Goal: Task Accomplishment & Management: Manage account settings

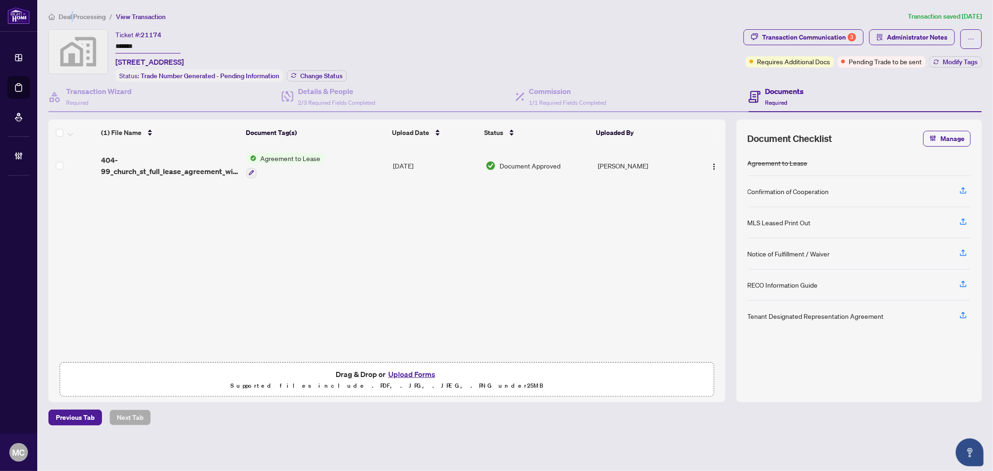
click at [73, 13] on span "Deal Processing" at bounding box center [82, 17] width 47 height 8
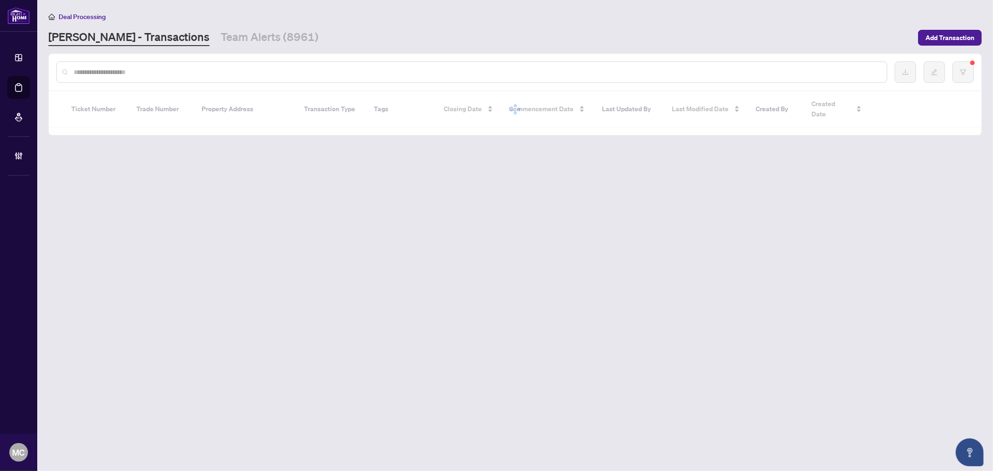
click at [263, 71] on input "text" at bounding box center [477, 72] width 806 height 10
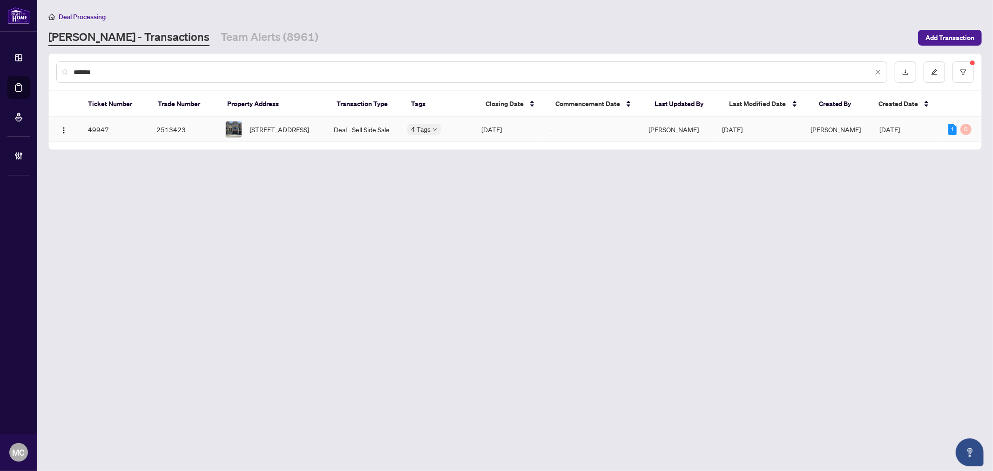
type input "*******"
click at [288, 126] on span "33 West Village Lane, Markham, Ontario L6C 3L5, Canada" at bounding box center [280, 129] width 60 height 10
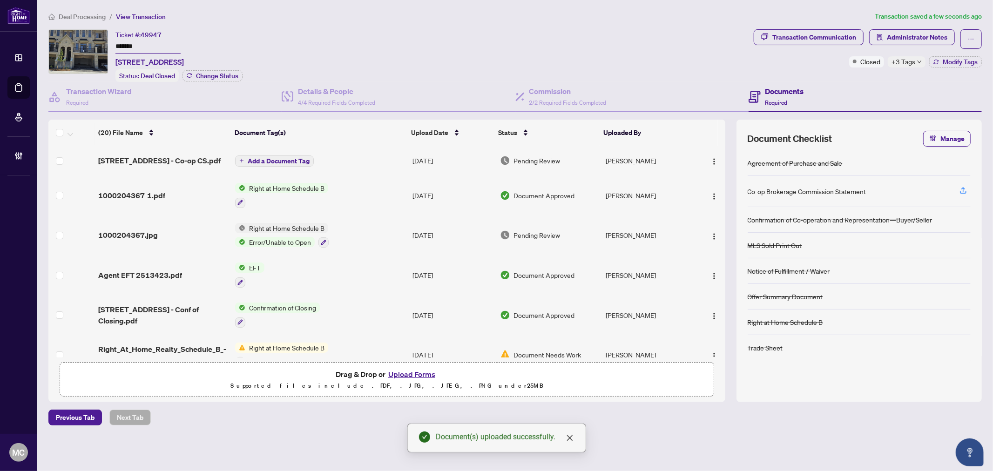
click at [282, 160] on span "Add a Document Tag" at bounding box center [279, 161] width 62 height 7
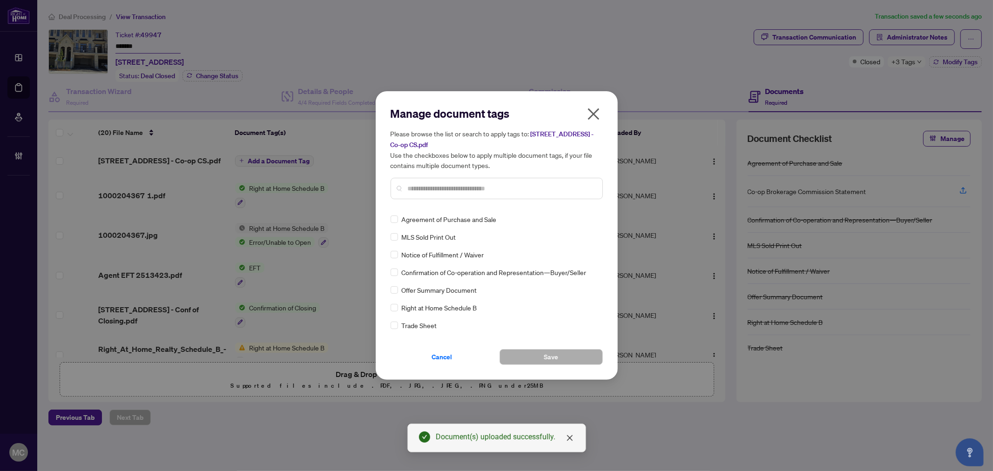
click at [480, 192] on input "text" at bounding box center [501, 188] width 187 height 10
type input "*****"
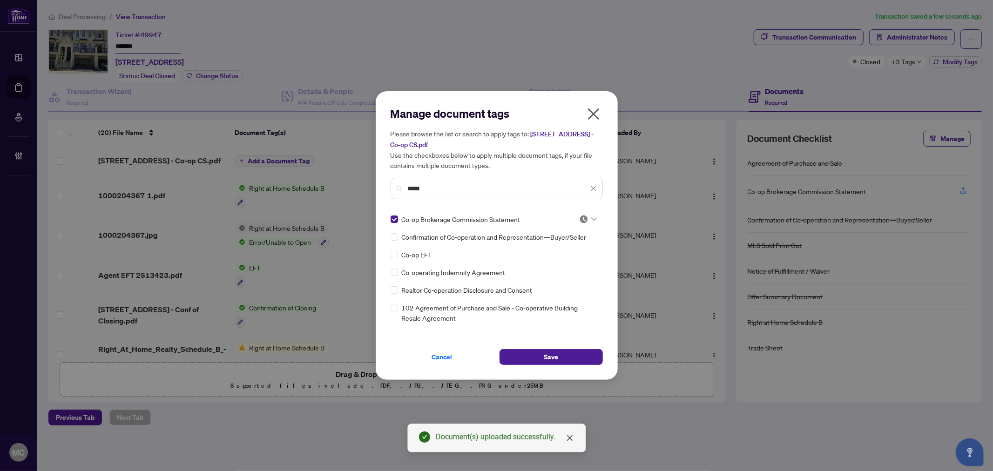
click at [580, 215] on img at bounding box center [583, 219] width 9 height 9
click at [560, 268] on div "Approved" at bounding box center [558, 264] width 60 height 10
click at [558, 360] on button "Save" at bounding box center [551, 357] width 103 height 16
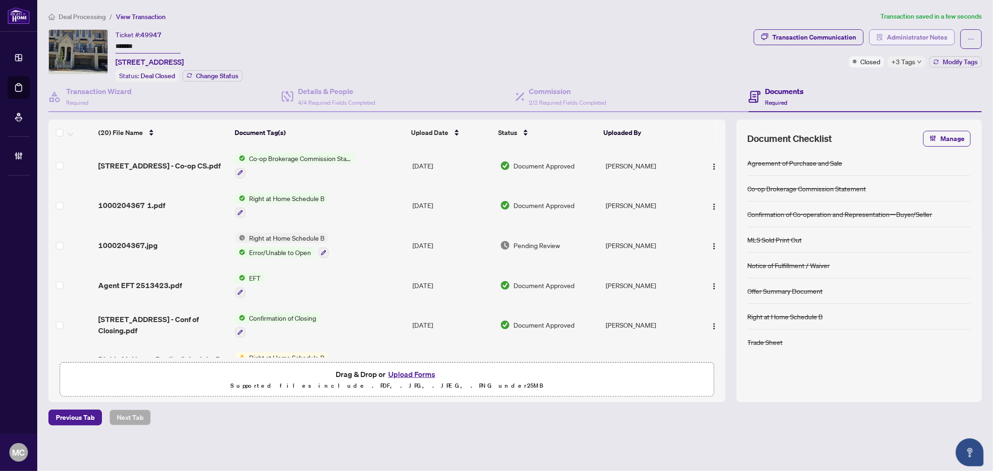
click at [937, 34] on span "Administrator Notes" at bounding box center [917, 37] width 61 height 15
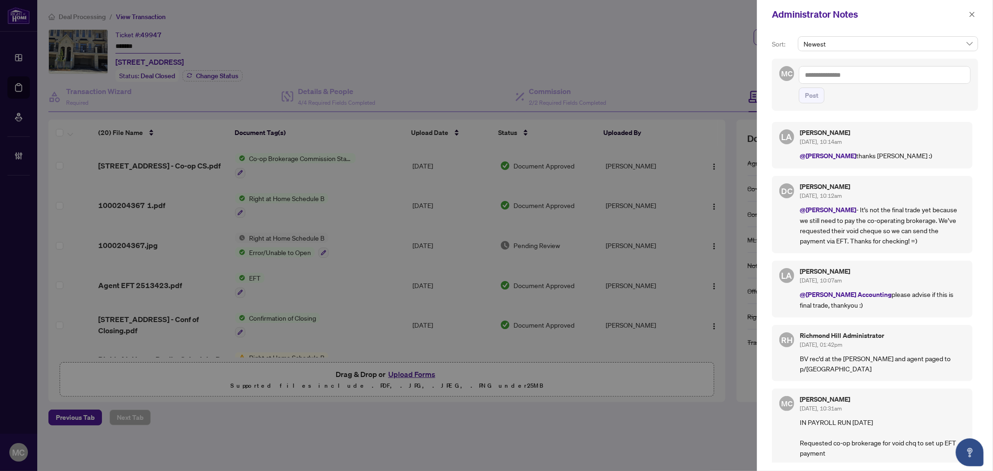
click at [424, 226] on div at bounding box center [496, 235] width 993 height 471
click at [886, 75] on textarea at bounding box center [885, 75] width 172 height 18
paste textarea "**********"
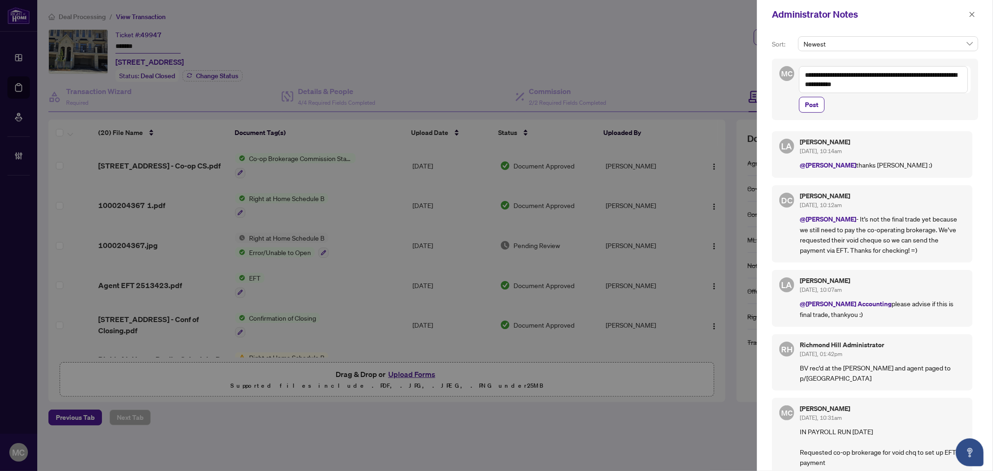
click at [855, 75] on textarea "**********" at bounding box center [883, 79] width 169 height 27
click at [817, 85] on textarea "**********" at bounding box center [883, 79] width 169 height 27
type textarea "**********"
click at [815, 105] on span "Post" at bounding box center [812, 104] width 14 height 15
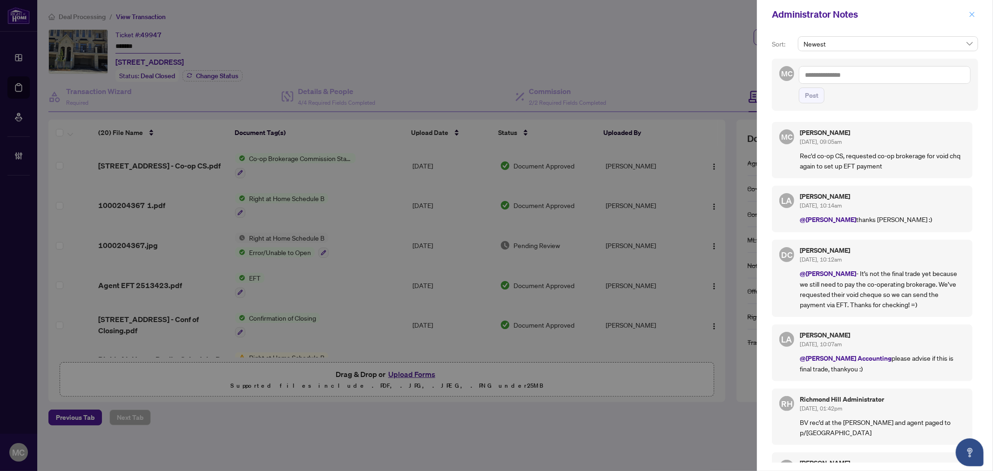
click at [974, 17] on icon "close" at bounding box center [972, 14] width 7 height 7
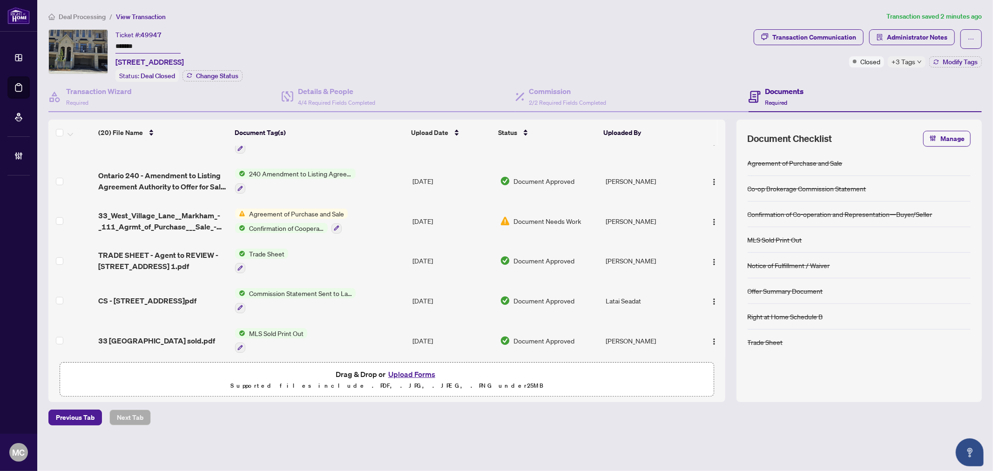
scroll to position [367, 0]
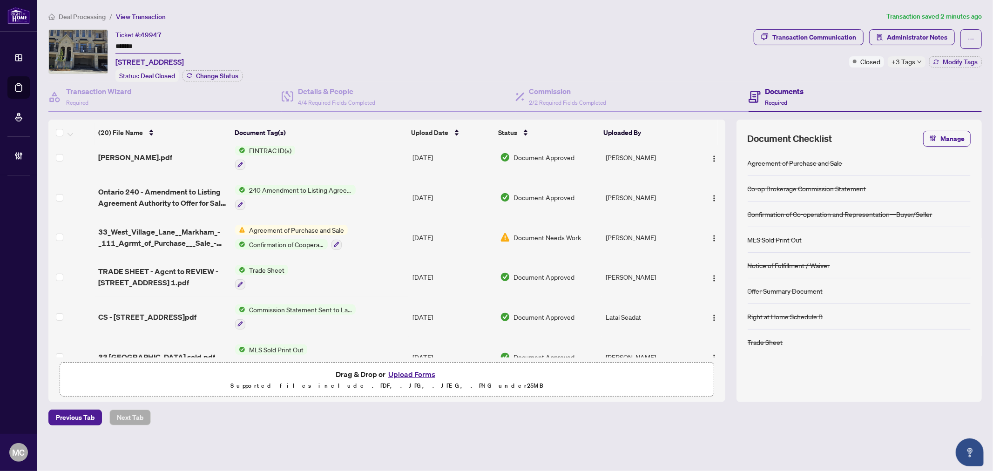
click at [69, 197] on td at bounding box center [71, 197] width 46 height 40
click at [62, 232] on label at bounding box center [59, 237] width 7 height 10
click at [69, 133] on icon "button" at bounding box center [71, 134] width 6 height 3
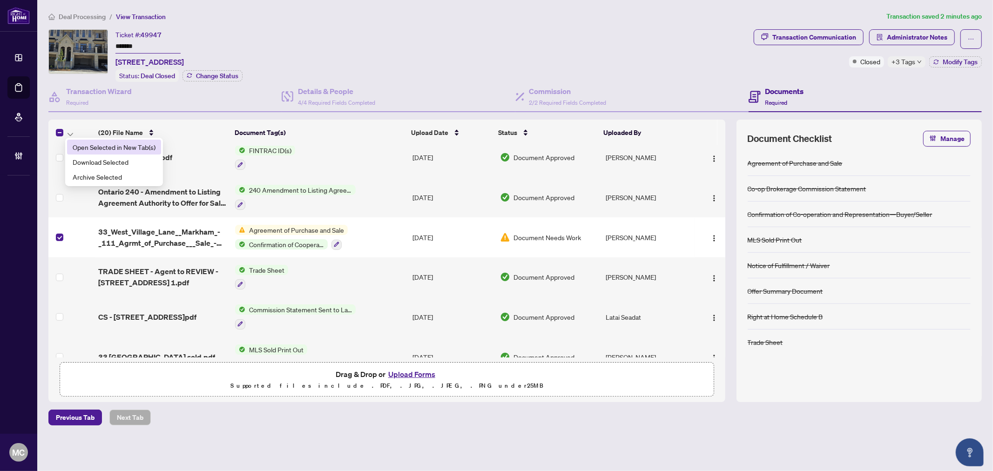
drag, startPoint x: 73, startPoint y: 134, endPoint x: 86, endPoint y: 149, distance: 19.5
click at [86, 149] on span "Open Selected in New Tab(s)" at bounding box center [114, 147] width 83 height 10
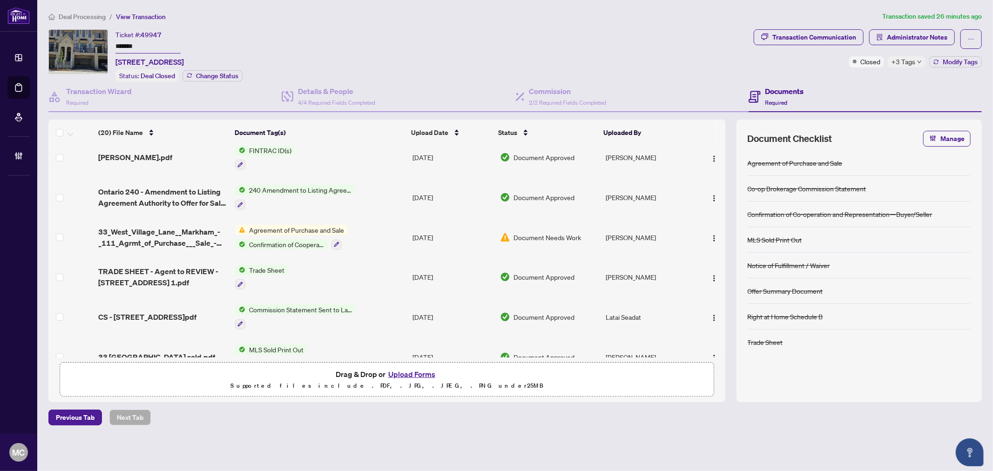
click at [95, 19] on span "Deal Processing" at bounding box center [82, 17] width 47 height 8
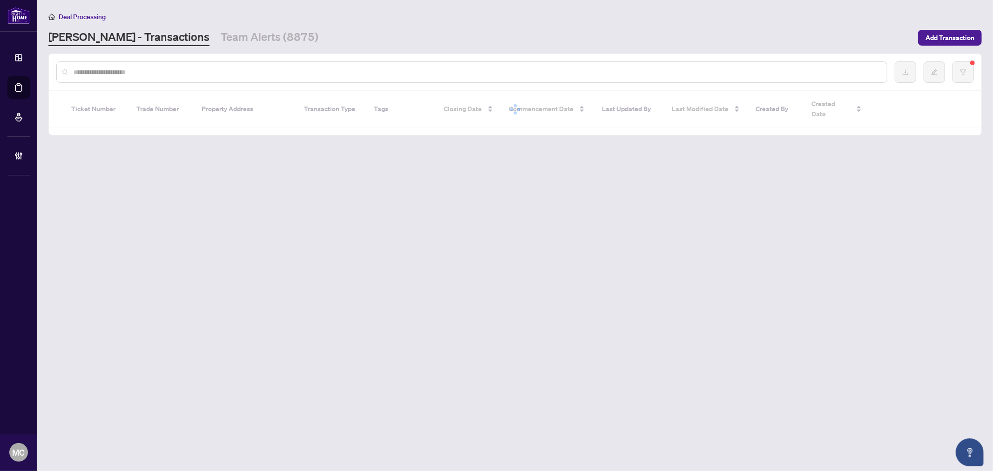
click at [189, 67] on input "text" at bounding box center [477, 72] width 806 height 10
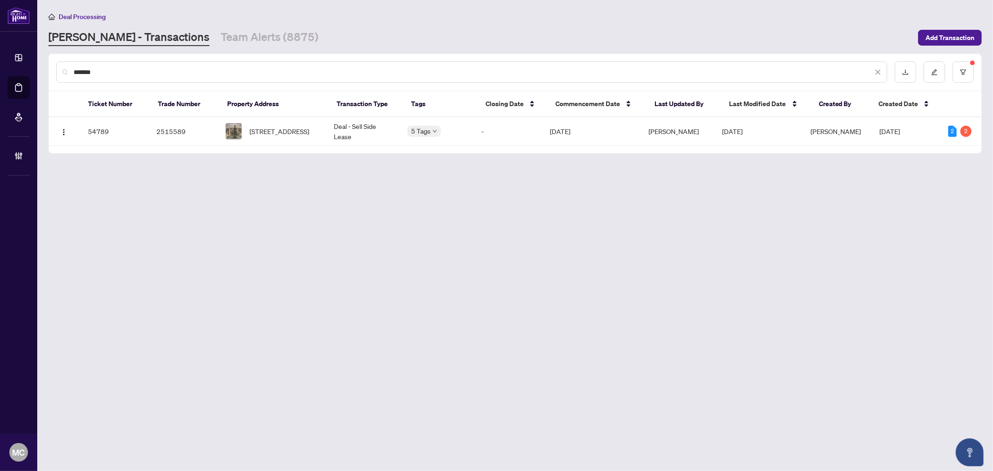
type input "*******"
click at [280, 128] on span "919-25 Kingsbridge Garden Circ, Mississauga, Ontario L5R 4B1, Canada" at bounding box center [280, 131] width 60 height 10
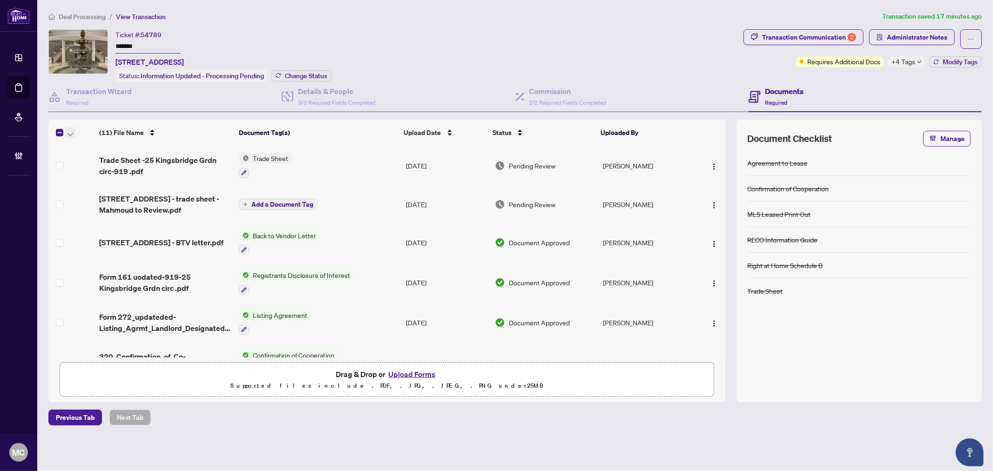
click at [72, 133] on icon "button" at bounding box center [71, 135] width 6 height 4
click at [77, 142] on span "Open Selected in New Tab(s)" at bounding box center [114, 147] width 83 height 10
click at [912, 41] on span "Administrator Notes" at bounding box center [917, 37] width 61 height 15
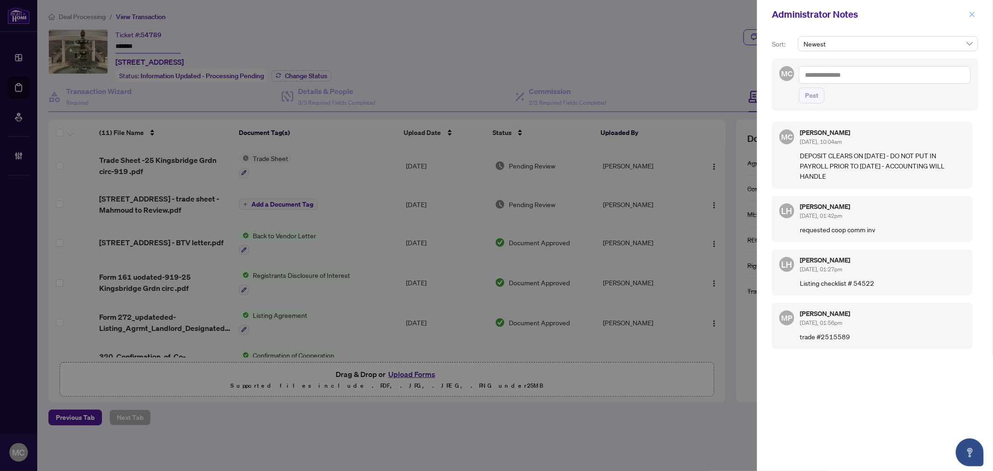
click at [969, 10] on button "button" at bounding box center [972, 14] width 12 height 11
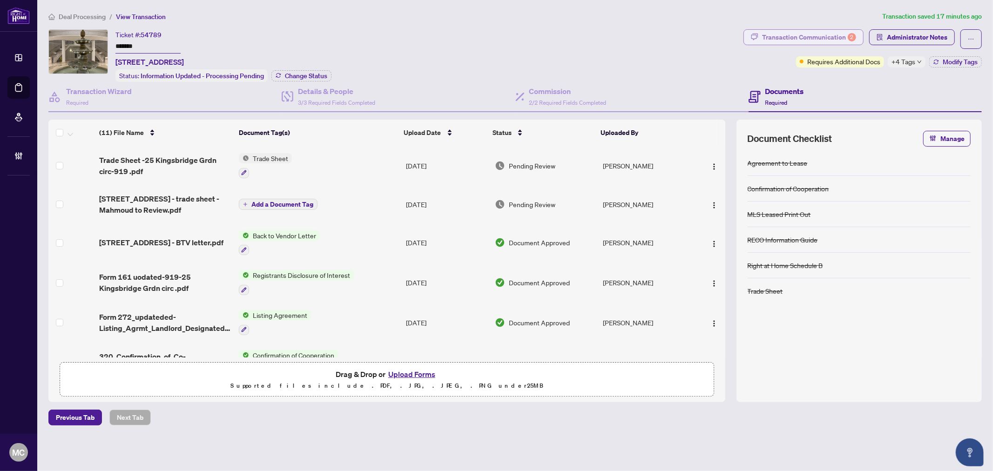
click at [801, 39] on div "Transaction Communication 2" at bounding box center [809, 37] width 94 height 15
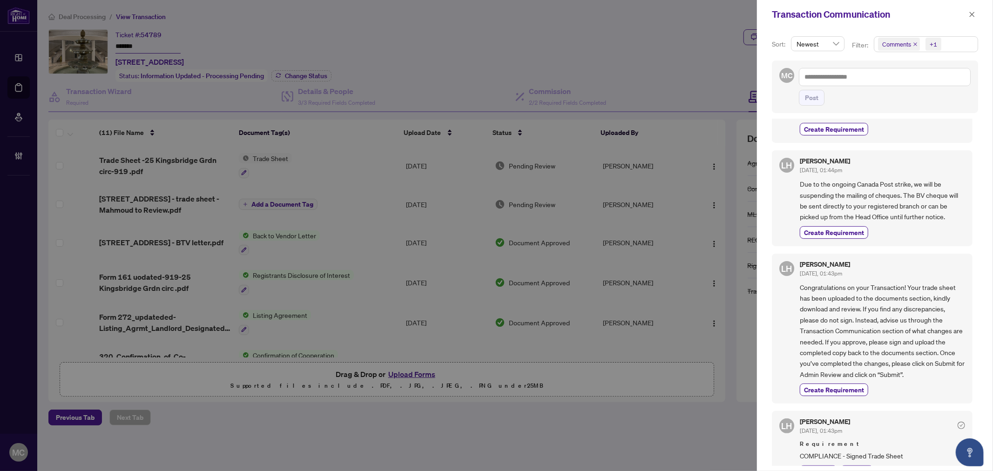
scroll to position [206, 0]
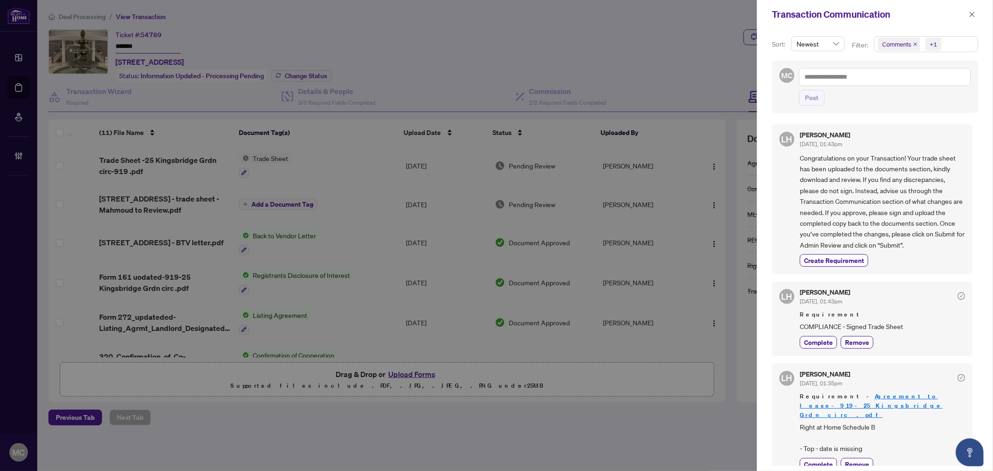
click at [914, 42] on icon "close" at bounding box center [915, 44] width 5 height 5
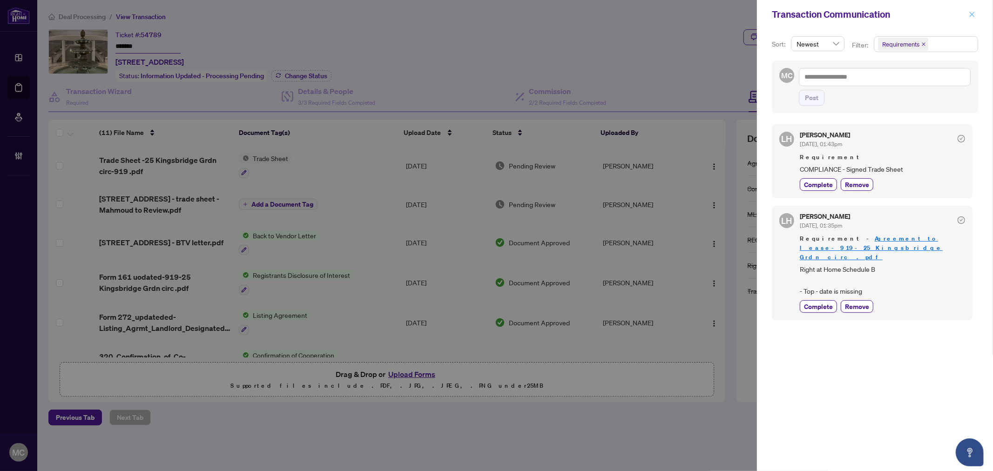
click at [972, 12] on icon "close" at bounding box center [972, 14] width 7 height 7
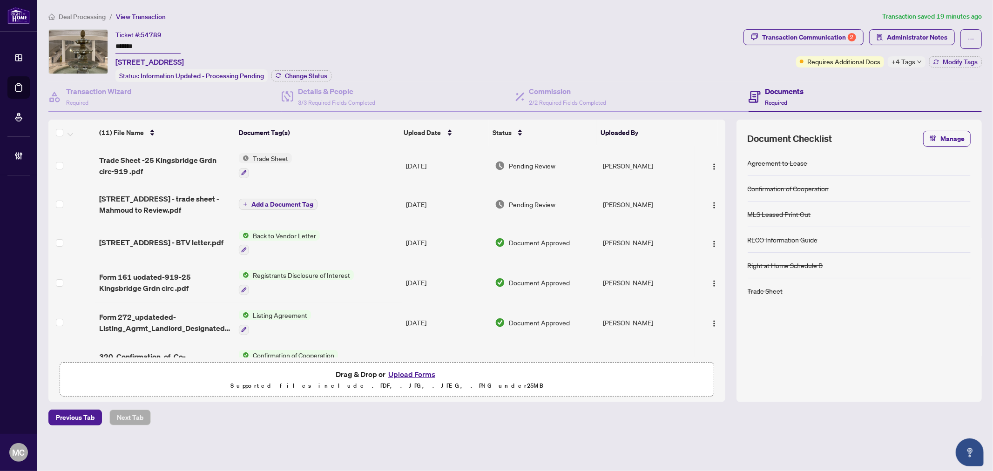
click at [424, 30] on div "Ticket #: 54789 ******* 919-25 Kingsbridge Garden Circ, Mississauga, Ontario L5…" at bounding box center [394, 55] width 692 height 53
click at [912, 33] on span "Administrator Notes" at bounding box center [917, 37] width 61 height 15
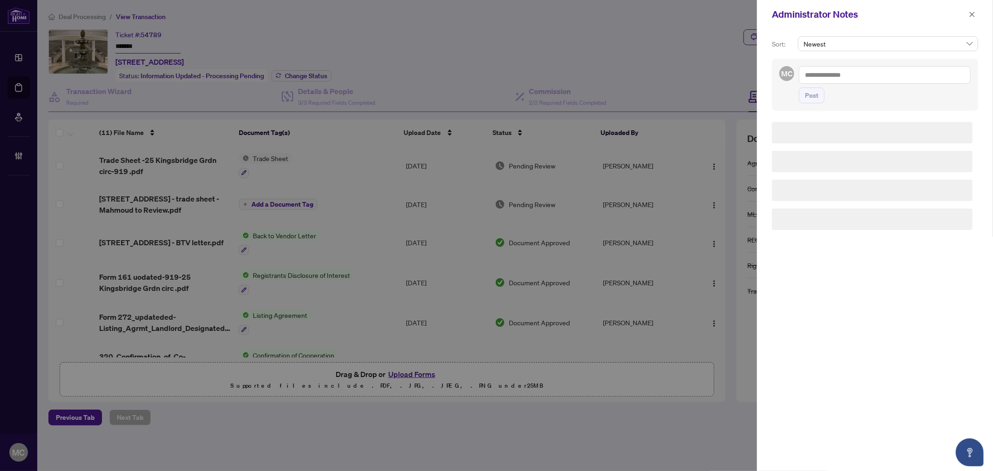
click at [881, 77] on textarea at bounding box center [885, 75] width 172 height 18
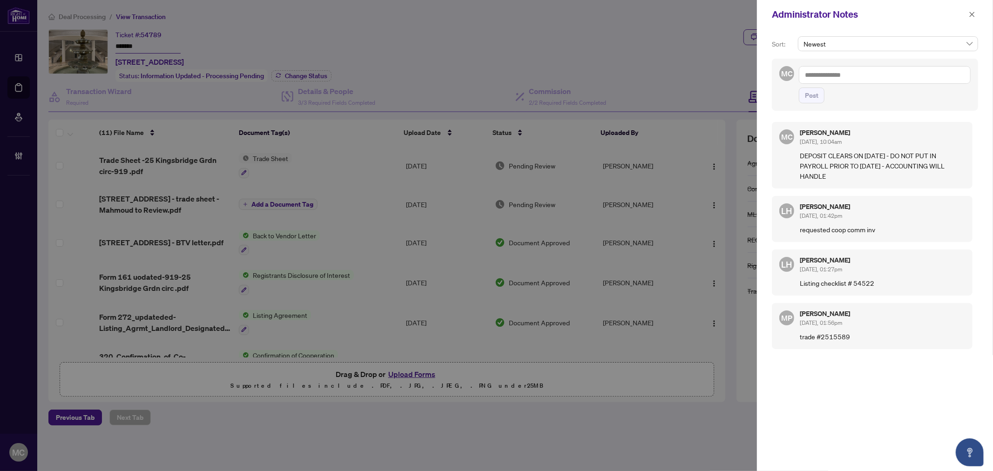
paste textarea "**********"
type textarea "**********"
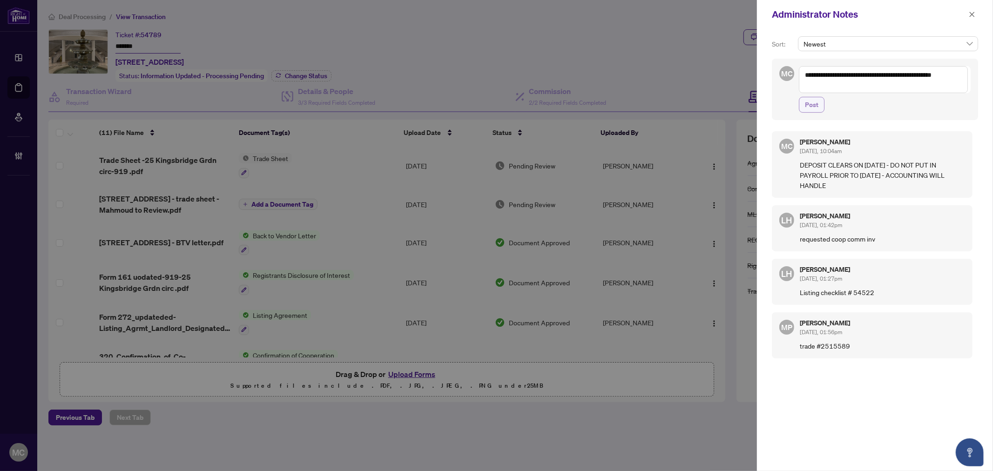
click at [806, 110] on span "Post" at bounding box center [812, 104] width 14 height 15
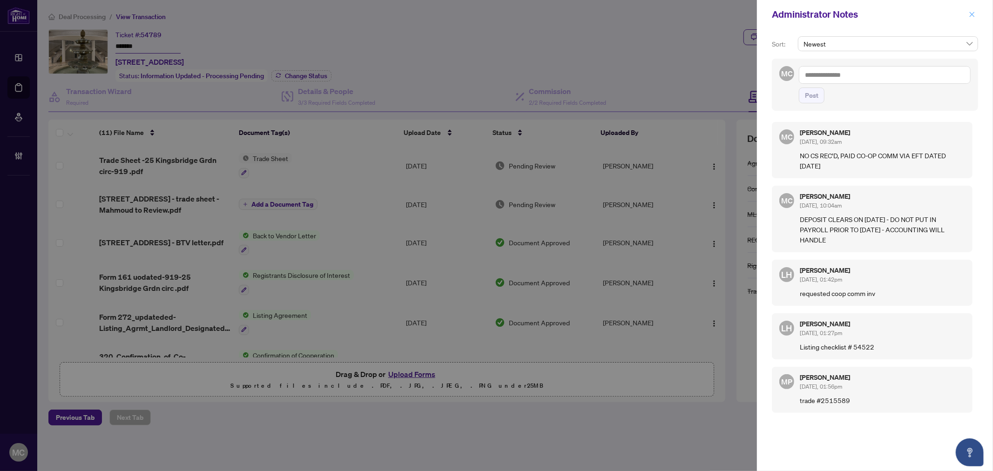
click at [974, 19] on span "button" at bounding box center [972, 14] width 7 height 15
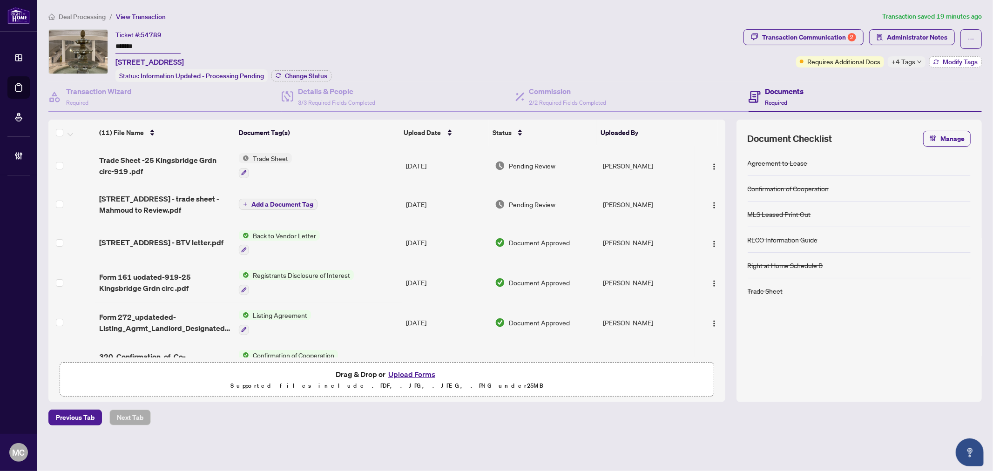
click at [964, 64] on button "Modify Tags" at bounding box center [956, 61] width 53 height 11
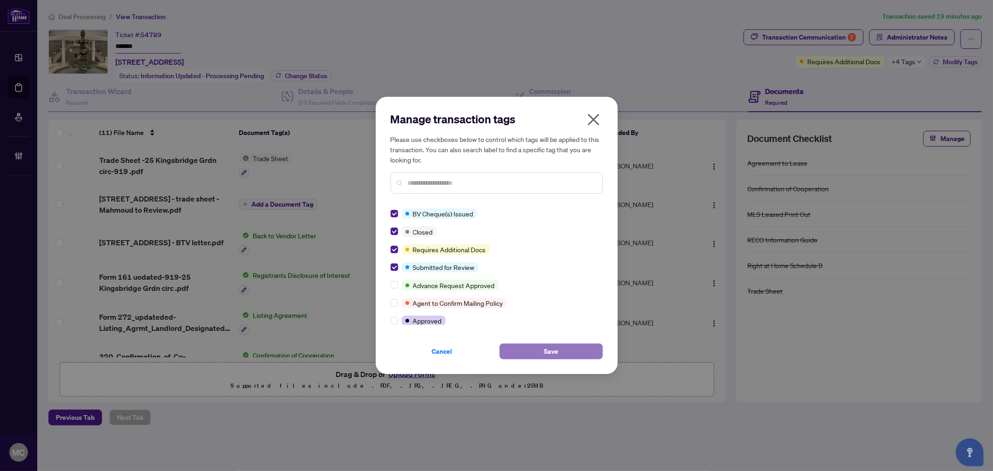
click at [532, 352] on button "Save" at bounding box center [551, 352] width 103 height 16
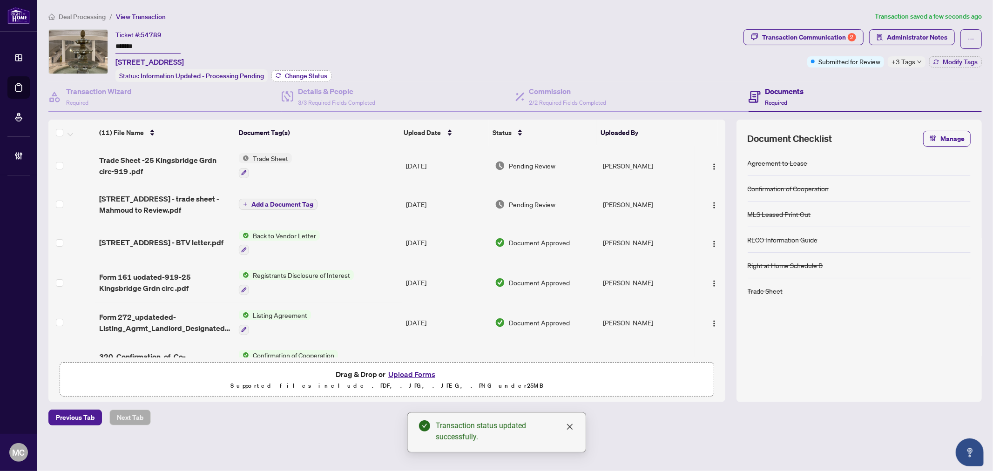
click at [304, 73] on span "Change Status" at bounding box center [306, 76] width 42 height 7
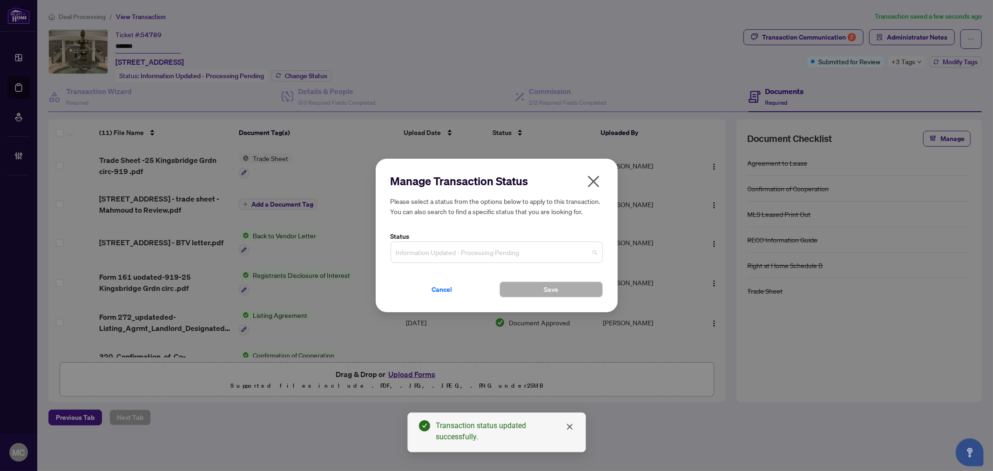
click at [471, 256] on span "Information Updated - Processing Pending" at bounding box center [496, 253] width 201 height 18
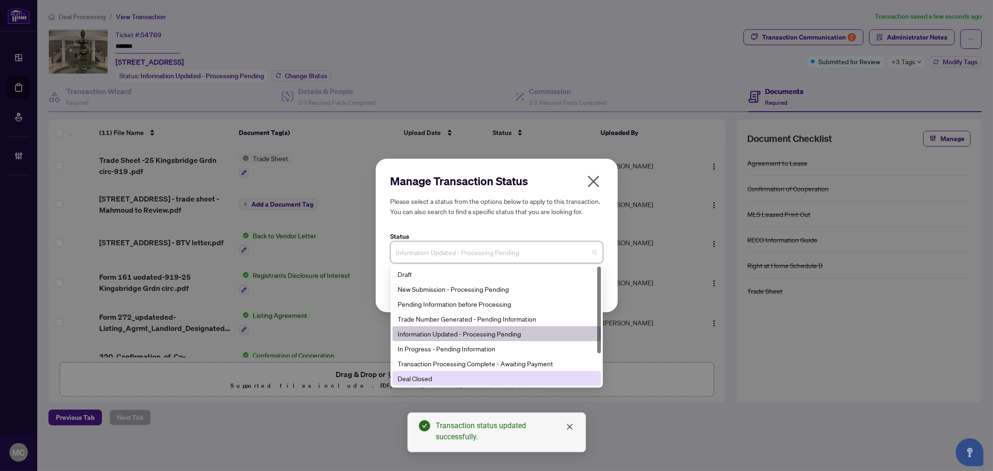
click at [458, 373] on div "Deal Closed" at bounding box center [496, 378] width 197 height 10
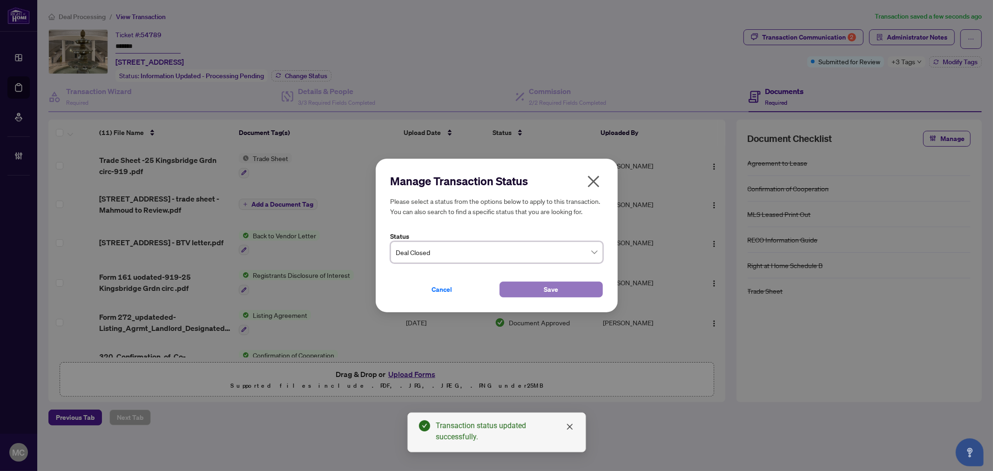
click at [570, 289] on button "Save" at bounding box center [551, 290] width 103 height 16
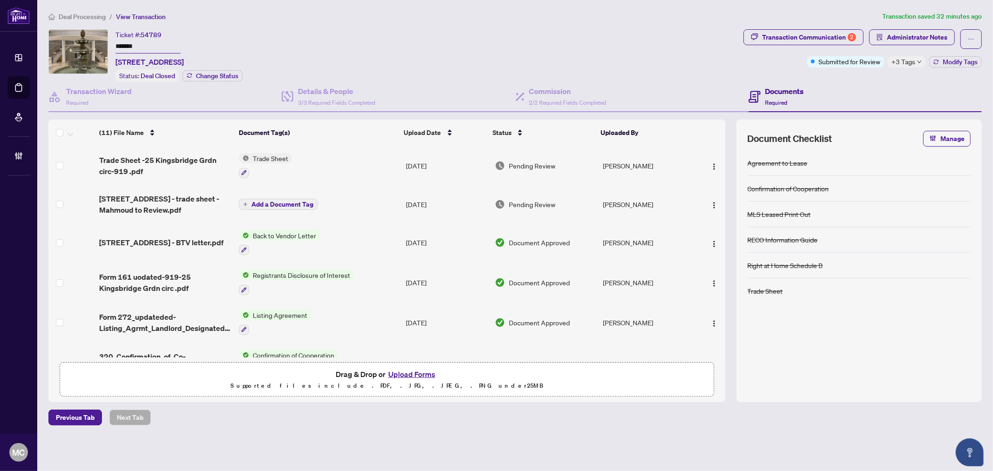
click at [80, 19] on span "Deal Processing" at bounding box center [82, 17] width 47 height 8
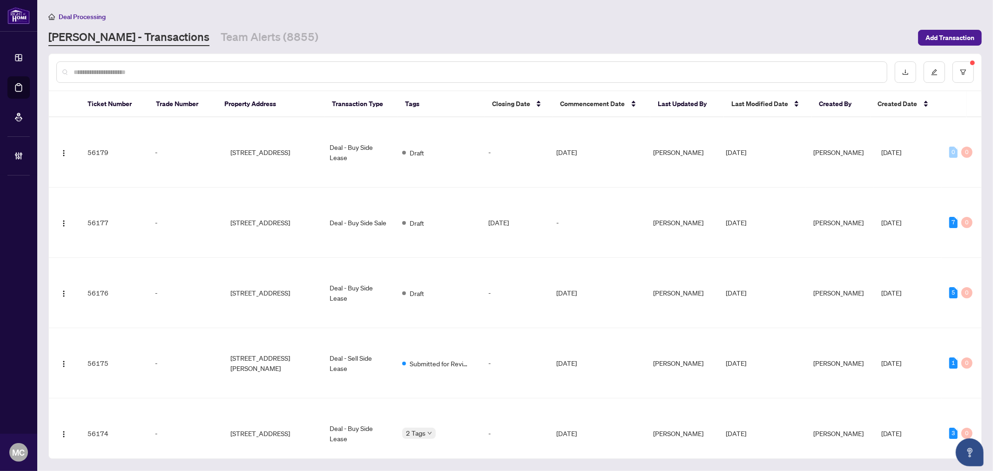
click at [133, 74] on input "text" at bounding box center [477, 72] width 806 height 10
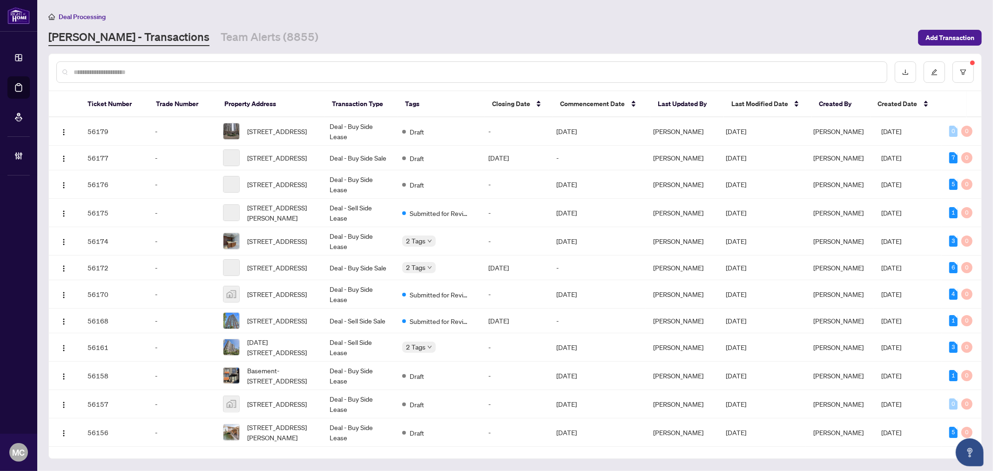
paste input "**********"
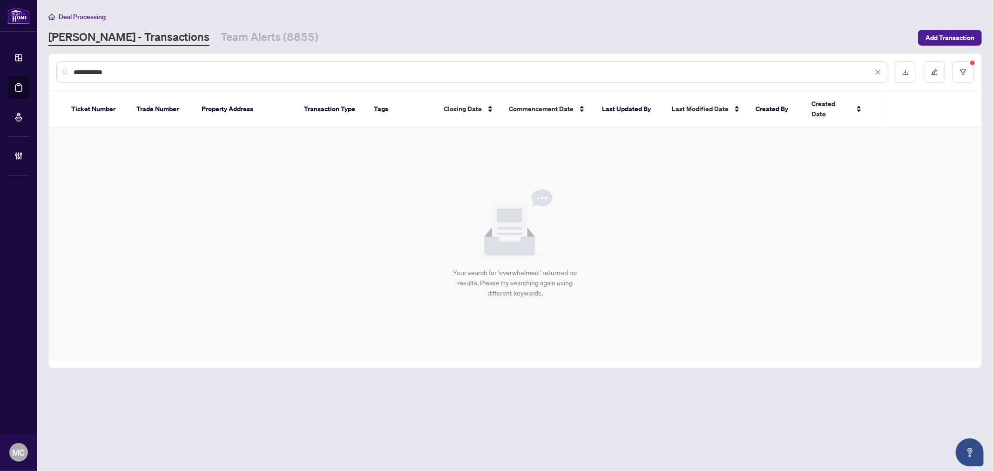
drag, startPoint x: 209, startPoint y: 72, endPoint x: 40, endPoint y: 54, distance: 169.5
click at [41, 54] on main "**********" at bounding box center [515, 235] width 956 height 471
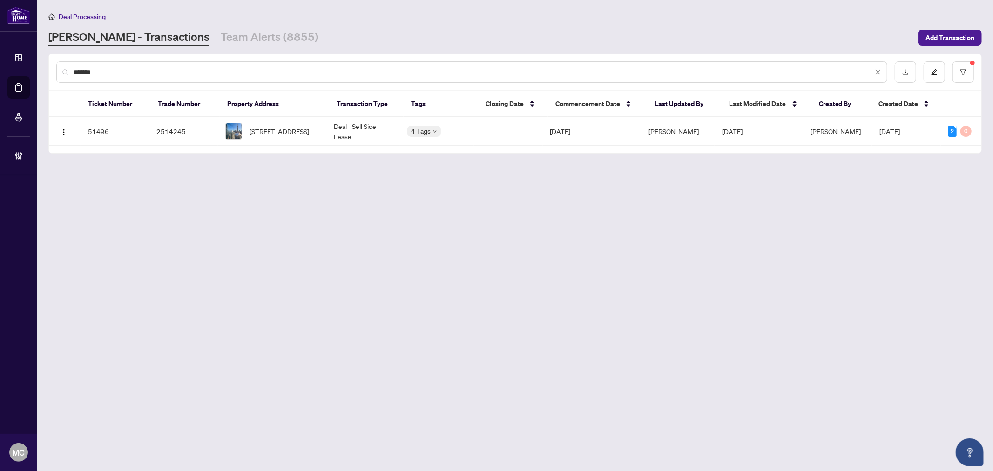
type input "*******"
click at [283, 136] on span "4803-35 Mariner Terr, Toronto, Ontario M5V 3V9, Canada" at bounding box center [280, 131] width 60 height 10
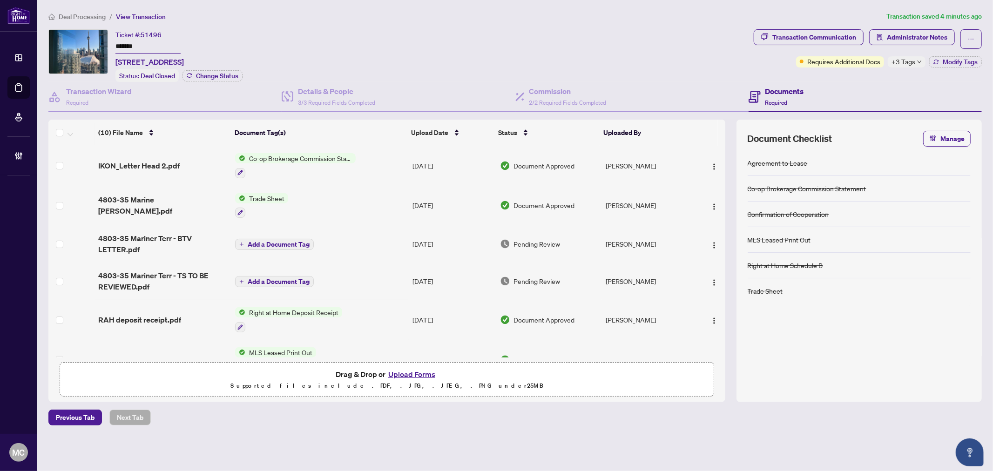
click at [912, 57] on span "+3 Tags" at bounding box center [904, 61] width 24 height 11
click at [634, 47] on div "Ticket #: 51496 ******* 4803-35 Mariner Terr, Toronto, Ontario M5V 3V9, Canada …" at bounding box center [399, 55] width 702 height 53
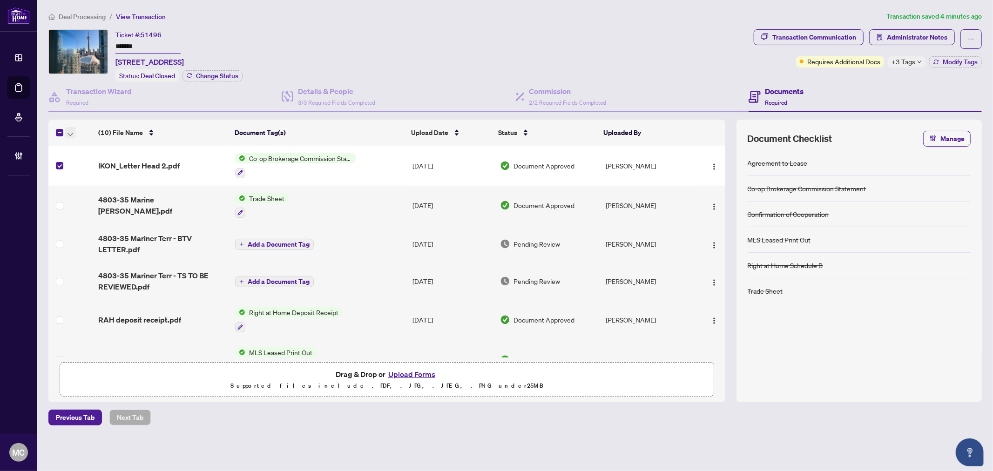
click at [68, 133] on icon "button" at bounding box center [71, 135] width 6 height 4
click at [87, 154] on li "Open Selected in New Tab(s)" at bounding box center [114, 147] width 94 height 15
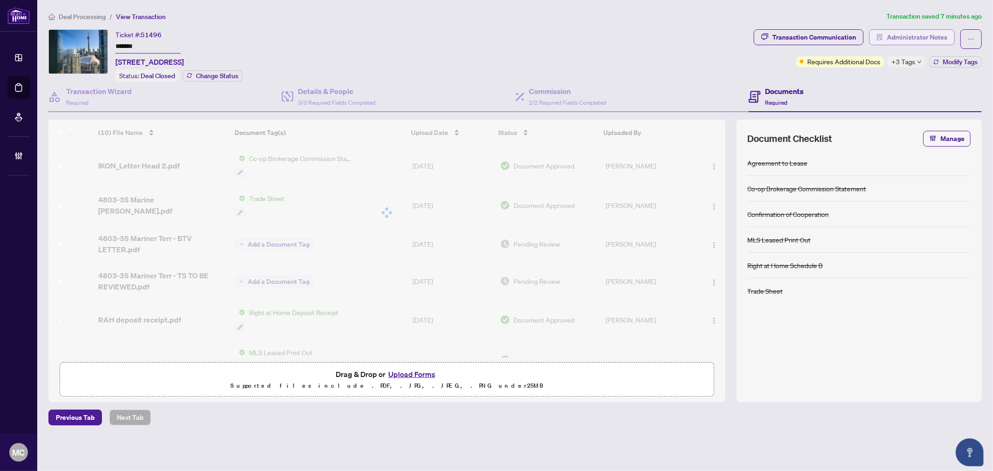
click at [916, 36] on span "Administrator Notes" at bounding box center [917, 37] width 61 height 15
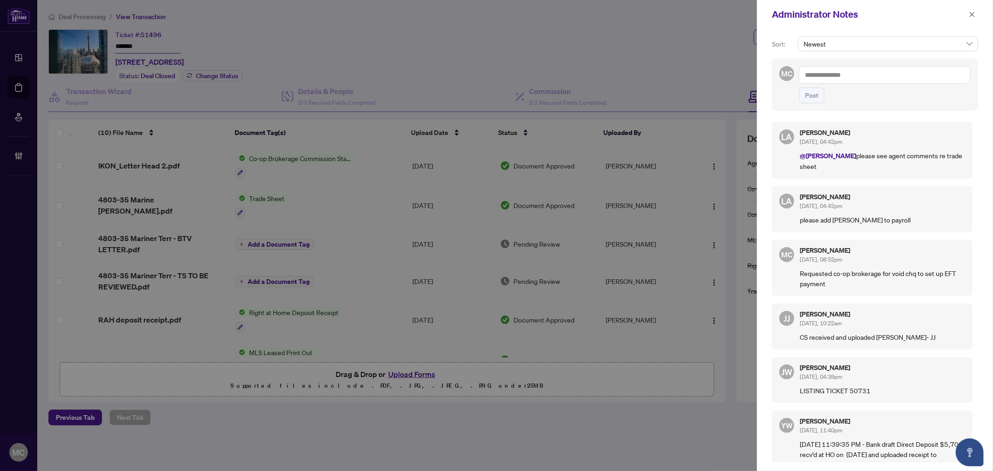
click at [429, 103] on div at bounding box center [496, 235] width 993 height 471
click at [837, 71] on textarea at bounding box center [885, 75] width 172 height 18
paste textarea "**********"
type textarea "**********"
click at [814, 97] on span "Post" at bounding box center [812, 95] width 14 height 15
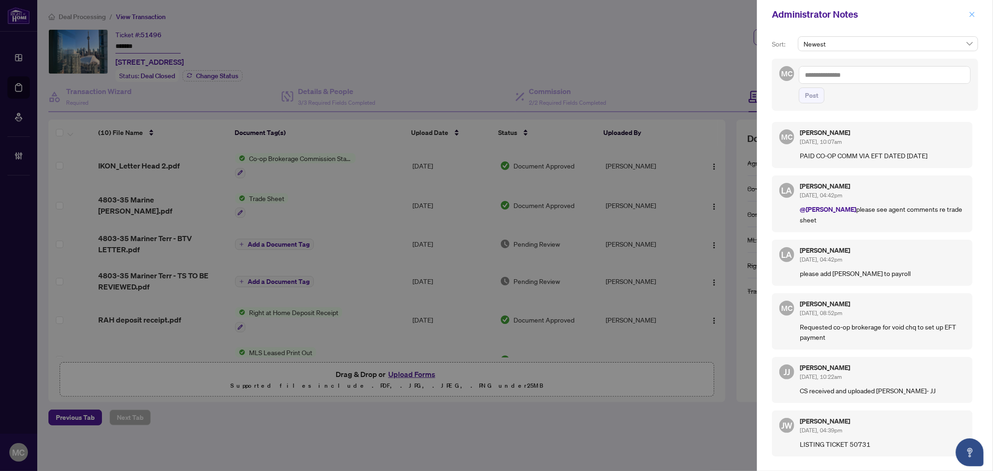
click at [971, 10] on span "button" at bounding box center [972, 14] width 7 height 15
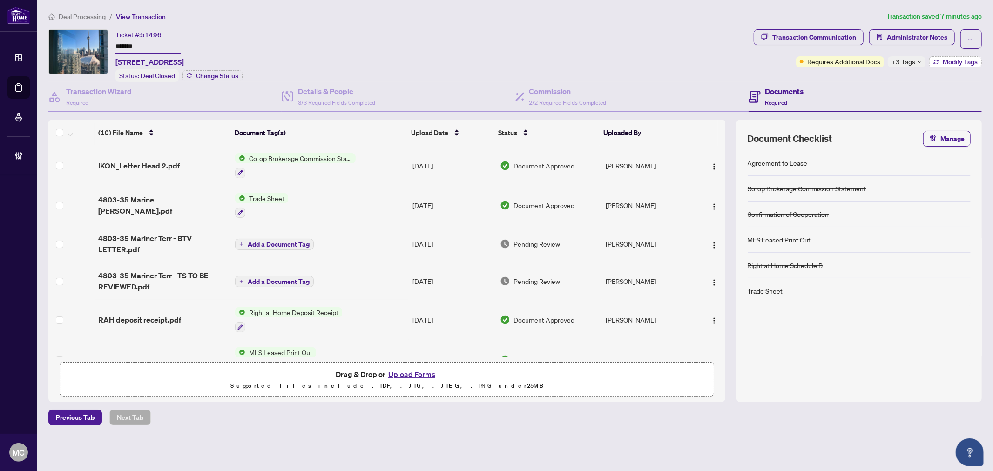
click at [950, 61] on span "Modify Tags" at bounding box center [960, 62] width 35 height 7
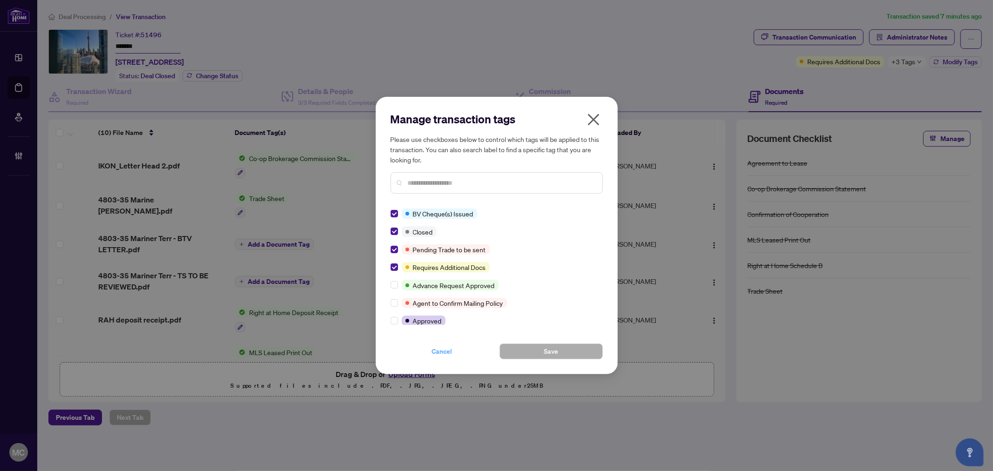
click at [445, 352] on span "Cancel" at bounding box center [442, 351] width 20 height 15
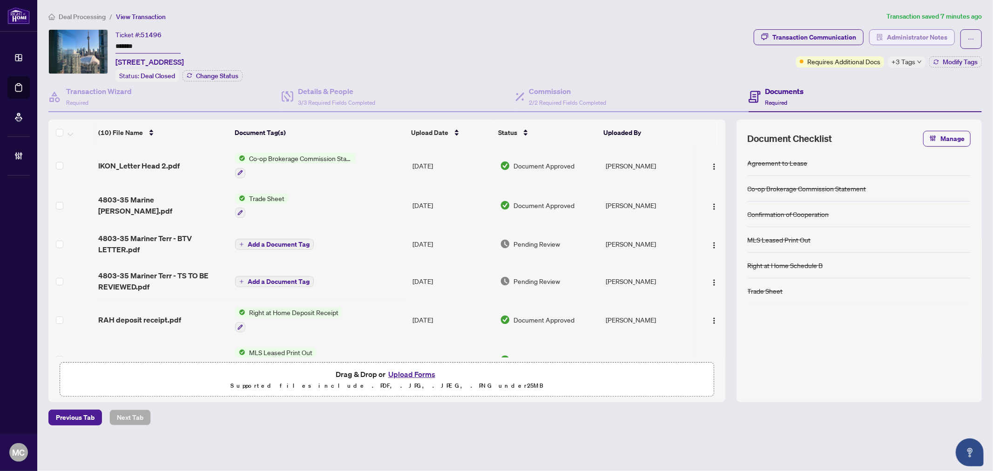
click at [939, 30] on span "Administrator Notes" at bounding box center [917, 37] width 61 height 15
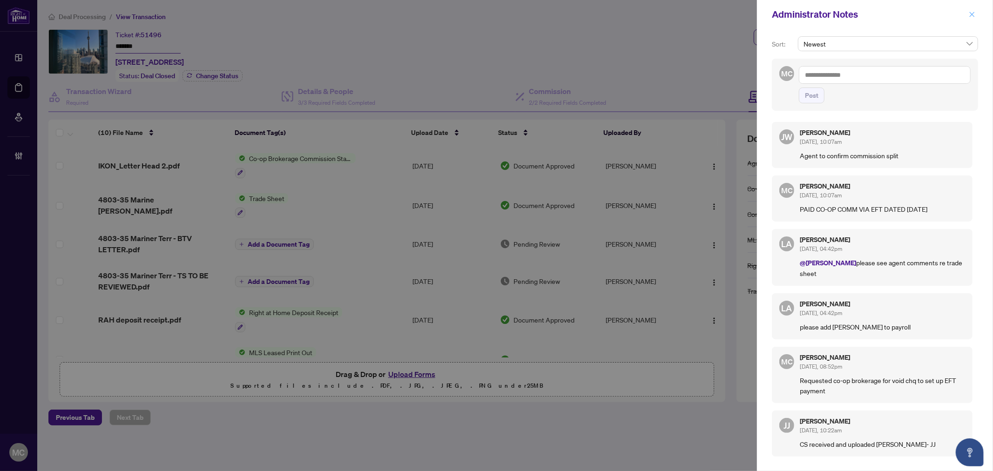
click at [974, 13] on icon "close" at bounding box center [972, 14] width 5 height 5
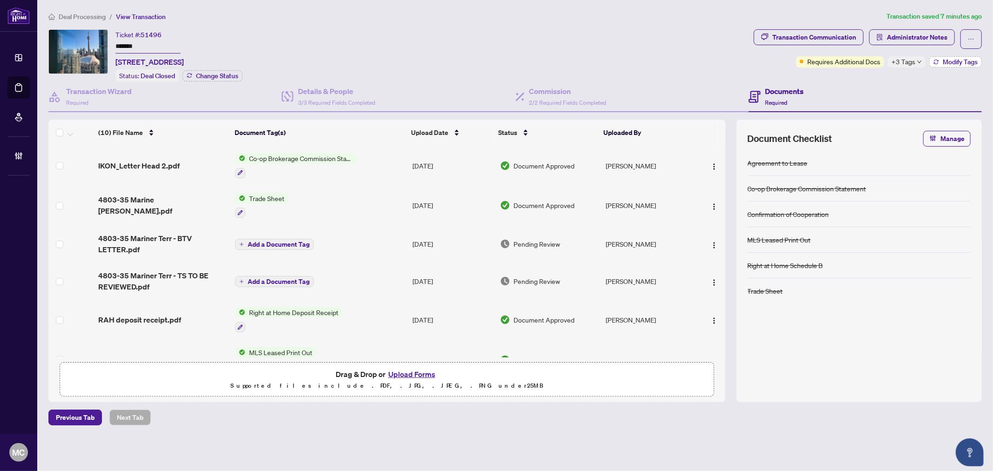
click at [975, 59] on span "Modify Tags" at bounding box center [960, 62] width 35 height 7
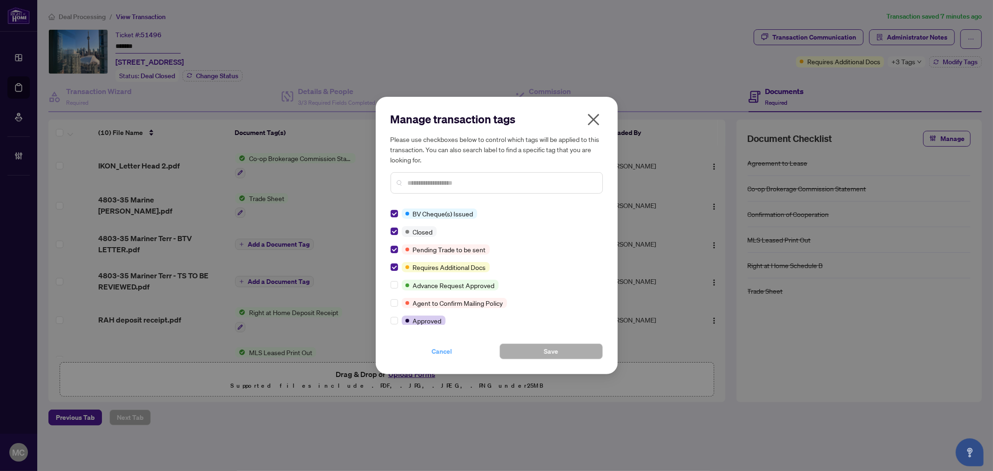
click at [427, 355] on button "Cancel" at bounding box center [442, 352] width 103 height 16
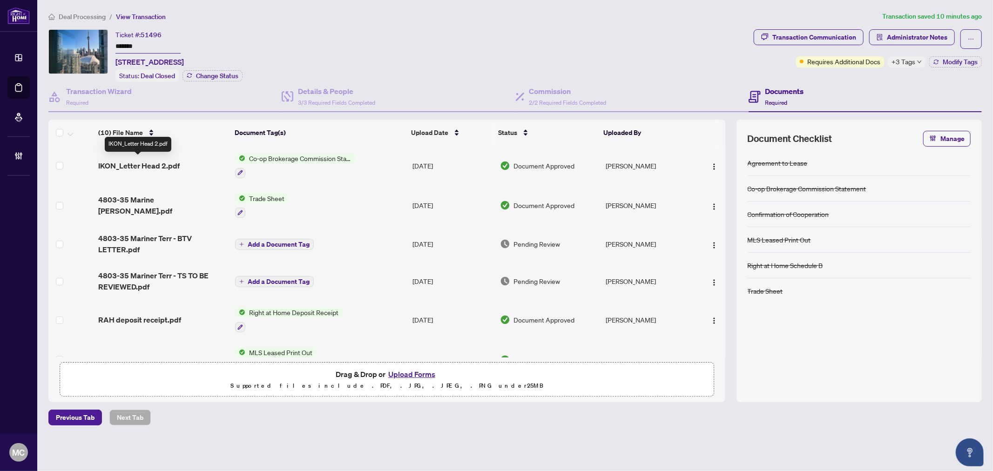
click at [161, 166] on span "IKON_Letter Head 2.pdf" at bounding box center [138, 165] width 81 height 11
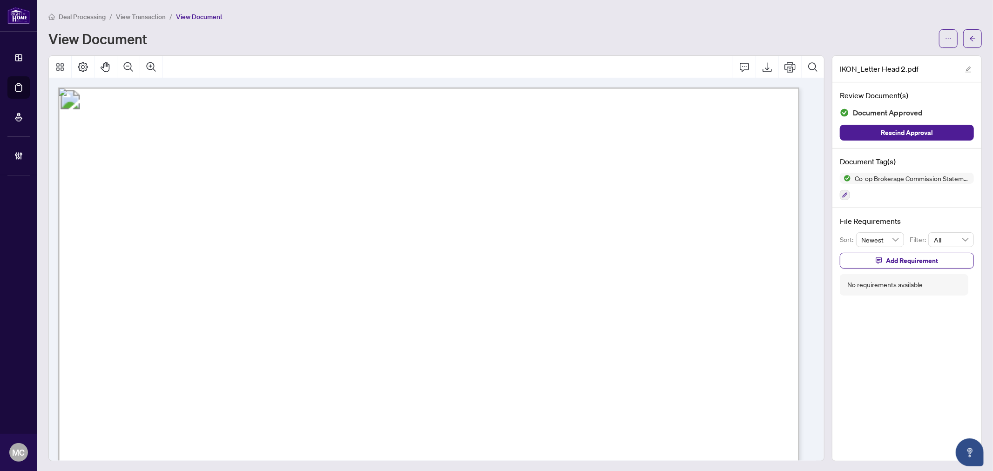
click at [91, 25] on div "Deal Processing / View Transaction / View Document View Document" at bounding box center [515, 29] width 934 height 37
click at [91, 20] on li "Deal Processing" at bounding box center [76, 16] width 57 height 11
click at [95, 13] on span "Deal Processing" at bounding box center [82, 17] width 47 height 8
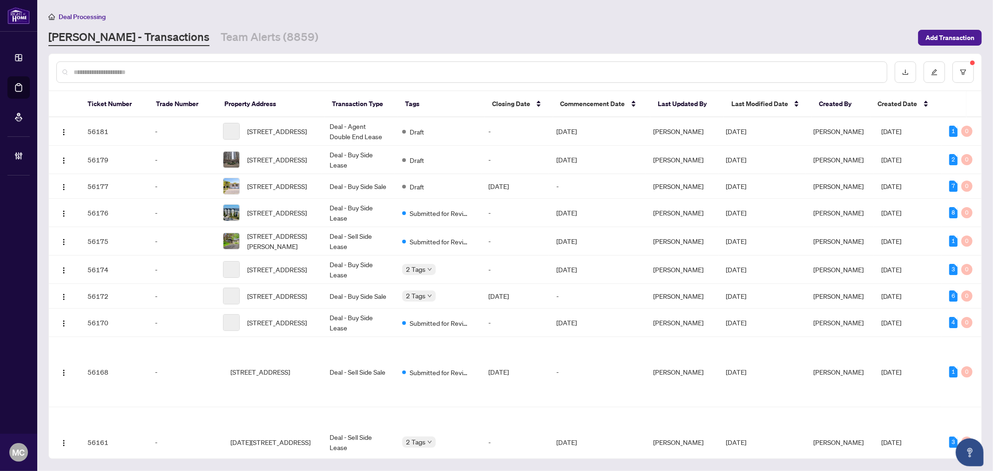
click at [174, 67] on input "text" at bounding box center [477, 72] width 806 height 10
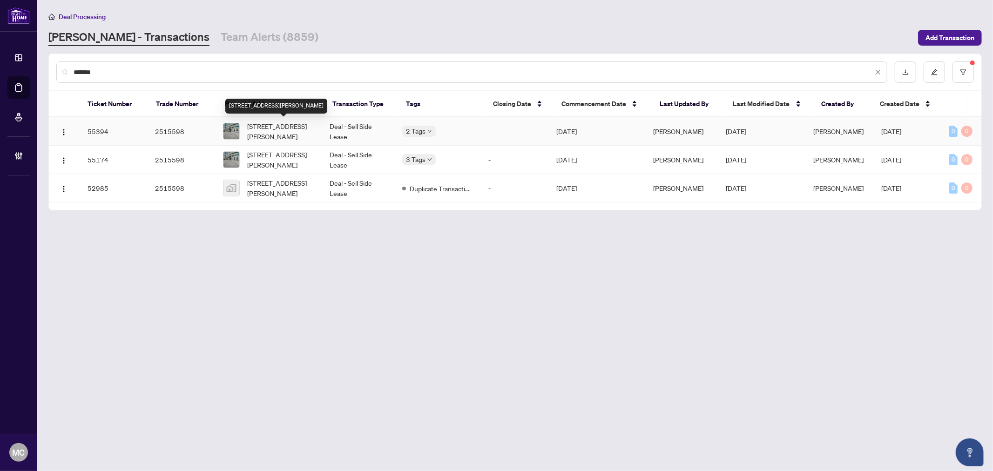
type input "*******"
click at [271, 125] on span "712-503 Beecroft Rd, Toronto, Ontario M2N 0A2, Canada" at bounding box center [281, 131] width 68 height 20
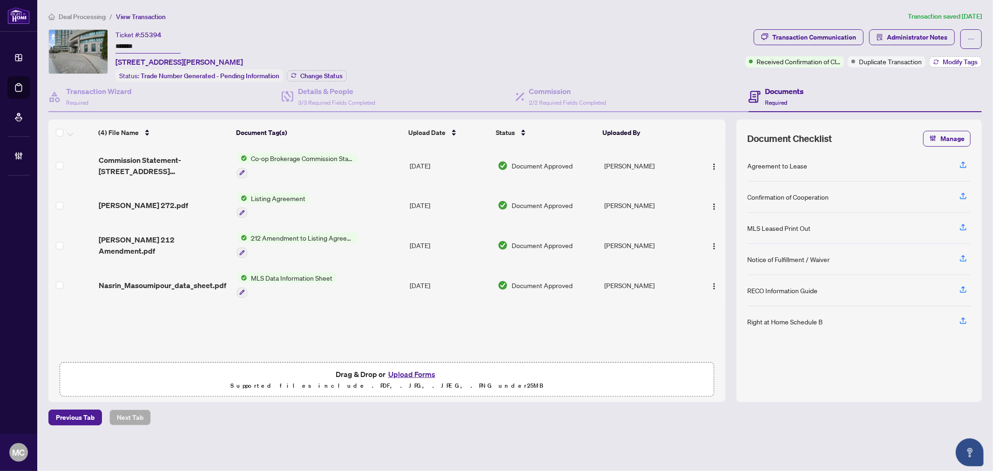
click at [941, 58] on button "Modify Tags" at bounding box center [956, 61] width 53 height 11
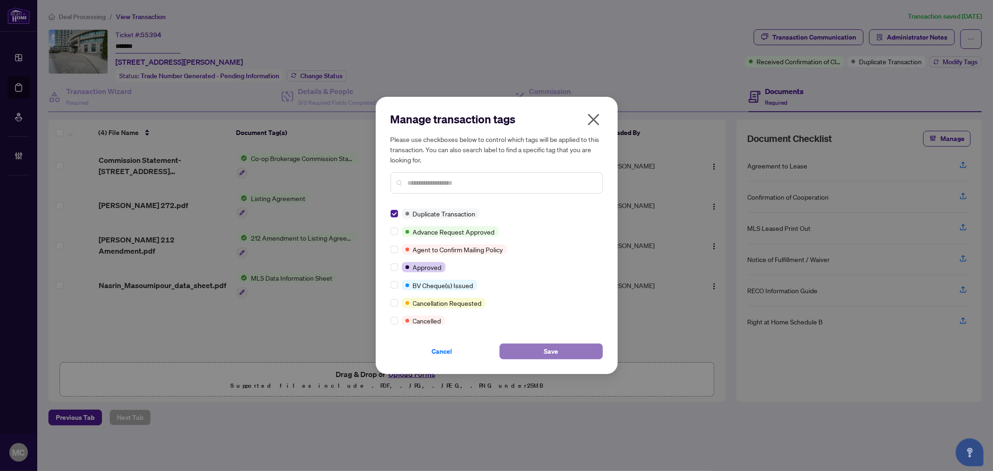
click at [555, 349] on span "Save" at bounding box center [551, 351] width 14 height 15
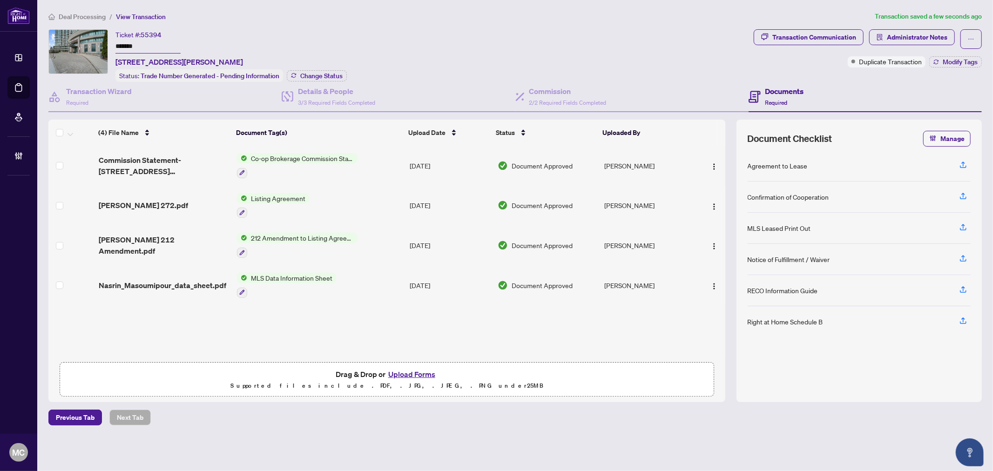
click at [77, 19] on span "Deal Processing" at bounding box center [82, 17] width 47 height 8
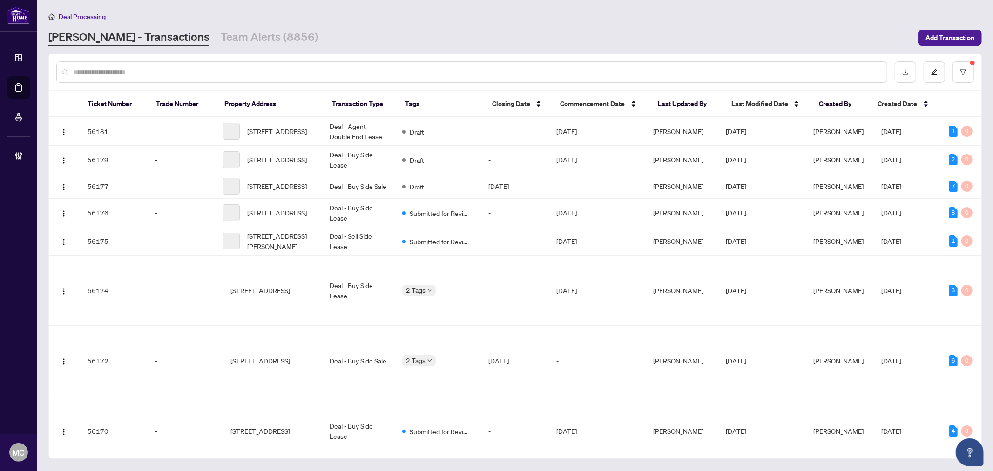
click at [201, 72] on input "text" at bounding box center [477, 72] width 806 height 10
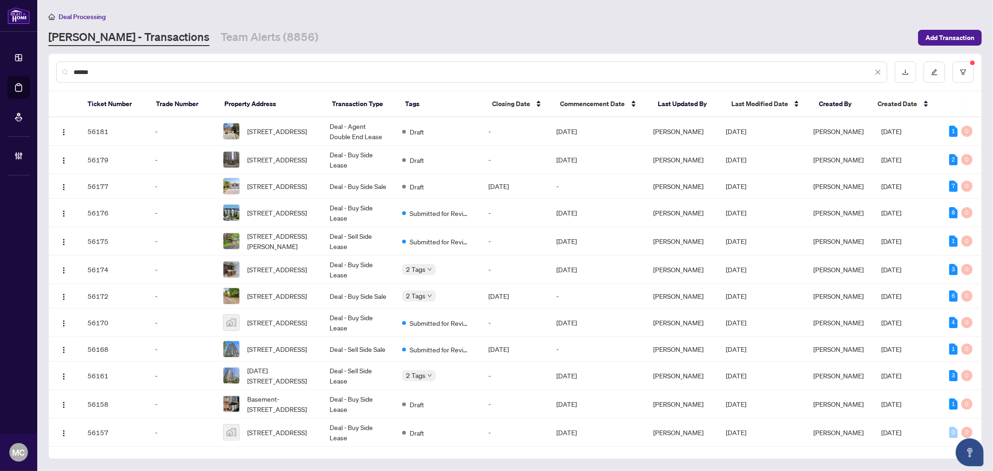
type input "*******"
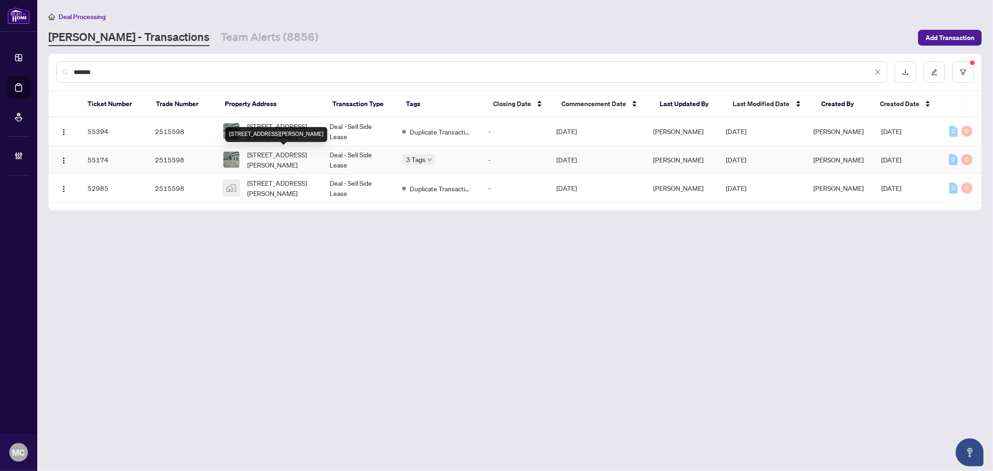
click at [265, 159] on span "712-503 Beecroft Rd, Toronto, Ontario M2N 0A2, Canada" at bounding box center [281, 159] width 68 height 20
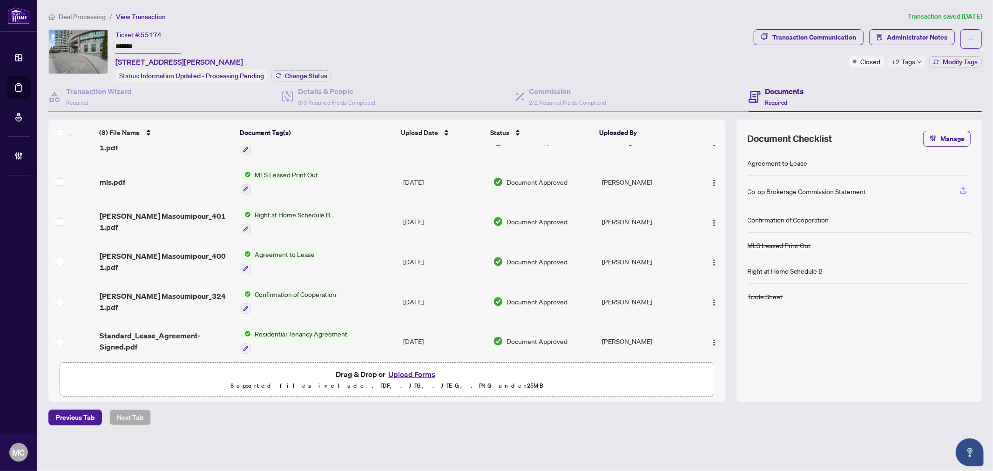
scroll to position [104, 0]
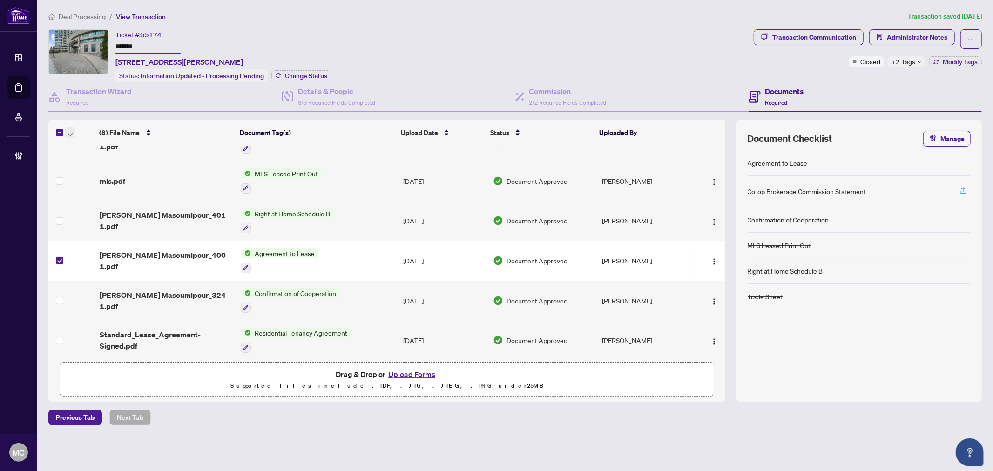
click at [68, 133] on icon "button" at bounding box center [71, 135] width 6 height 4
click at [82, 142] on span "Open Selected in New Tab(s)" at bounding box center [114, 147] width 83 height 10
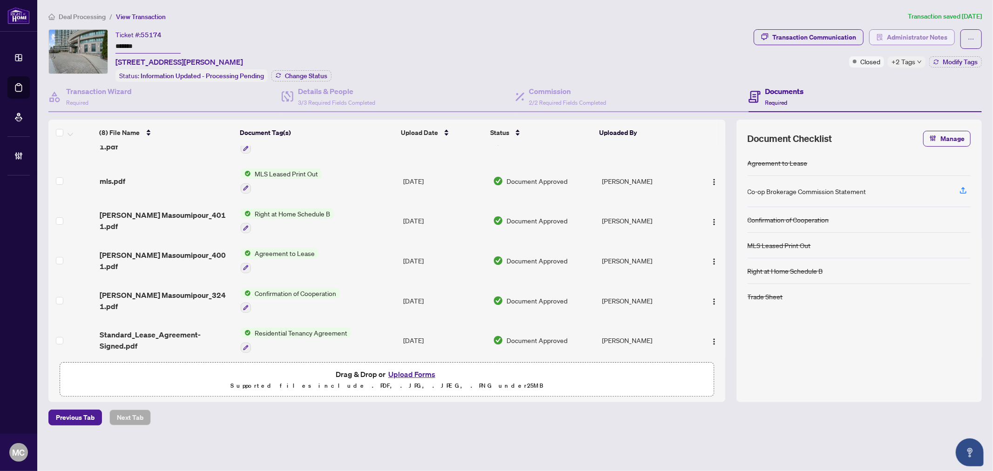
click at [916, 36] on span "Administrator Notes" at bounding box center [917, 37] width 61 height 15
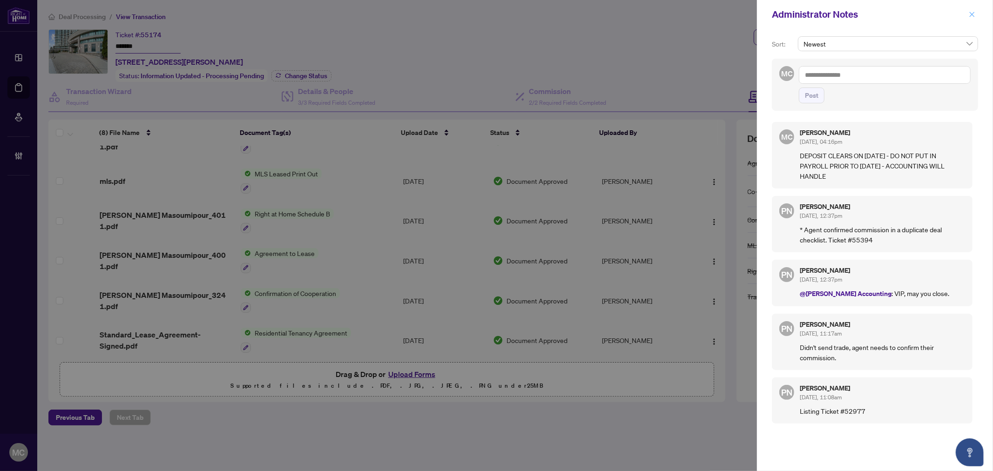
click at [967, 14] on button "button" at bounding box center [972, 14] width 12 height 11
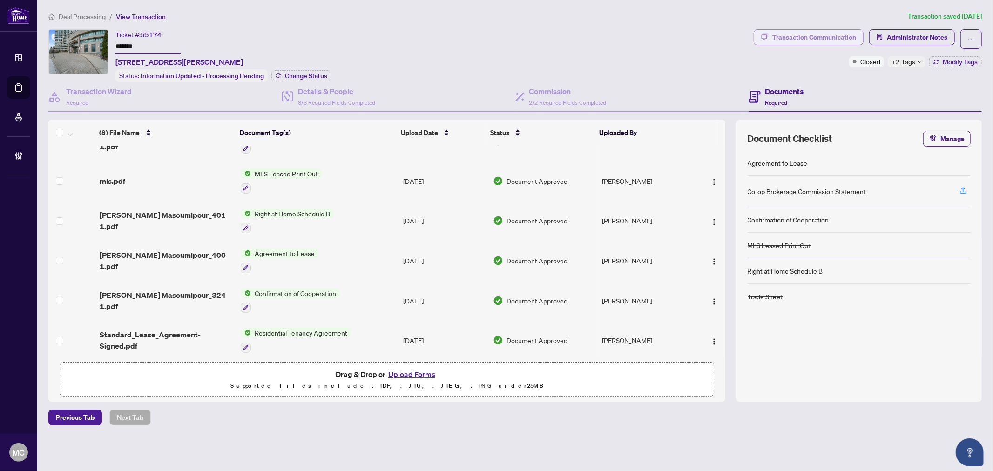
click at [772, 43] on button "Transaction Communication" at bounding box center [809, 37] width 110 height 16
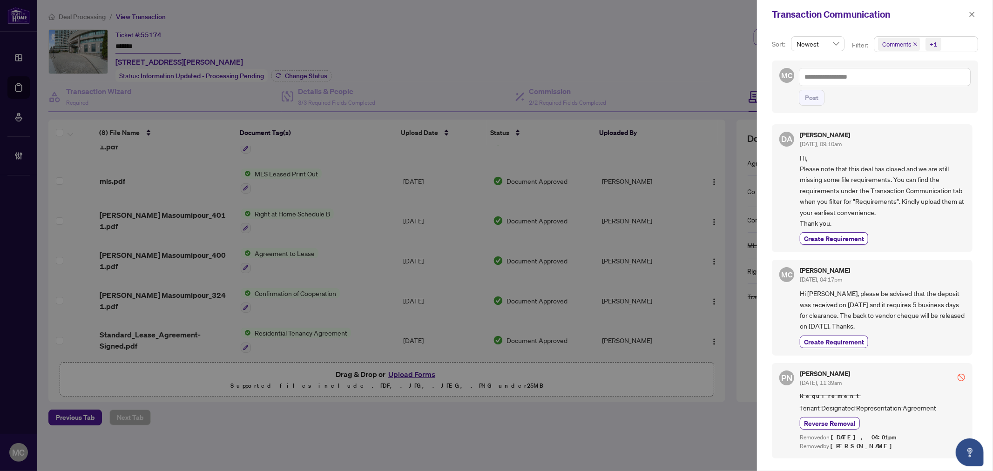
click at [926, 41] on span "+1" at bounding box center [934, 44] width 16 height 13
click at [931, 95] on span "Requirements" at bounding box center [913, 96] width 41 height 8
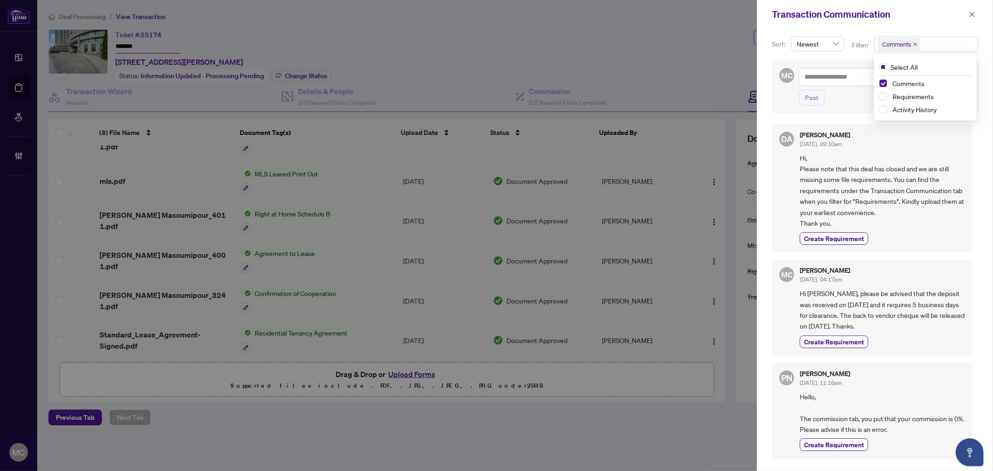
drag, startPoint x: 905, startPoint y: 95, endPoint x: 906, endPoint y: 89, distance: 6.2
click at [905, 95] on span "Requirements" at bounding box center [913, 96] width 41 height 8
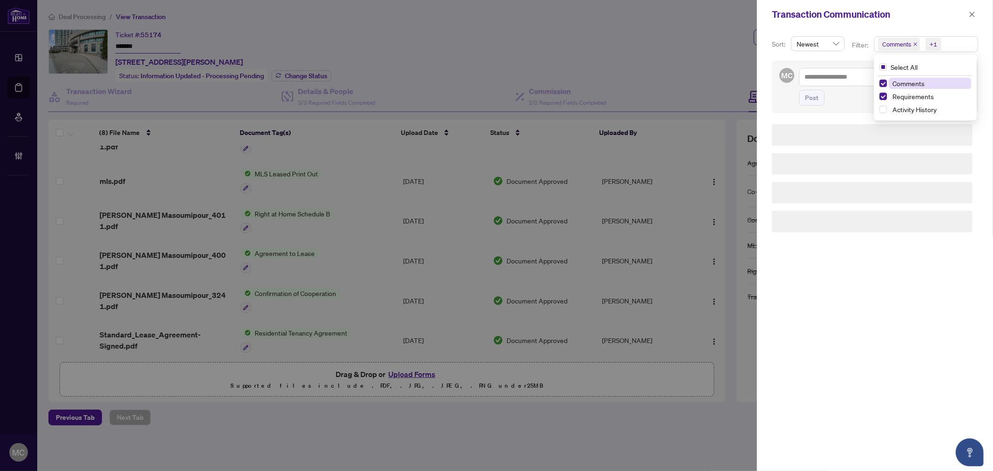
click at [908, 81] on span "Comments" at bounding box center [909, 83] width 32 height 8
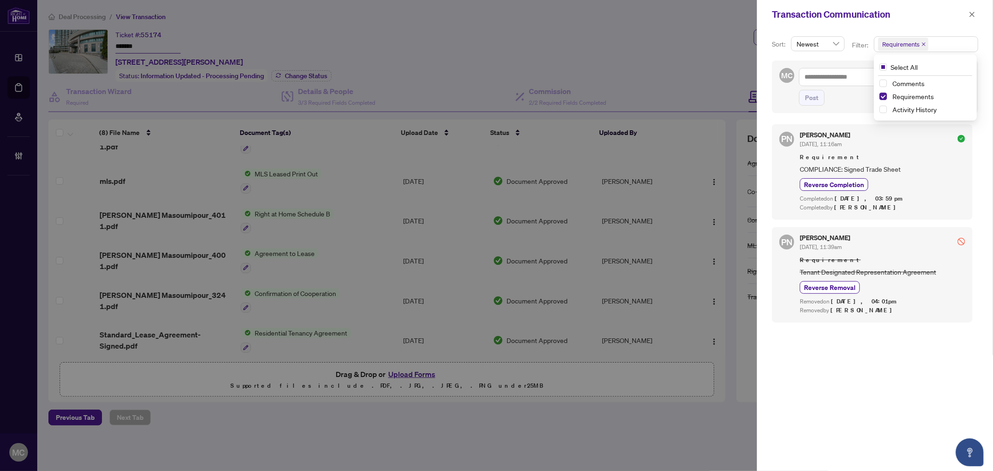
click at [970, 15] on icon "close" at bounding box center [972, 14] width 7 height 7
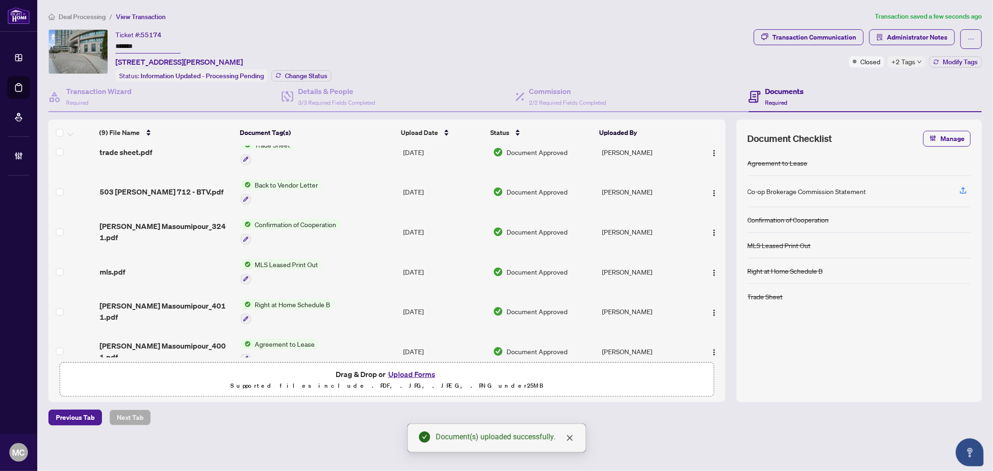
scroll to position [0, 0]
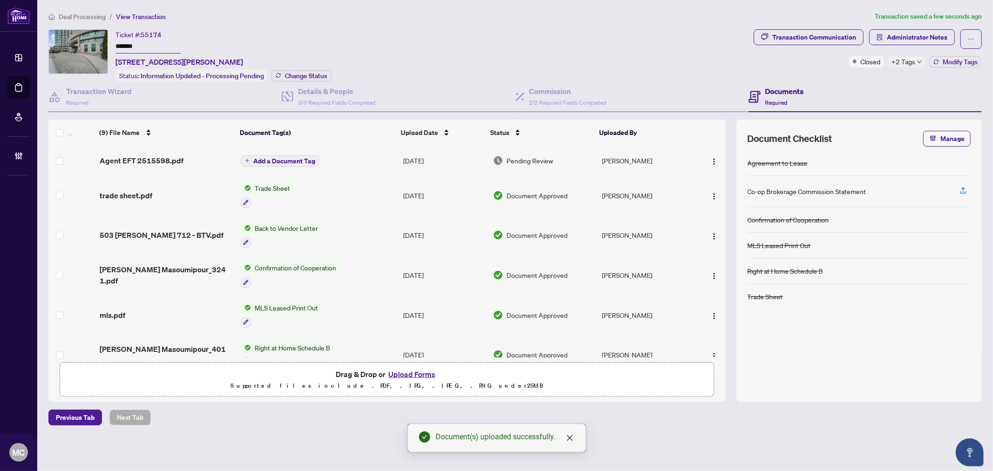
click at [288, 158] on span "Add a Document Tag" at bounding box center [284, 161] width 62 height 7
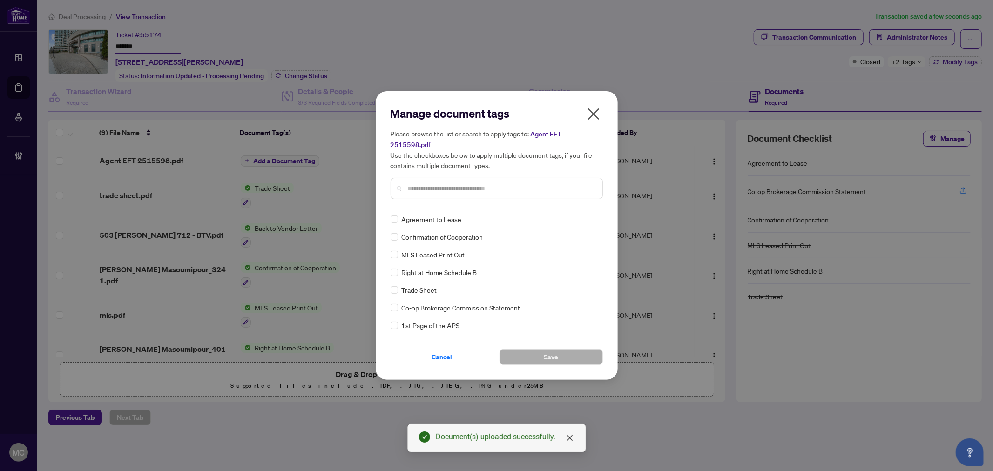
click at [532, 183] on input "text" at bounding box center [501, 188] width 187 height 10
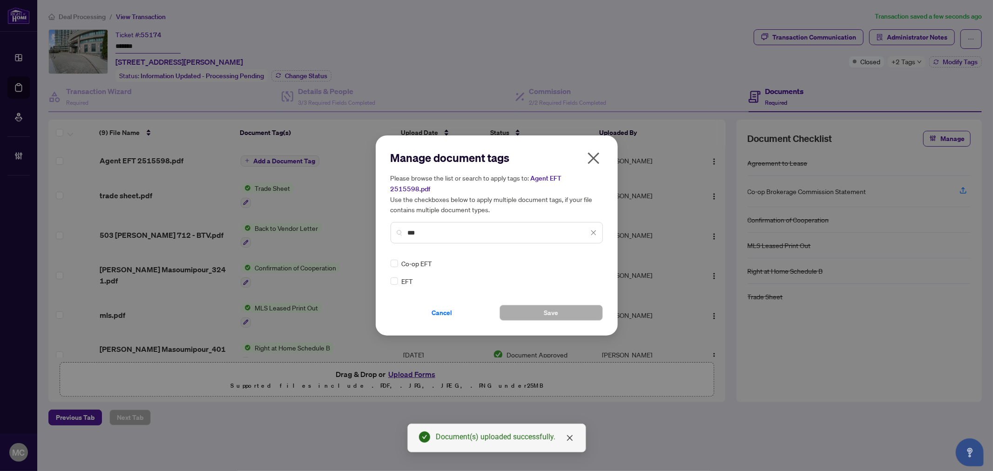
type input "***"
click at [598, 258] on div "EFT Co-op EFT" at bounding box center [497, 272] width 212 height 28
click at [583, 259] on img at bounding box center [583, 263] width 9 height 9
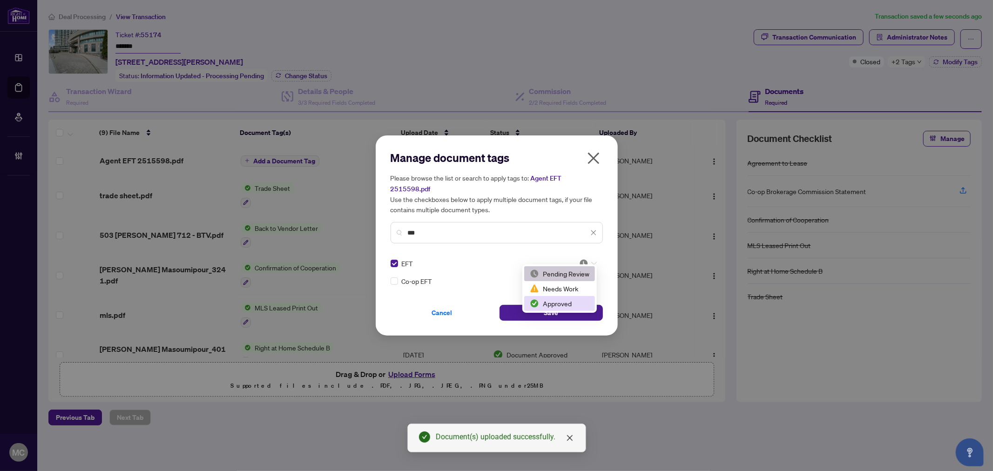
click at [565, 301] on div "Approved" at bounding box center [560, 304] width 60 height 10
click at [529, 310] on button "Save" at bounding box center [551, 313] width 103 height 16
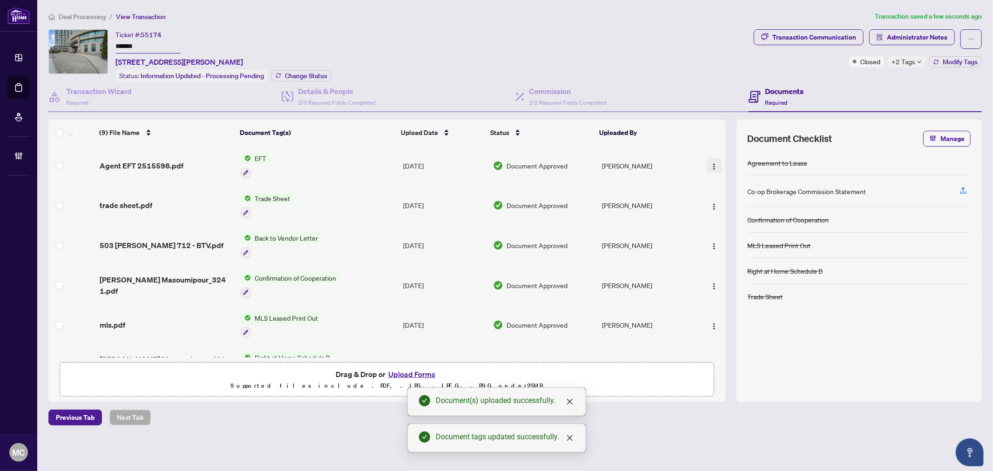
click at [711, 163] on img "button" at bounding box center [714, 166] width 7 height 7
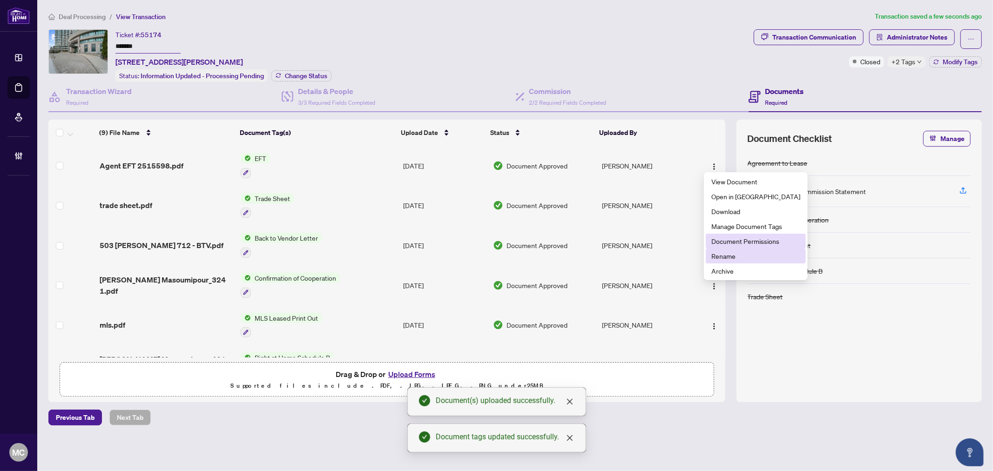
click at [736, 238] on span "Document Permissions" at bounding box center [756, 241] width 89 height 10
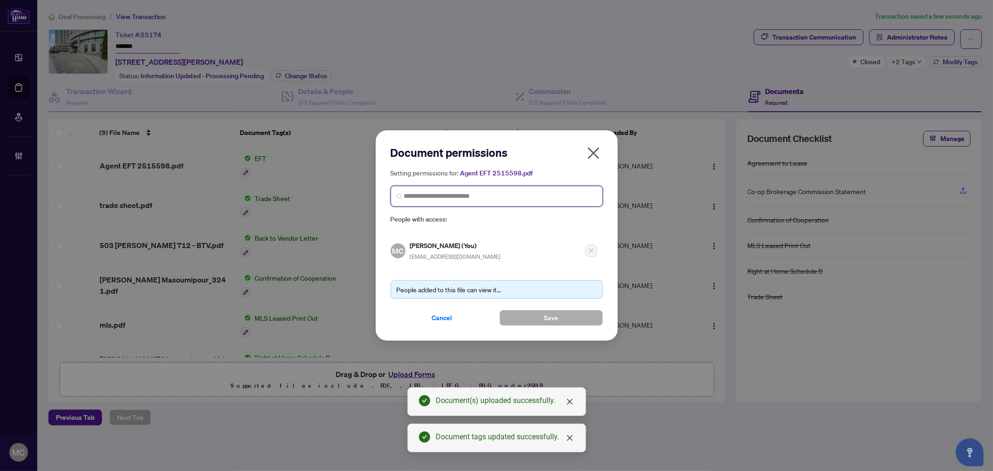
click at [534, 198] on input "search" at bounding box center [500, 196] width 193 height 10
paste input "**********"
type input "**********"
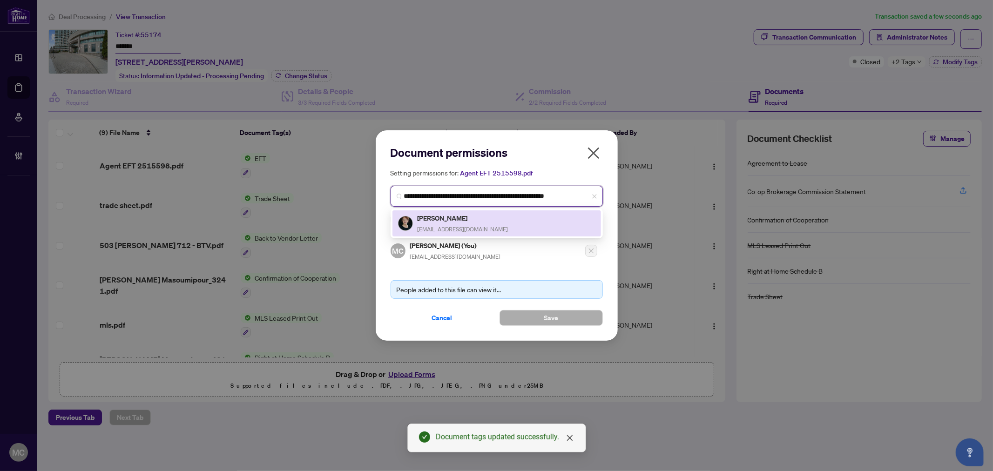
click at [448, 217] on h5 "Azar Enayati" at bounding box center [463, 218] width 91 height 11
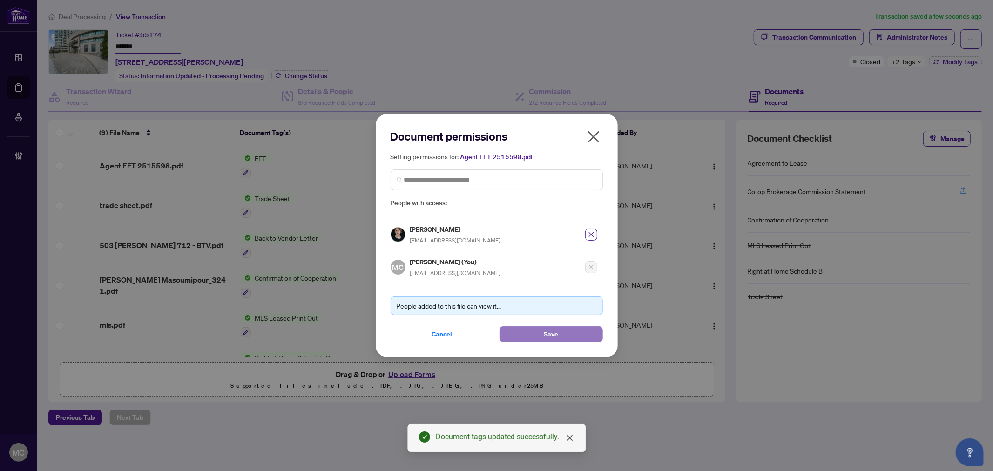
click at [530, 327] on button "Save" at bounding box center [551, 334] width 103 height 16
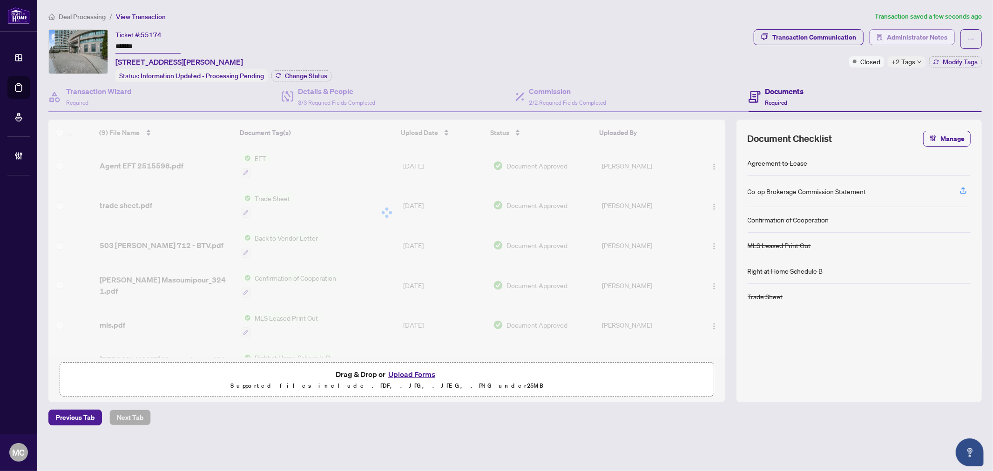
click at [929, 41] on span "Administrator Notes" at bounding box center [917, 37] width 61 height 15
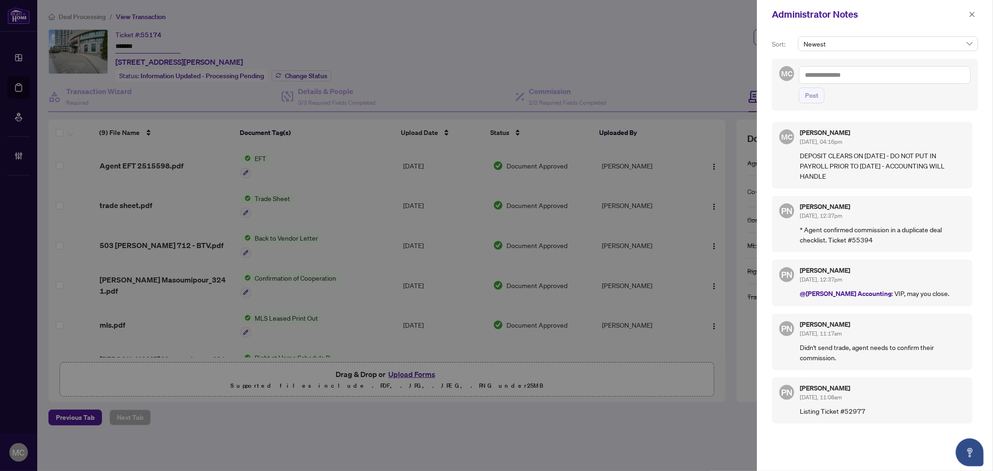
drag, startPoint x: 441, startPoint y: 76, endPoint x: 832, endPoint y: 70, distance: 391.2
click at [441, 75] on div at bounding box center [496, 235] width 993 height 471
click at [875, 80] on textarea at bounding box center [885, 75] width 172 height 18
paste textarea "**********"
type textarea "**********"
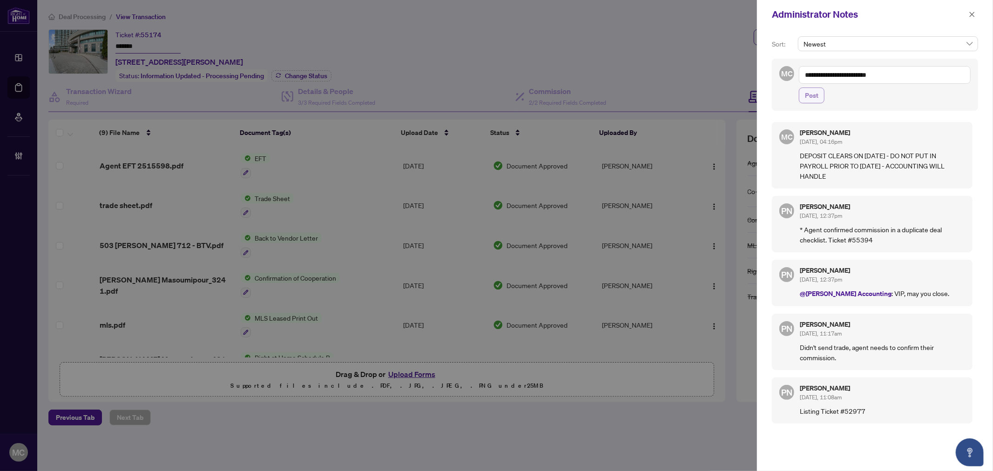
click at [812, 93] on span "Post" at bounding box center [812, 95] width 14 height 15
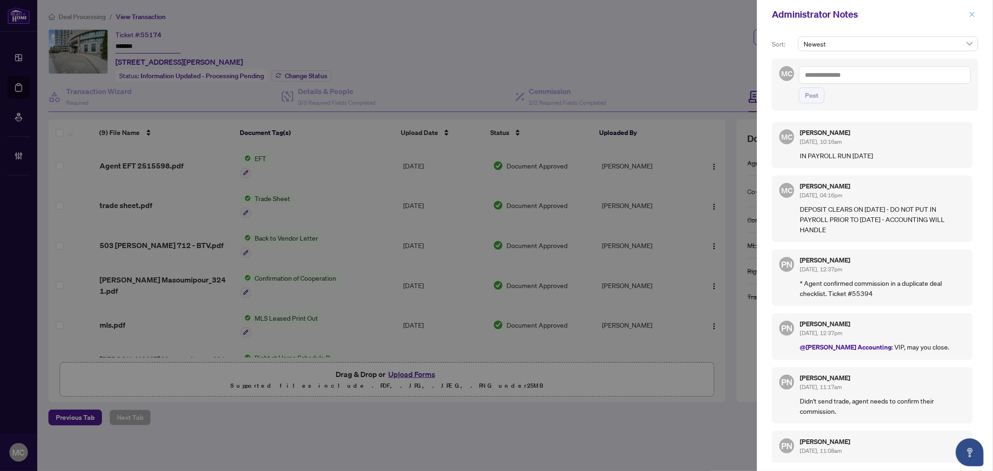
click at [970, 13] on button "button" at bounding box center [972, 14] width 12 height 11
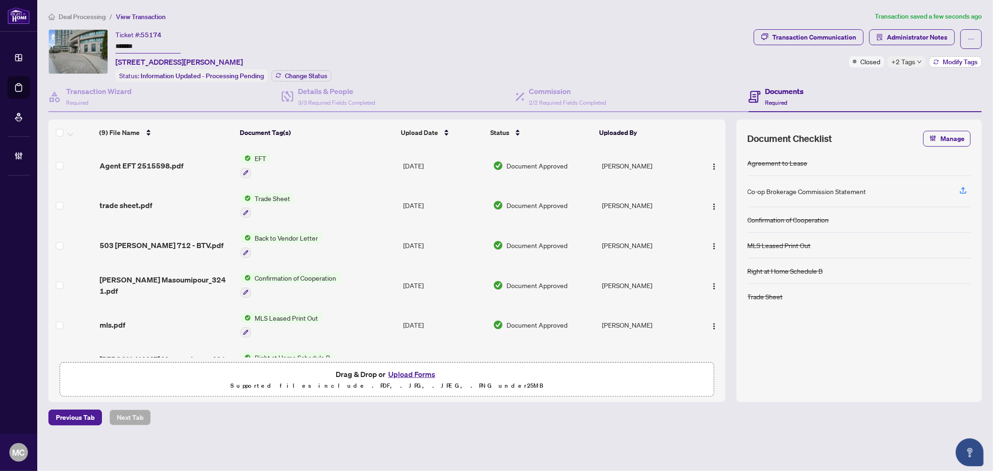
click at [962, 66] on button "Modify Tags" at bounding box center [956, 61] width 53 height 11
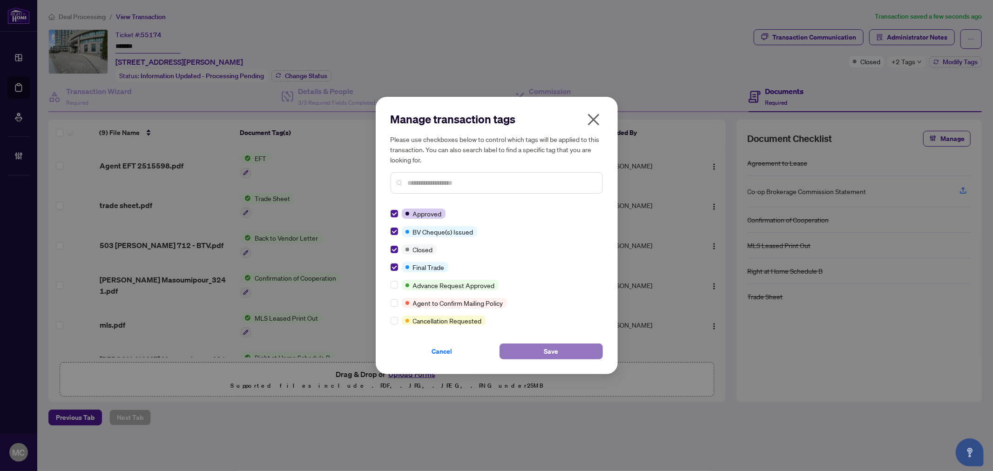
click at [530, 345] on button "Save" at bounding box center [551, 352] width 103 height 16
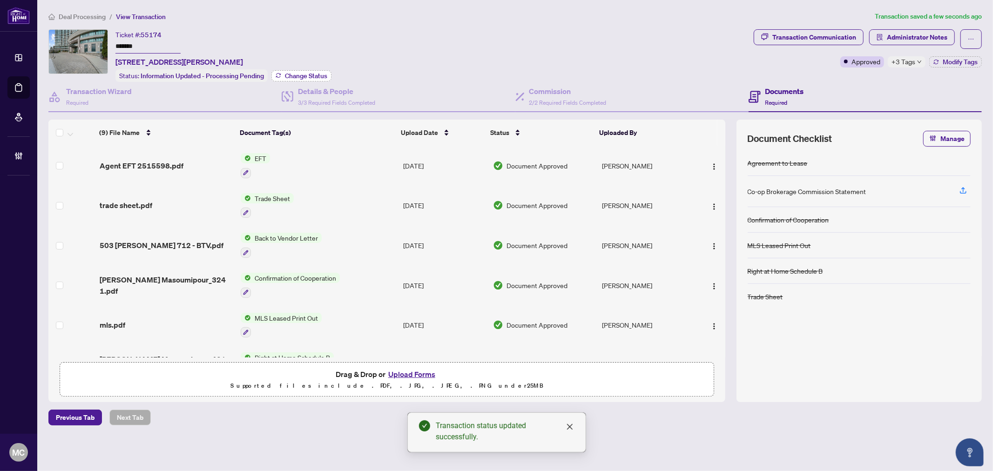
click at [307, 77] on span "Change Status" at bounding box center [306, 76] width 42 height 7
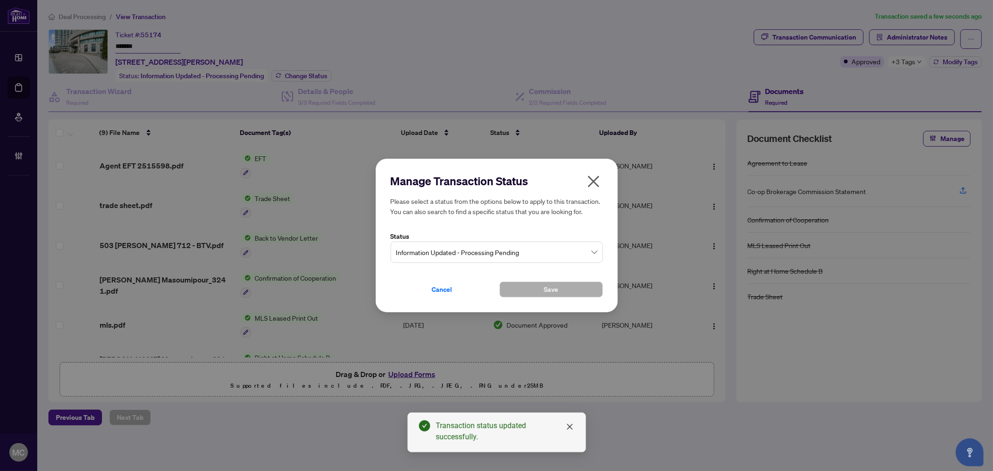
click at [480, 264] on div "Manage Transaction Status Please select a status from the options below to appl…" at bounding box center [497, 236] width 212 height 124
click at [481, 260] on span "Information Updated - Processing Pending" at bounding box center [496, 253] width 201 height 18
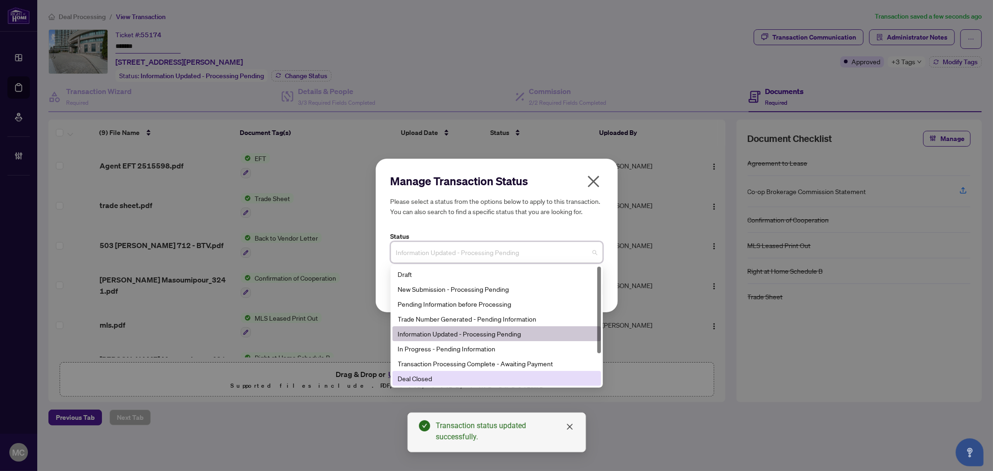
click at [459, 374] on div "Deal Closed" at bounding box center [496, 378] width 197 height 10
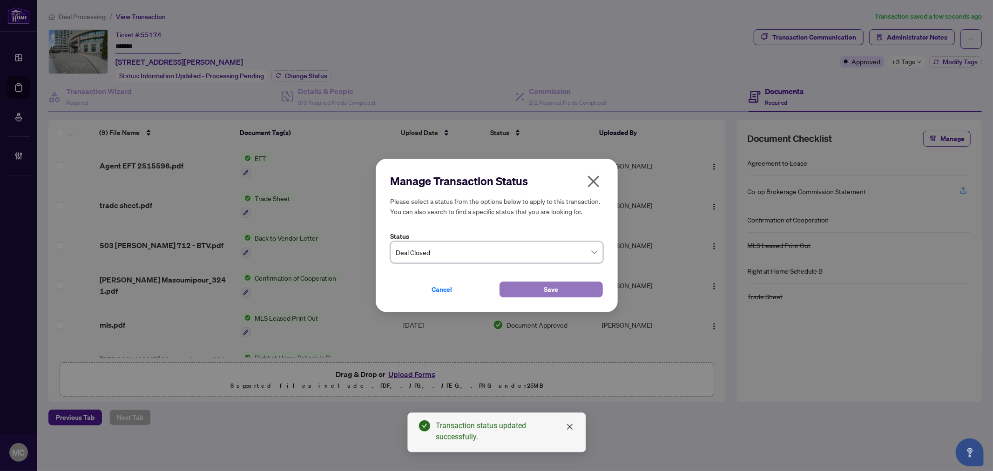
click at [545, 290] on span "Save" at bounding box center [551, 289] width 14 height 15
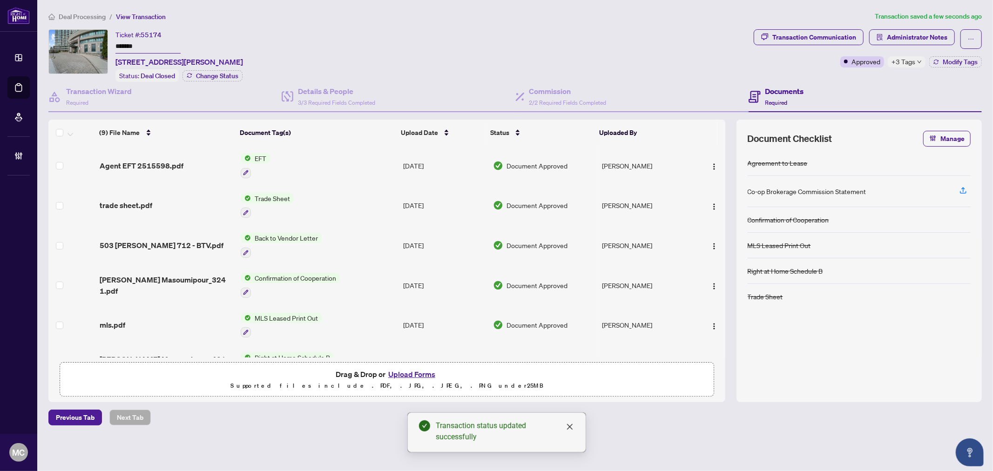
click at [75, 20] on li "Deal Processing" at bounding box center [76, 16] width 57 height 11
drag, startPoint x: 100, startPoint y: 20, endPoint x: 94, endPoint y: 15, distance: 7.3
click at [98, 20] on li "Deal Processing" at bounding box center [76, 16] width 57 height 11
click at [94, 15] on span "Deal Processing" at bounding box center [82, 17] width 47 height 8
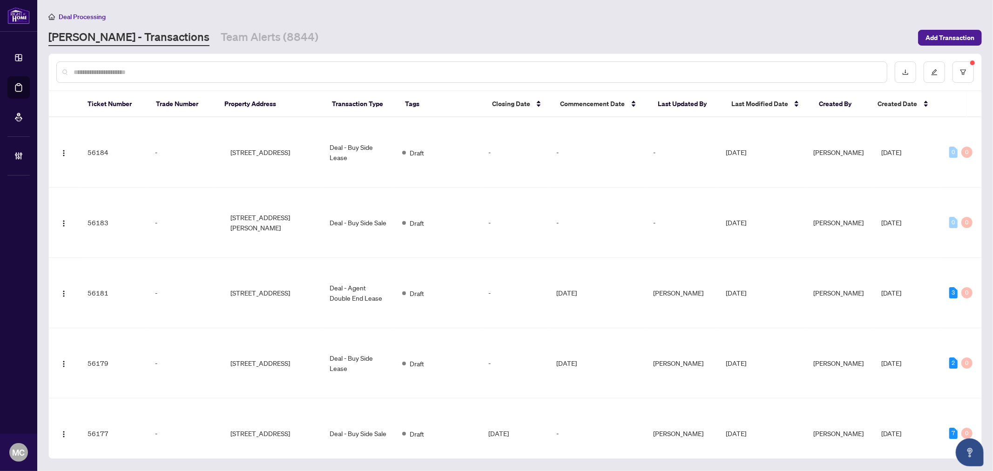
click at [217, 71] on input "text" at bounding box center [477, 72] width 806 height 10
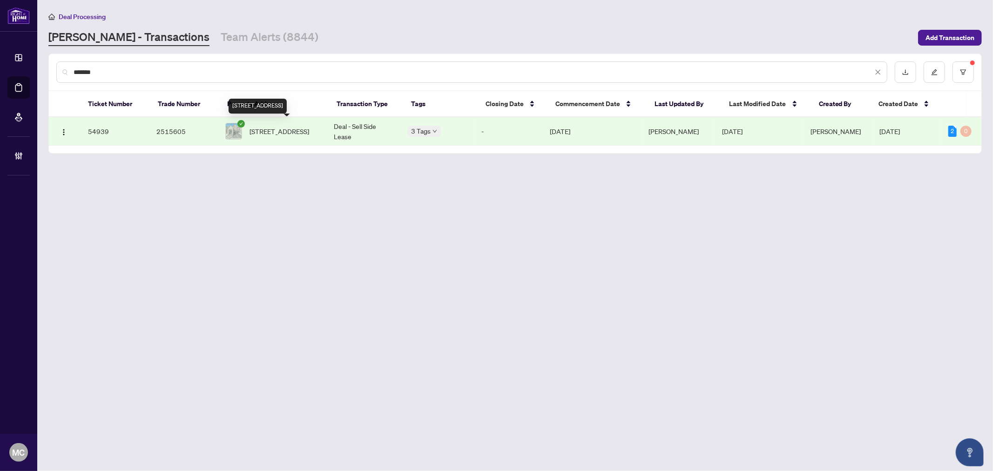
type input "*******"
click at [285, 128] on span "3347 Roma Ave, Burlington, Ontario L6M 0N7, Canada" at bounding box center [280, 131] width 60 height 10
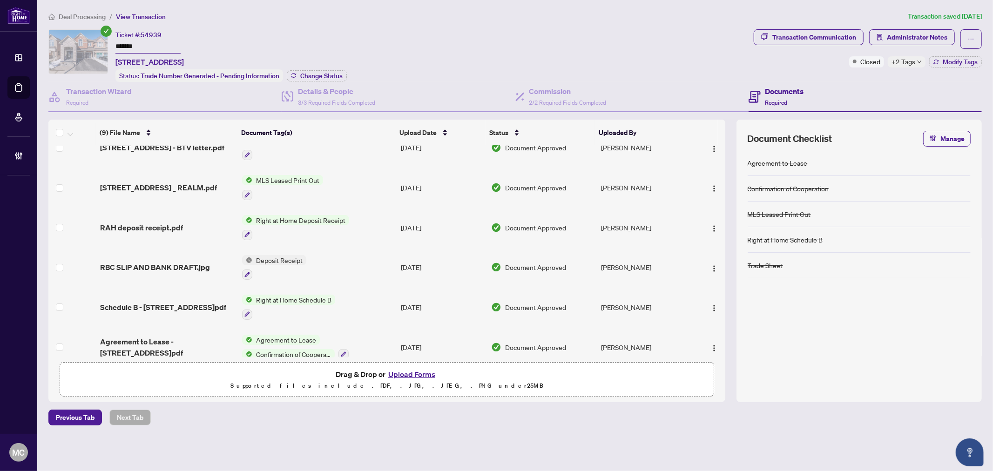
scroll to position [142, 0]
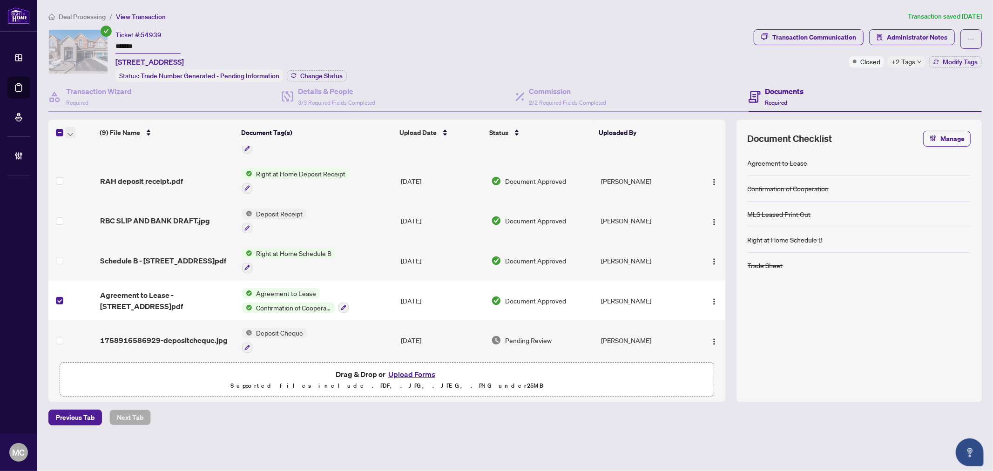
click at [72, 133] on icon "button" at bounding box center [71, 135] width 6 height 4
click at [87, 143] on span "Open Selected in New Tab(s)" at bounding box center [114, 147] width 83 height 10
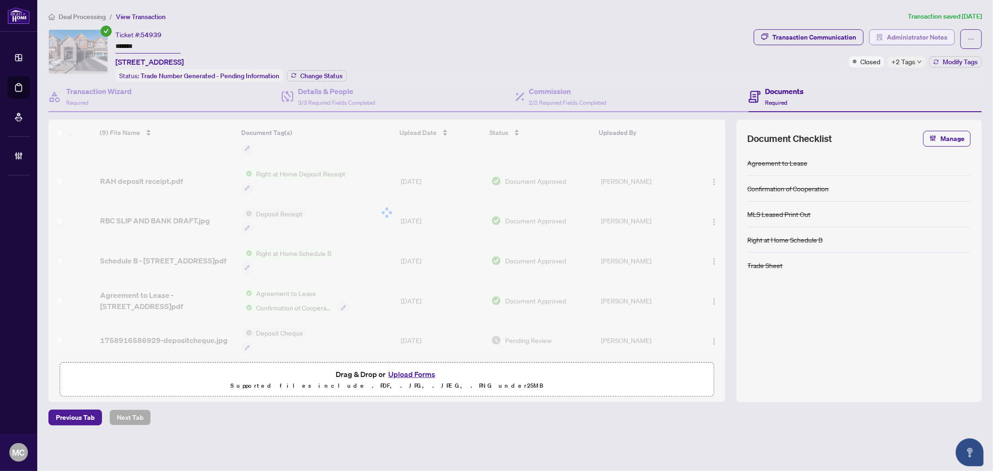
click at [923, 34] on span "Administrator Notes" at bounding box center [917, 37] width 61 height 15
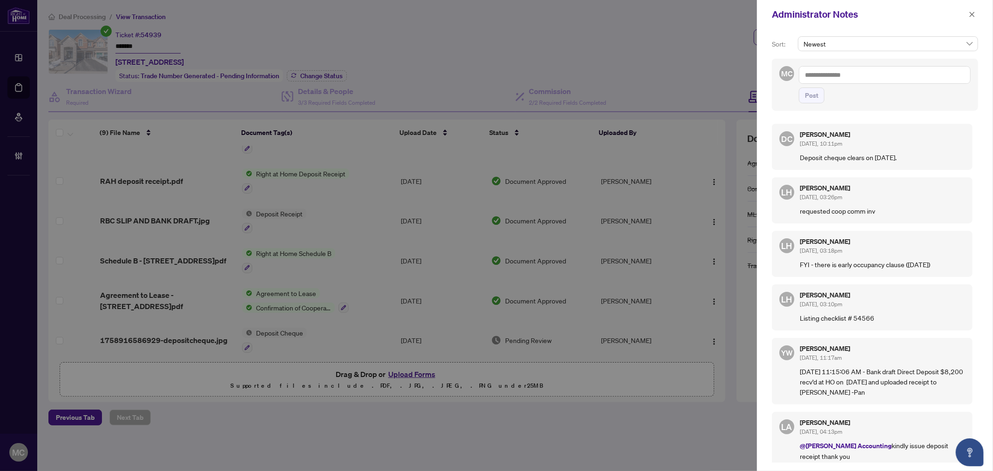
scroll to position [53, 0]
drag, startPoint x: 978, startPoint y: 13, endPoint x: 949, endPoint y: 15, distance: 29.4
click at [976, 13] on button "button" at bounding box center [972, 14] width 12 height 11
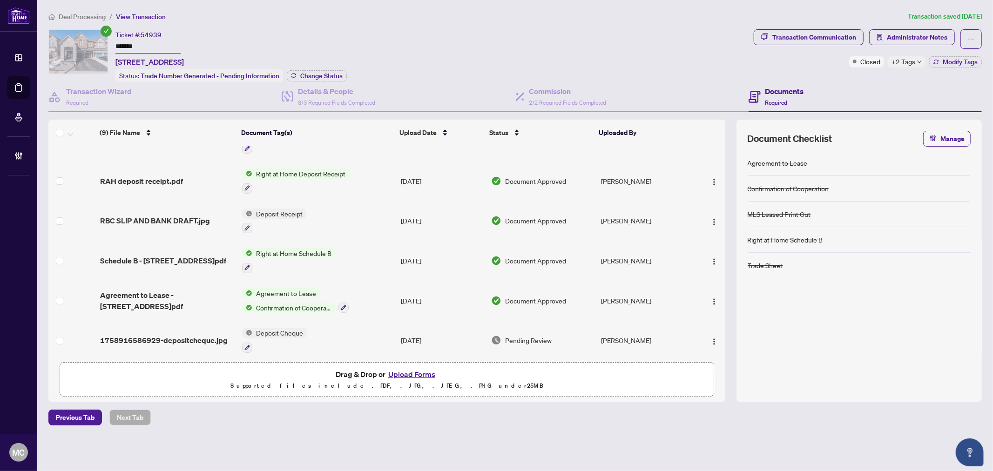
click at [808, 27] on div "Deal Processing / View Transaction Transaction saved 3 days ago Ticket #: 54939…" at bounding box center [515, 218] width 941 height 414
click at [808, 31] on div "Transaction Communication" at bounding box center [815, 37] width 84 height 15
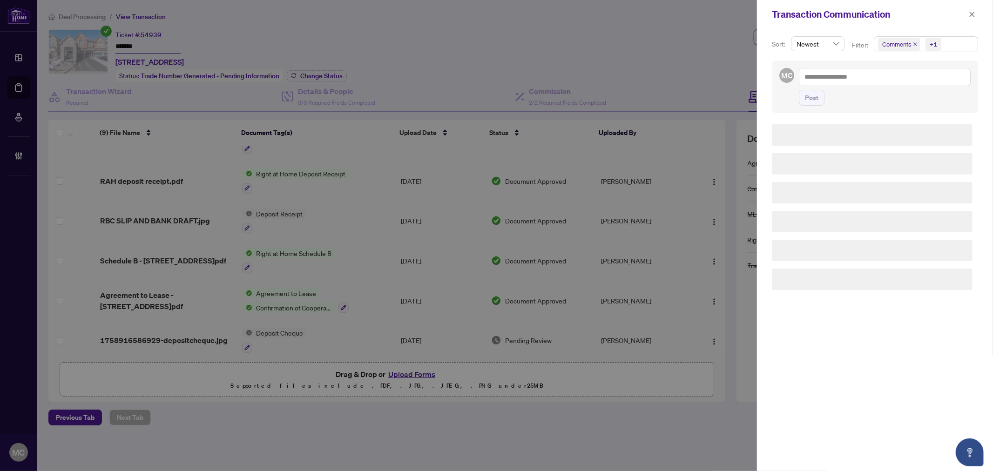
drag, startPoint x: 934, startPoint y: 43, endPoint x: 934, endPoint y: 50, distance: 7.0
click at [934, 42] on div "+1" at bounding box center [933, 44] width 7 height 9
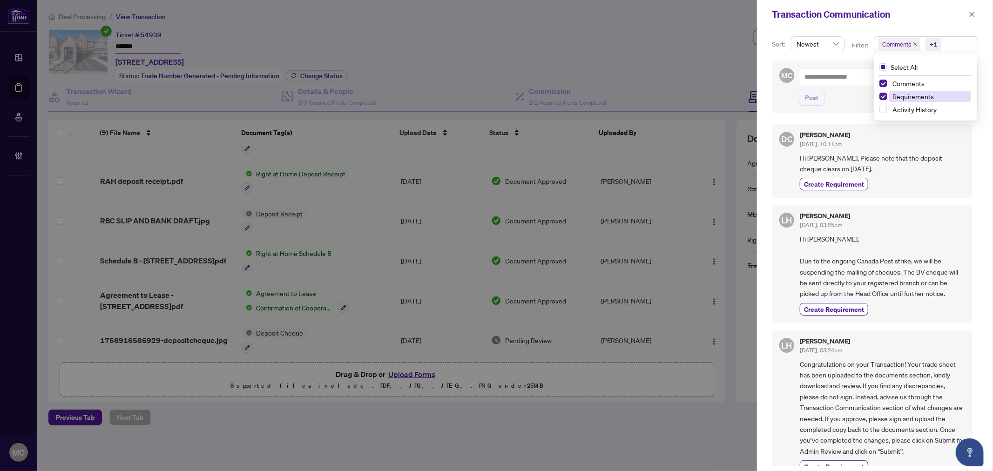
click at [923, 91] on span "Requirements" at bounding box center [930, 96] width 83 height 11
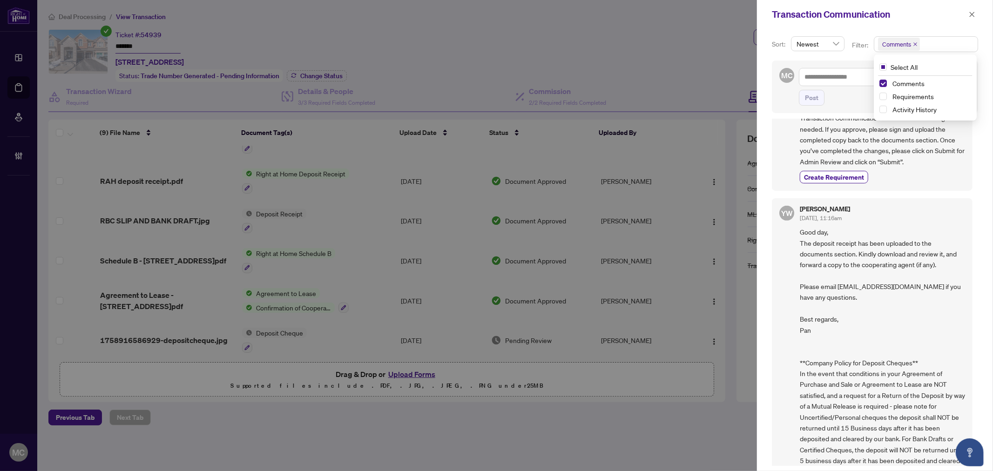
scroll to position [458, 0]
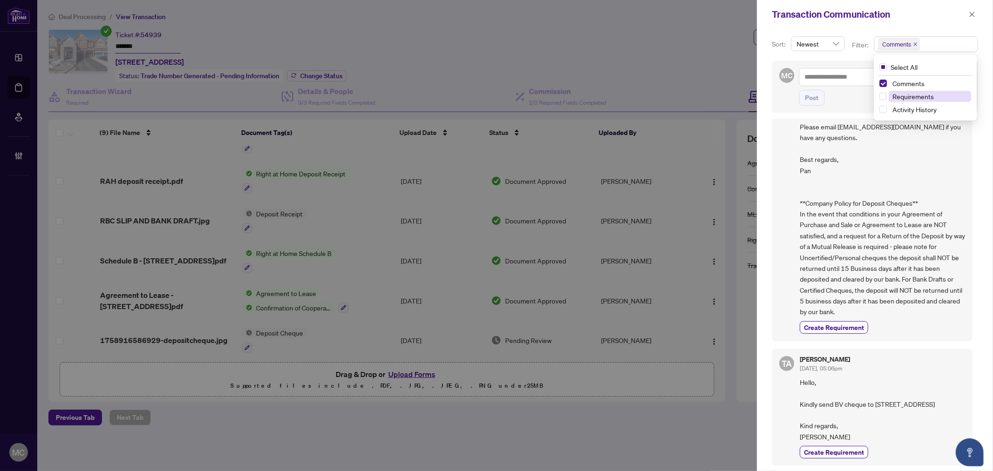
drag, startPoint x: 901, startPoint y: 85, endPoint x: 904, endPoint y: 92, distance: 7.3
click at [902, 85] on span "Comments" at bounding box center [909, 83] width 32 height 8
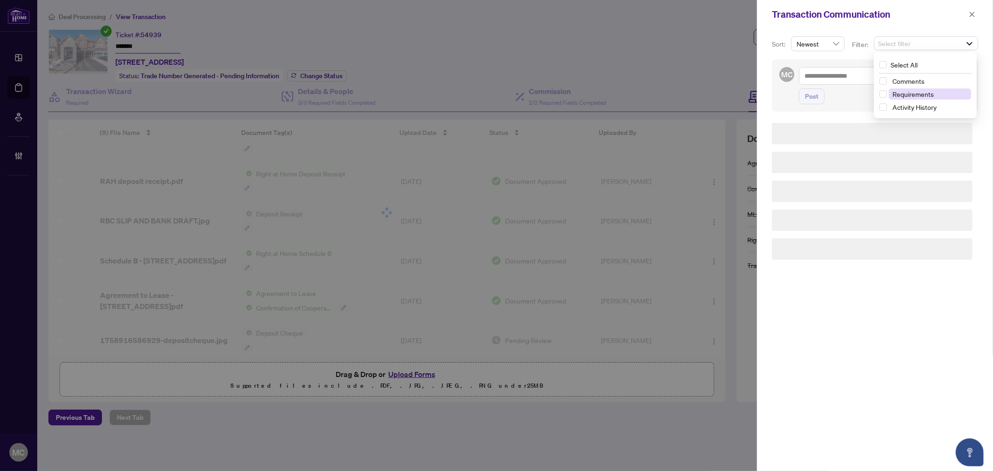
scroll to position [0, 0]
click at [905, 91] on span "Requirements" at bounding box center [913, 94] width 41 height 8
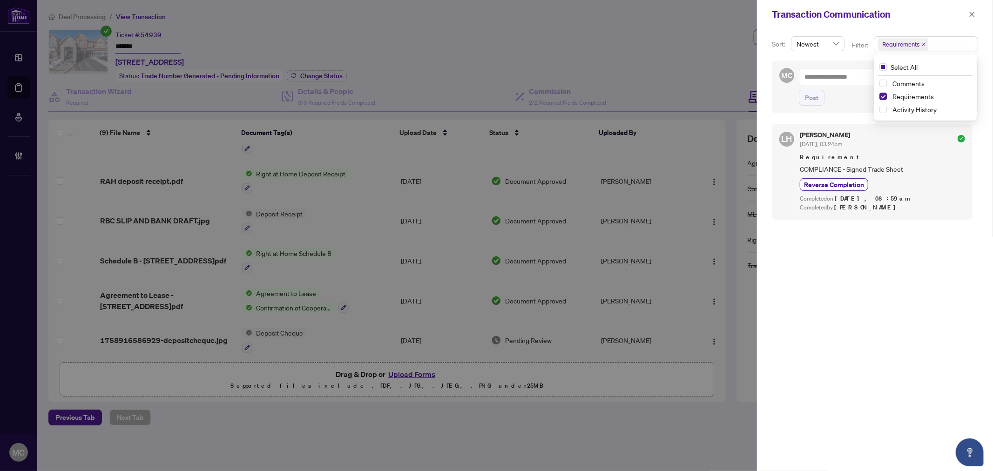
click at [606, 469] on div at bounding box center [496, 235] width 993 height 471
drag, startPoint x: 970, startPoint y: 17, endPoint x: 988, endPoint y: 65, distance: 51.9
click at [970, 17] on icon "close" at bounding box center [972, 14] width 7 height 7
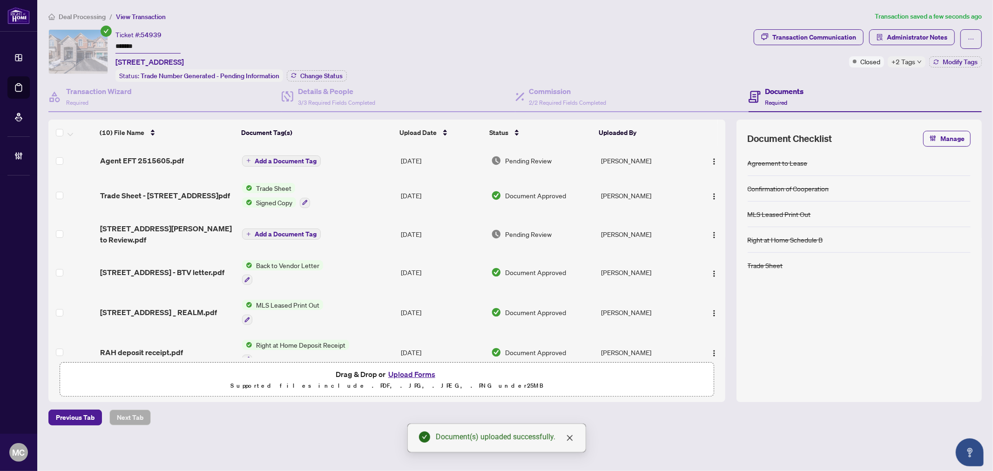
click at [271, 158] on span "Add a Document Tag" at bounding box center [286, 161] width 62 height 7
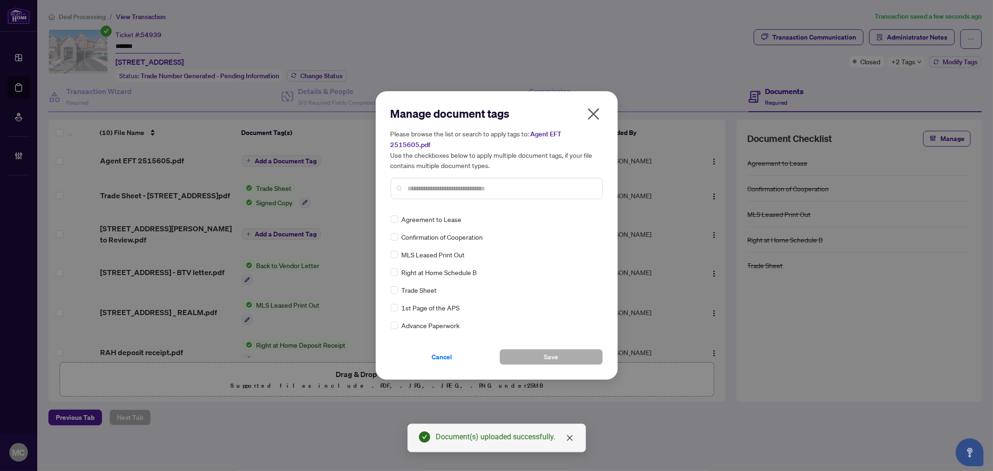
click at [461, 186] on input "text" at bounding box center [501, 188] width 187 height 10
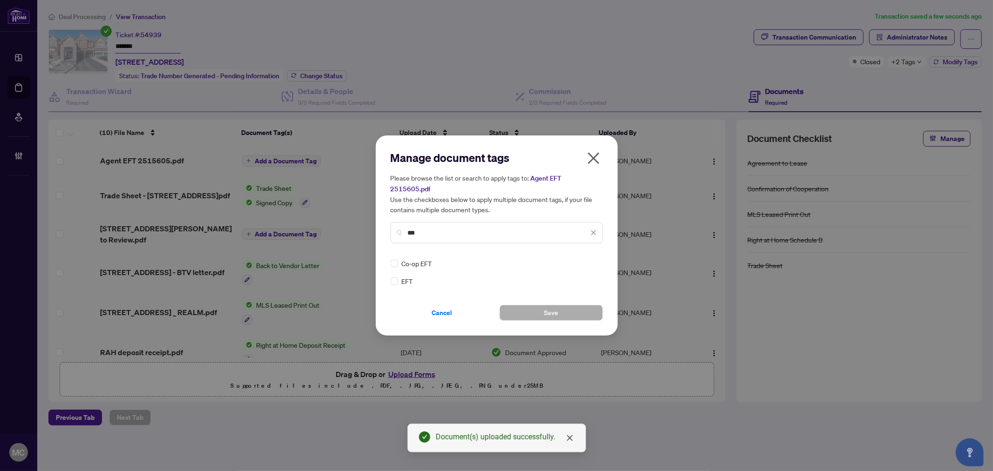
type input "***"
click at [576, 259] on div at bounding box center [586, 263] width 24 height 9
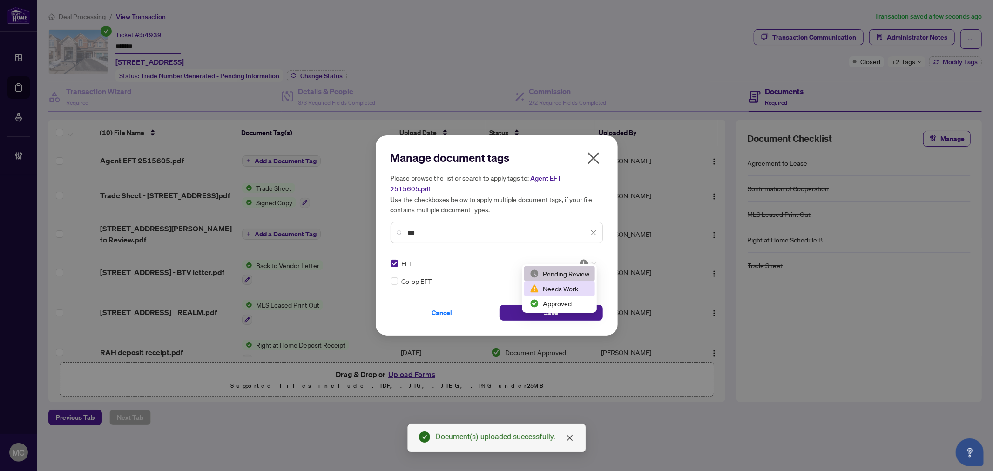
click at [568, 299] on div "Approved" at bounding box center [560, 304] width 60 height 10
click at [548, 322] on div "Manage document tags Please browse the list or search to apply tags to: Agent E…" at bounding box center [497, 236] width 242 height 200
click at [548, 313] on span "Save" at bounding box center [551, 312] width 14 height 15
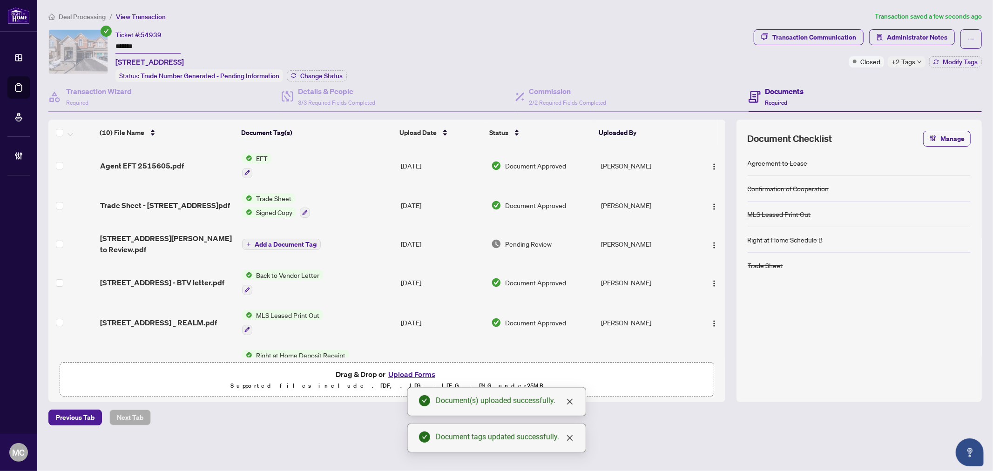
click at [713, 163] on img "button" at bounding box center [714, 166] width 7 height 7
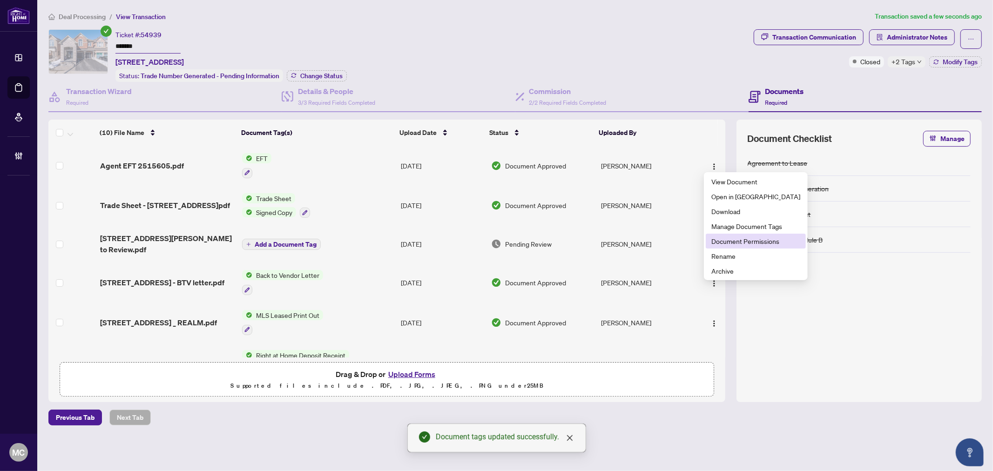
click at [741, 244] on span "Document Permissions" at bounding box center [756, 241] width 89 height 10
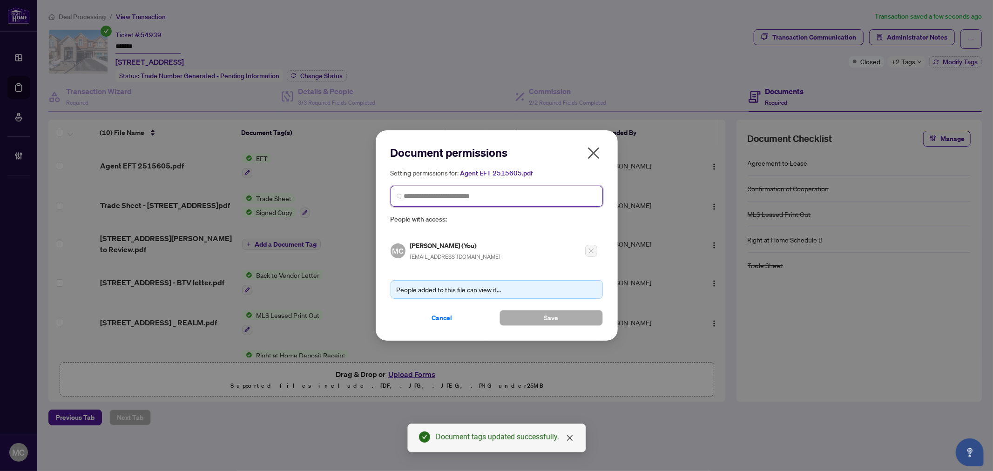
click at [516, 196] on input "search" at bounding box center [500, 196] width 193 height 10
paste input "**********"
type input "**********"
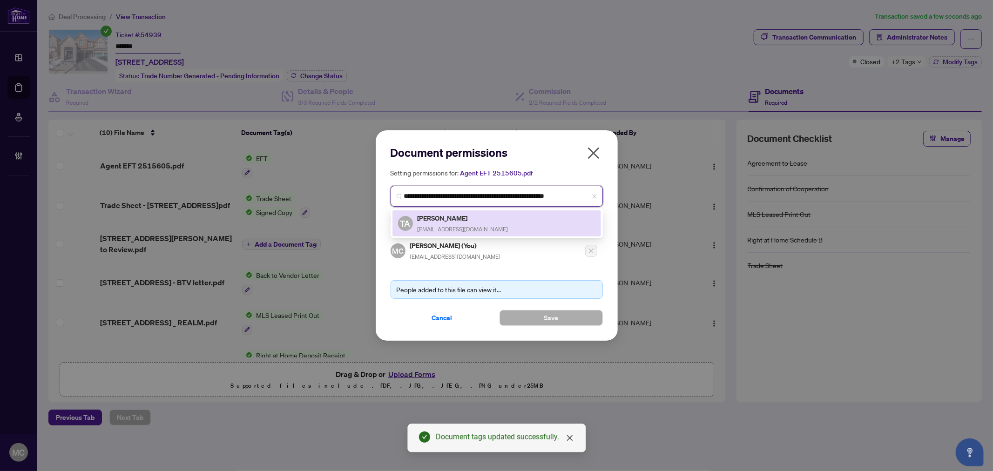
click at [468, 228] on span "talkhalisi@hotmail.com" at bounding box center [463, 229] width 91 height 7
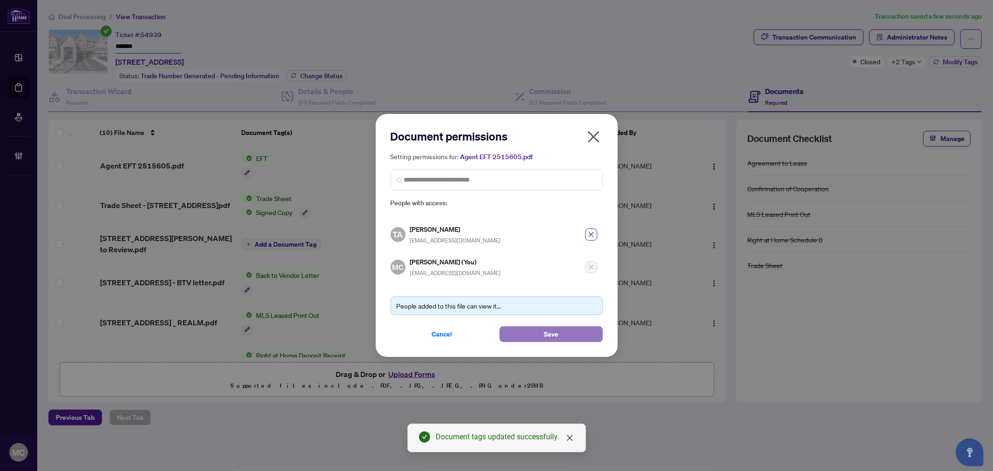
drag, startPoint x: 532, startPoint y: 334, endPoint x: 527, endPoint y: 337, distance: 6.1
click at [533, 334] on button "Save" at bounding box center [551, 334] width 103 height 16
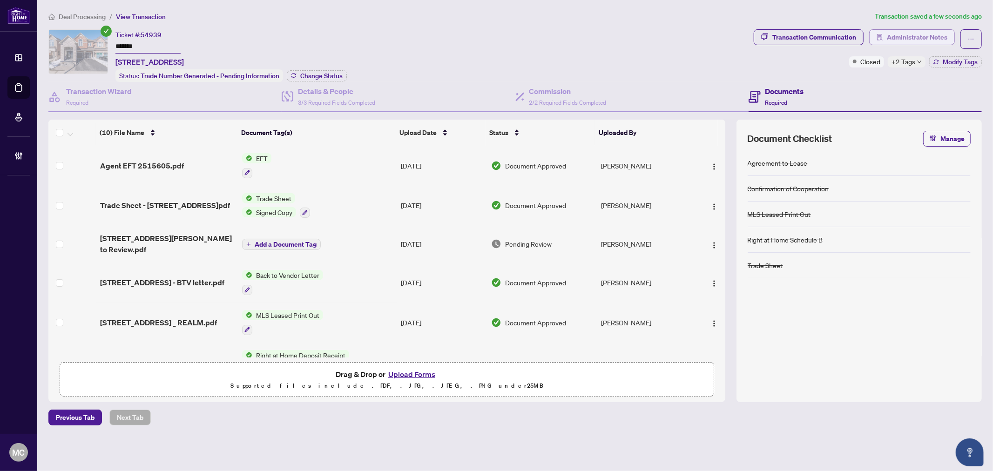
click at [939, 42] on span "Administrator Notes" at bounding box center [917, 37] width 61 height 15
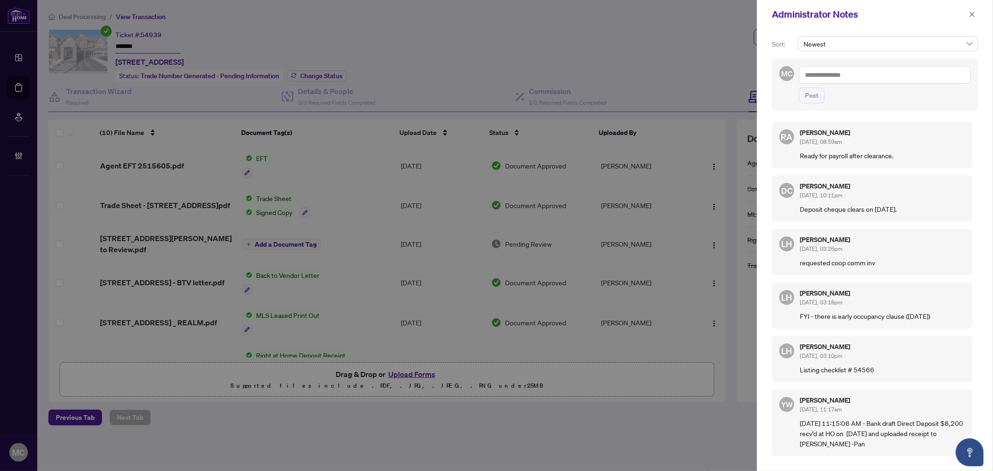
drag, startPoint x: 397, startPoint y: 69, endPoint x: 457, endPoint y: 64, distance: 60.8
click at [397, 69] on div at bounding box center [496, 235] width 993 height 471
click at [889, 62] on div "MC Post" at bounding box center [875, 85] width 206 height 52
click at [893, 70] on textarea at bounding box center [885, 75] width 172 height 18
paste textarea "**********"
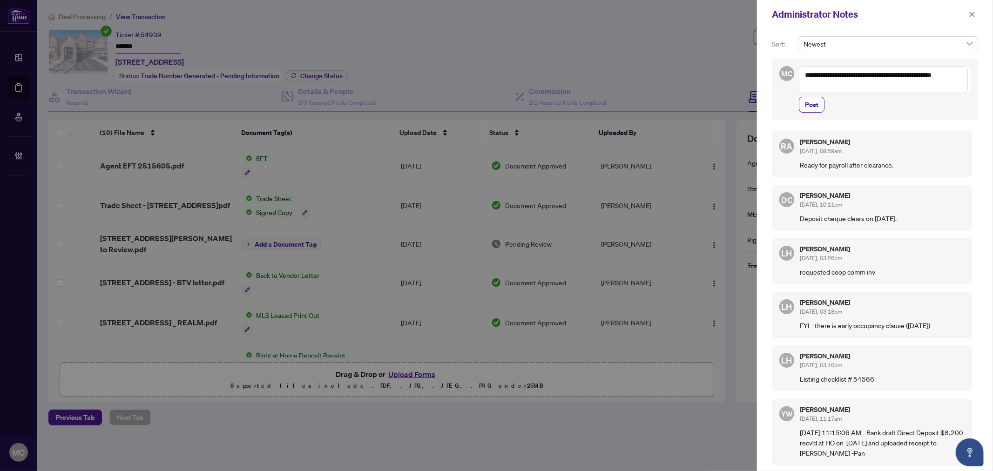
click at [434, 103] on div at bounding box center [496, 235] width 993 height 471
click at [803, 76] on textarea "**********" at bounding box center [883, 79] width 169 height 27
paste textarea "**********"
type textarea "**********"
click at [816, 112] on span "Post" at bounding box center [812, 104] width 14 height 15
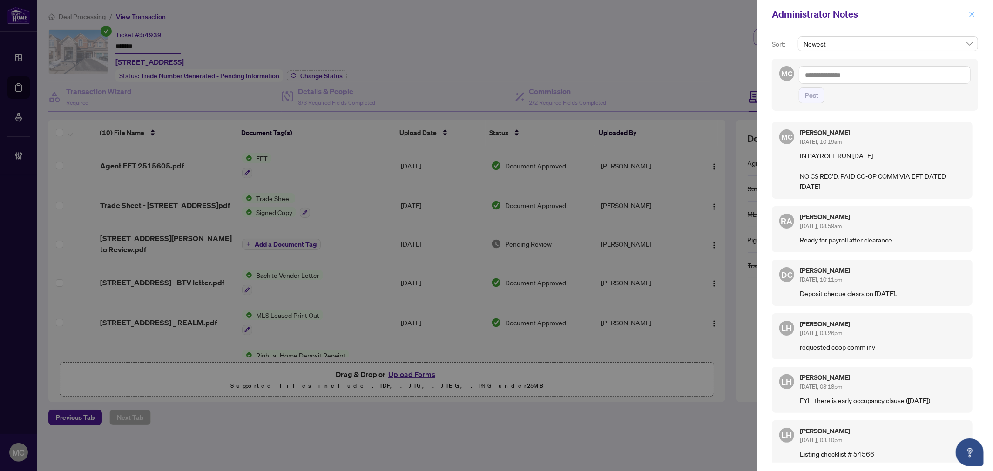
click at [970, 13] on icon "close" at bounding box center [972, 14] width 7 height 7
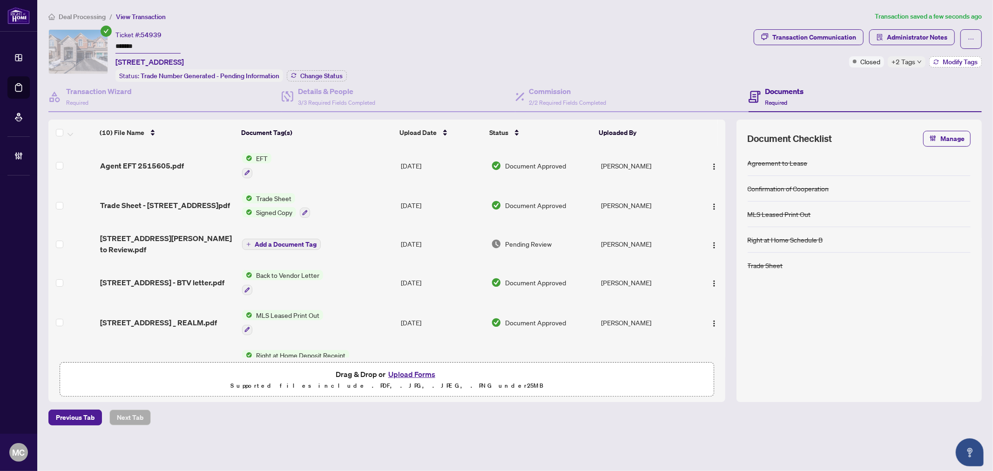
click at [960, 59] on span "Modify Tags" at bounding box center [960, 62] width 35 height 7
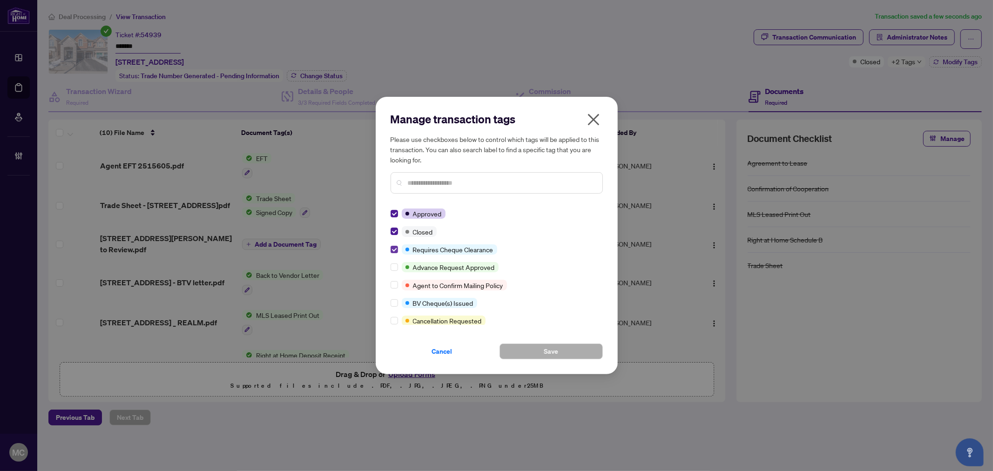
click at [391, 244] on label at bounding box center [394, 249] width 7 height 10
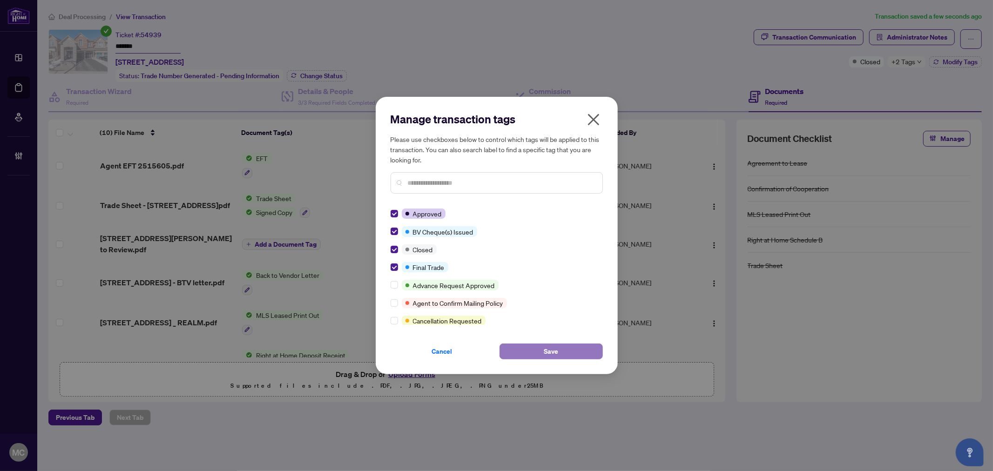
click at [548, 346] on span "Save" at bounding box center [551, 351] width 14 height 15
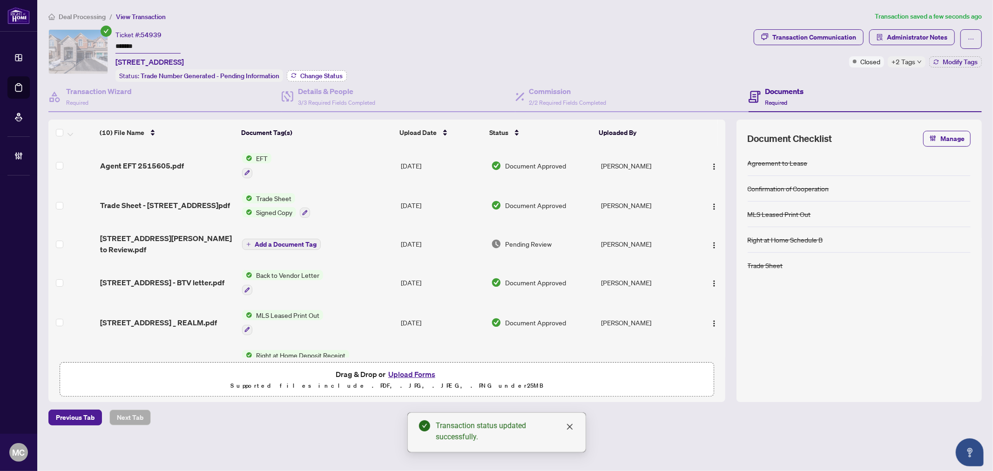
click at [308, 75] on span "Change Status" at bounding box center [321, 76] width 42 height 7
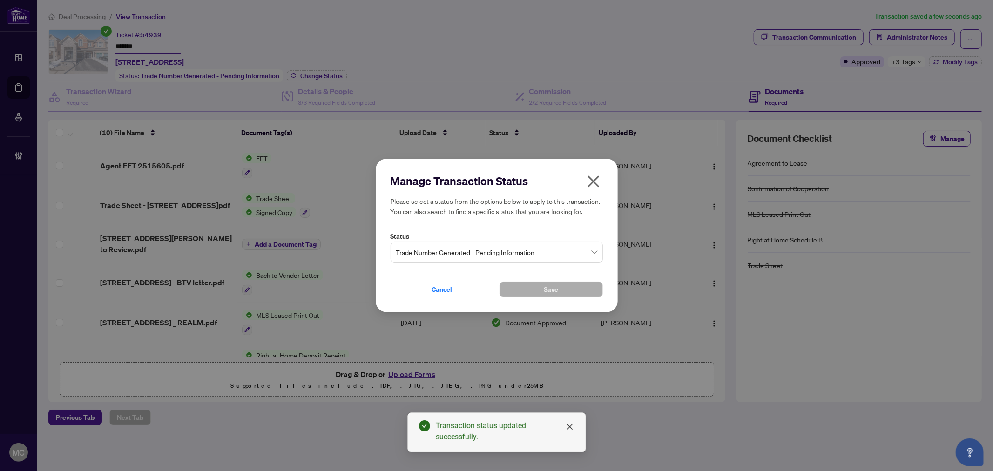
click at [534, 258] on span "Trade Number Generated - Pending Information" at bounding box center [496, 253] width 201 height 18
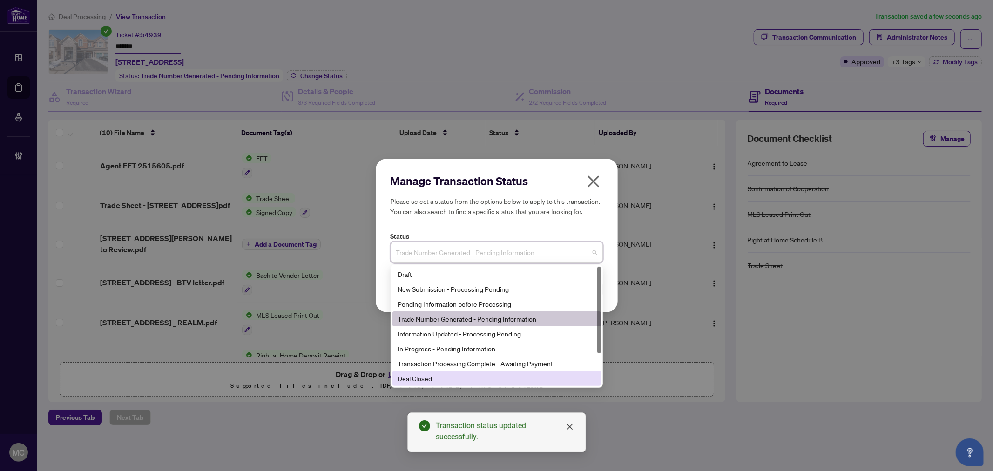
click at [460, 373] on div "Deal Closed" at bounding box center [497, 378] width 209 height 15
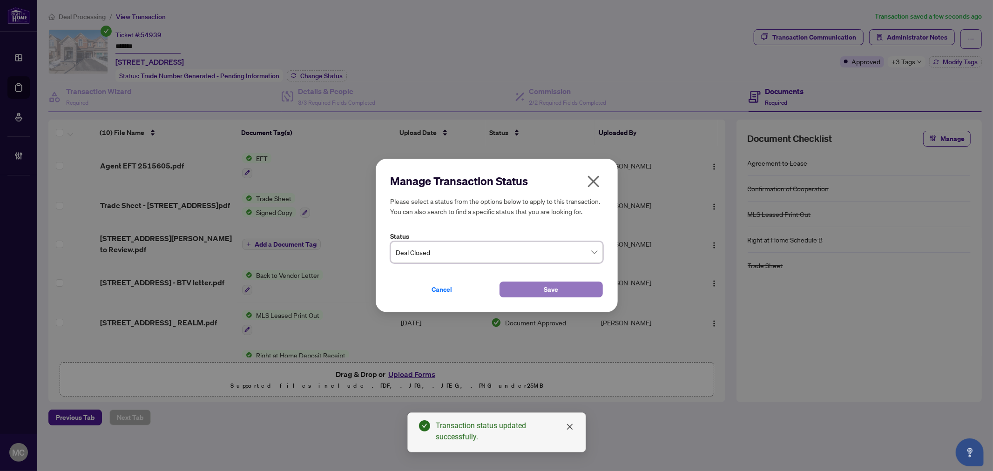
click at [511, 287] on button "Save" at bounding box center [551, 290] width 103 height 16
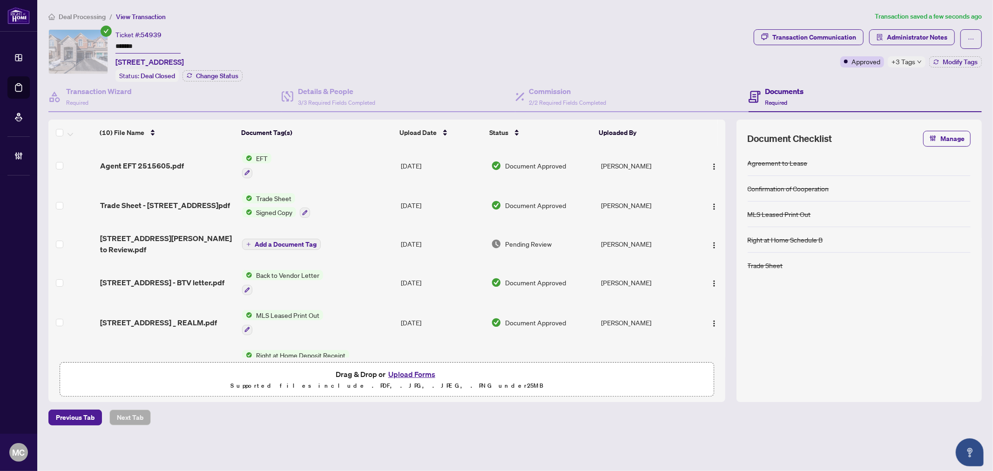
click at [86, 18] on span "Deal Processing" at bounding box center [82, 17] width 47 height 8
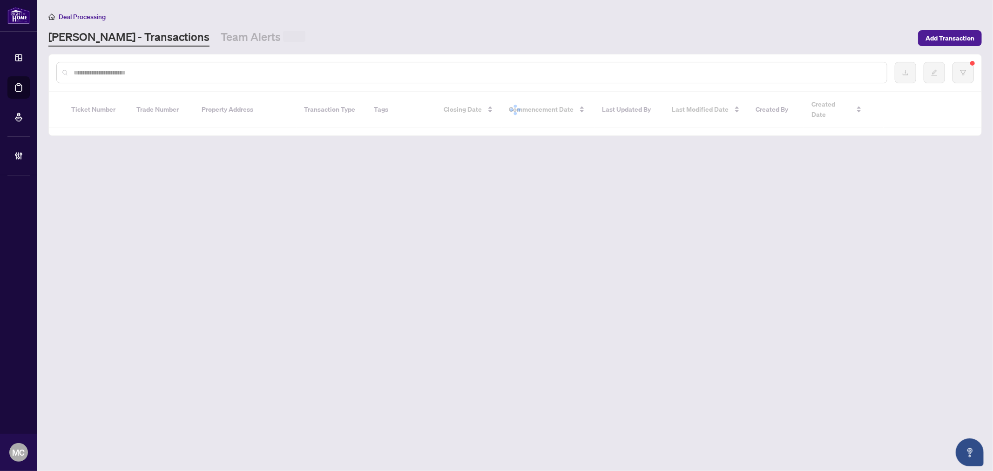
click at [206, 70] on input "text" at bounding box center [477, 73] width 806 height 10
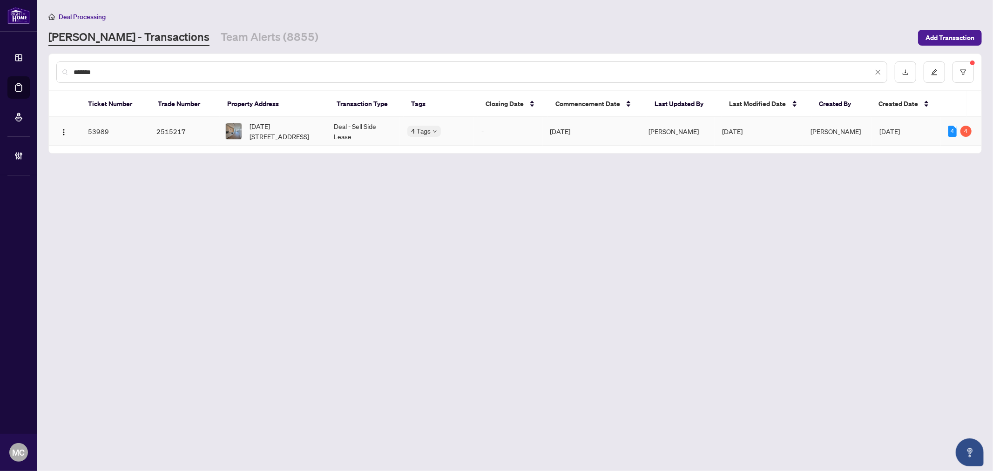
type input "*******"
click at [278, 129] on span "1415-3009 Novar Rd, Mississauga, Ontario L5B 0P9, Canada" at bounding box center [284, 131] width 69 height 20
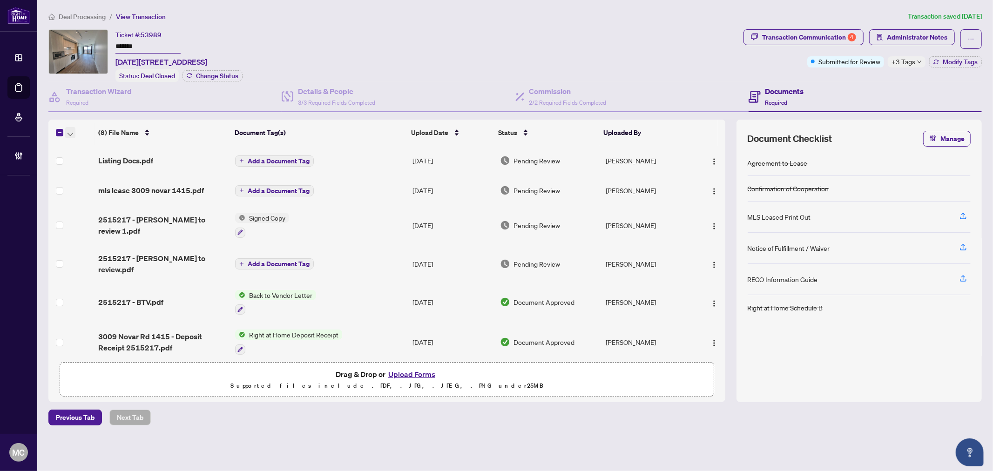
click at [73, 131] on button "button" at bounding box center [70, 132] width 10 height 11
click at [85, 147] on span "Open Selected in New Tab(s)" at bounding box center [114, 147] width 83 height 10
click at [892, 36] on span "Administrator Notes" at bounding box center [917, 37] width 61 height 15
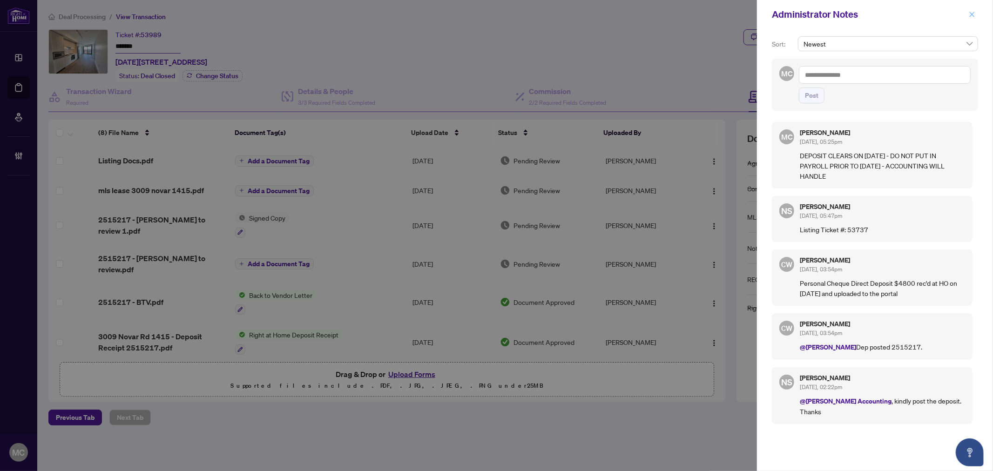
click at [971, 16] on icon "close" at bounding box center [972, 14] width 7 height 7
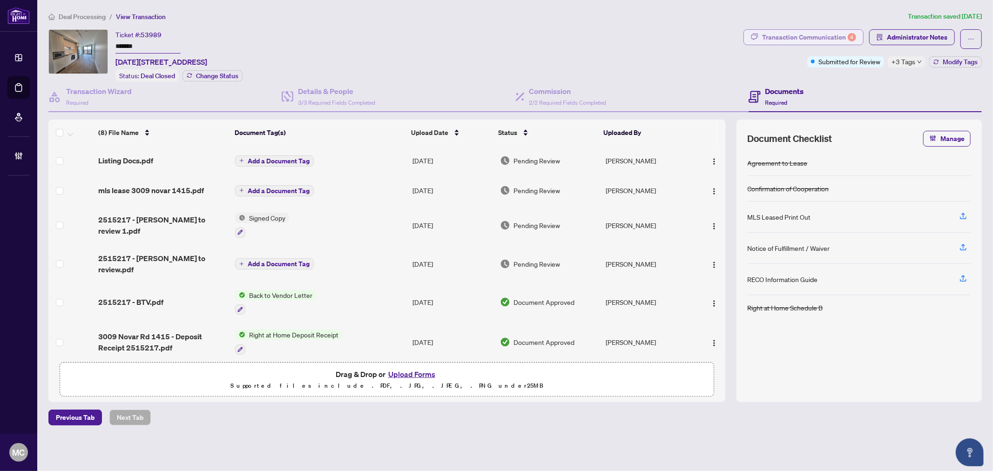
click at [836, 44] on button "Transaction Communication 4" at bounding box center [804, 37] width 120 height 16
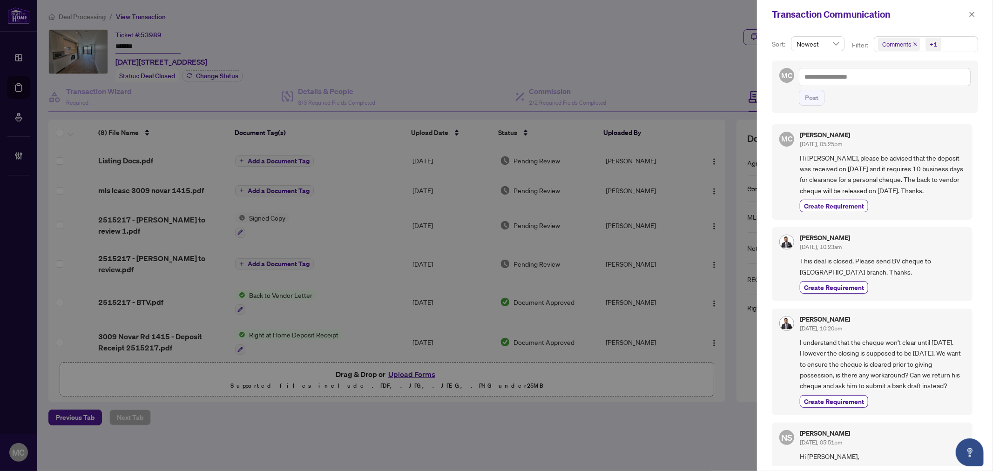
click at [930, 40] on div "+1" at bounding box center [933, 44] width 7 height 9
click at [920, 96] on span "Requirements" at bounding box center [913, 96] width 41 height 8
click at [928, 94] on span "Requirements" at bounding box center [913, 96] width 41 height 8
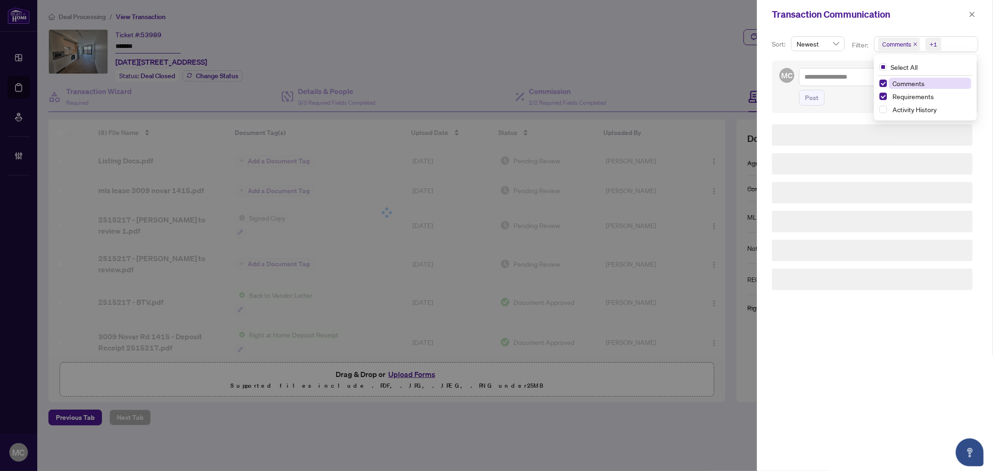
click at [920, 85] on span "Comments" at bounding box center [909, 83] width 32 height 8
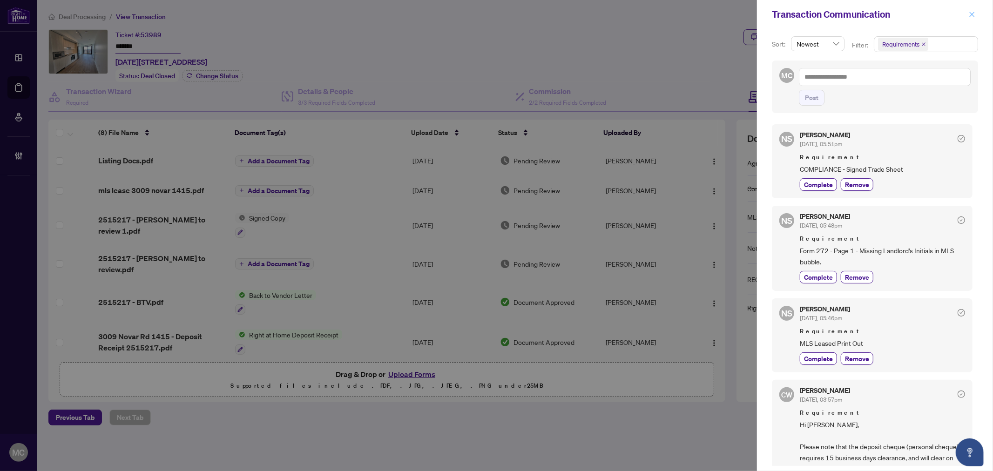
click at [974, 12] on icon "close" at bounding box center [972, 14] width 7 height 7
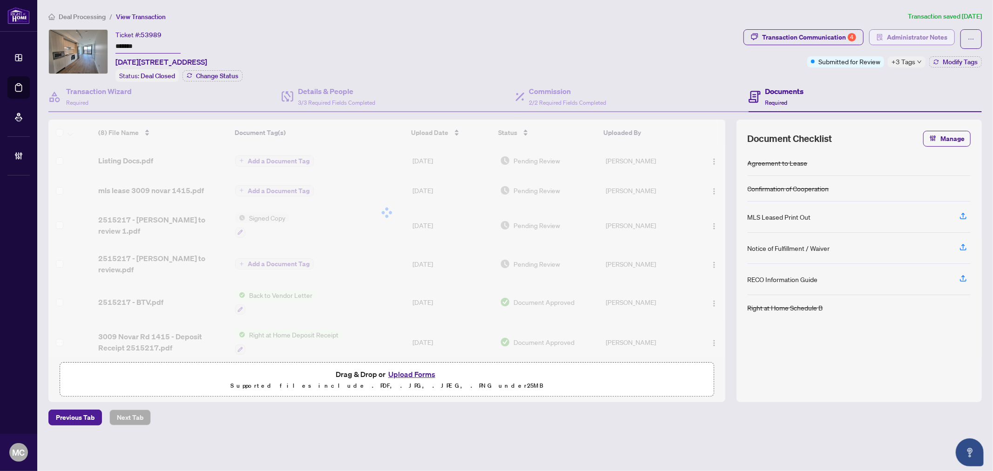
click at [922, 36] on span "Administrator Notes" at bounding box center [917, 37] width 61 height 15
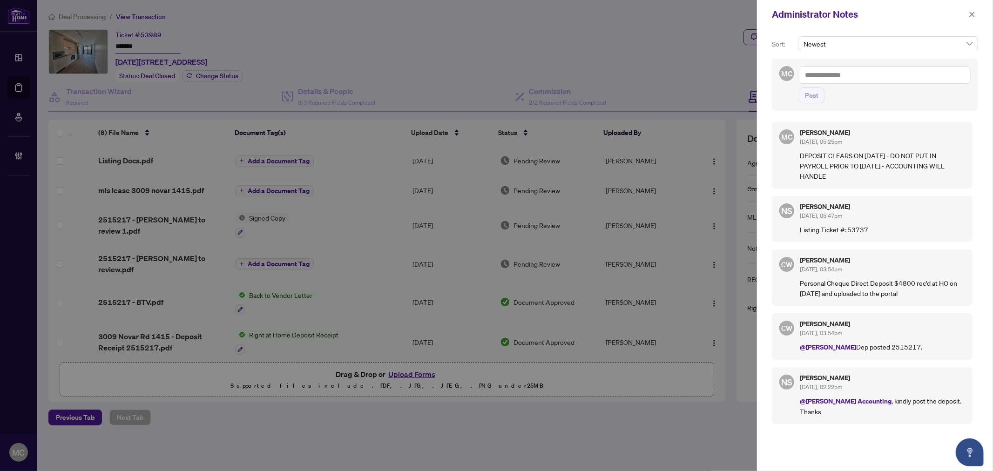
drag, startPoint x: 448, startPoint y: 88, endPoint x: 607, endPoint y: 88, distance: 159.3
click at [461, 88] on div at bounding box center [496, 235] width 993 height 471
click at [890, 76] on textarea at bounding box center [885, 75] width 172 height 18
paste textarea "**********"
type textarea "**********"
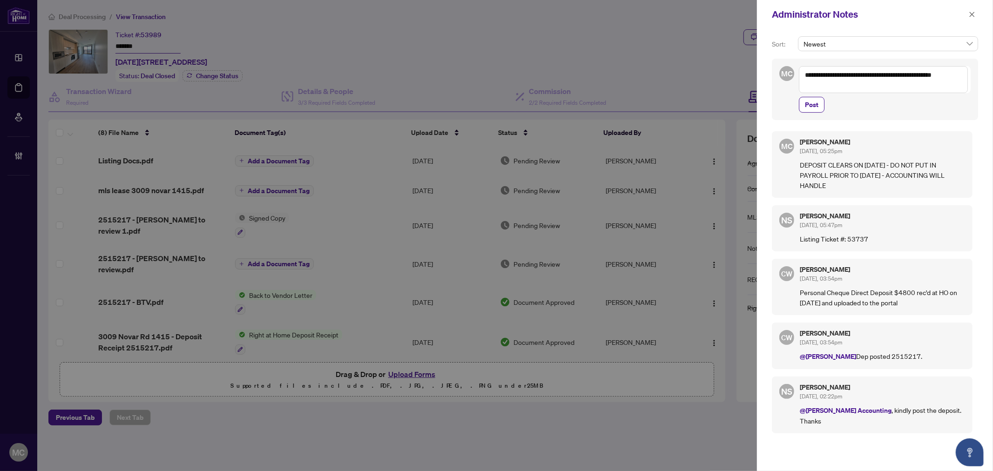
click at [445, 182] on div at bounding box center [496, 235] width 993 height 471
click at [808, 118] on div "**********" at bounding box center [875, 89] width 206 height 61
drag, startPoint x: 809, startPoint y: 104, endPoint x: 804, endPoint y: 104, distance: 5.6
click at [809, 104] on span "Post" at bounding box center [812, 104] width 14 height 15
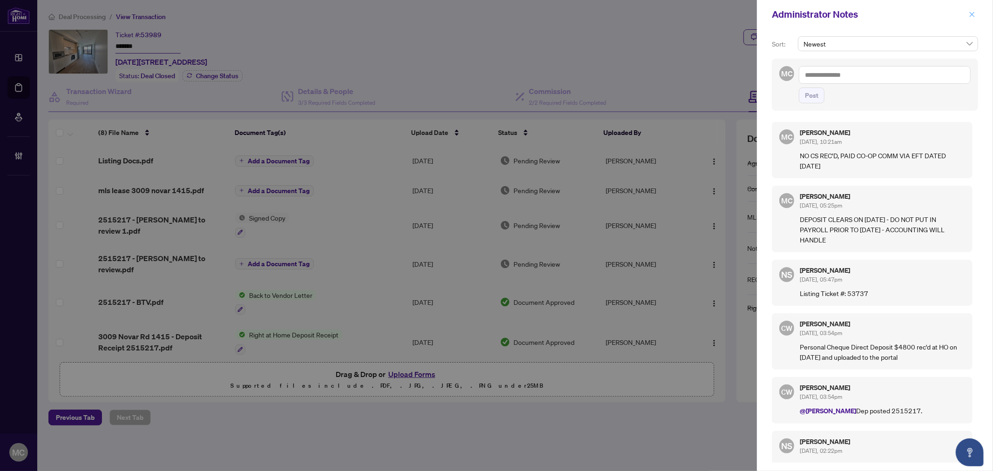
click at [974, 10] on span "button" at bounding box center [972, 14] width 7 height 15
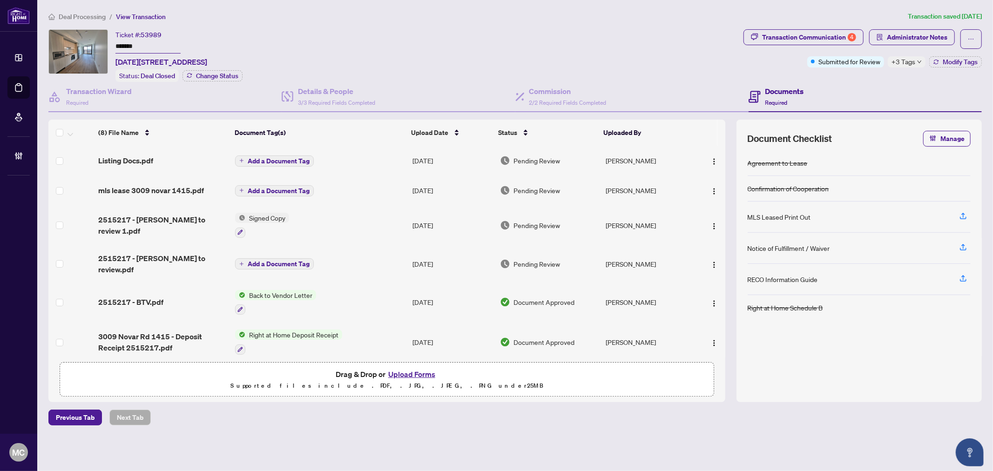
click at [944, 68] on div "Transaction Communication 4 Administrator Notes Submitted for Review +3 Tags Mo…" at bounding box center [863, 55] width 242 height 53
click at [948, 64] on span "Modify Tags" at bounding box center [960, 62] width 35 height 7
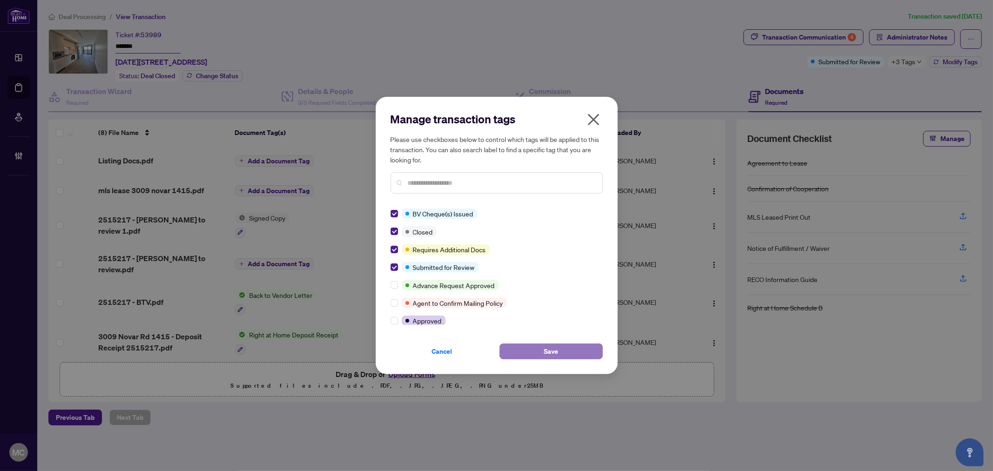
click at [529, 355] on button "Save" at bounding box center [551, 352] width 103 height 16
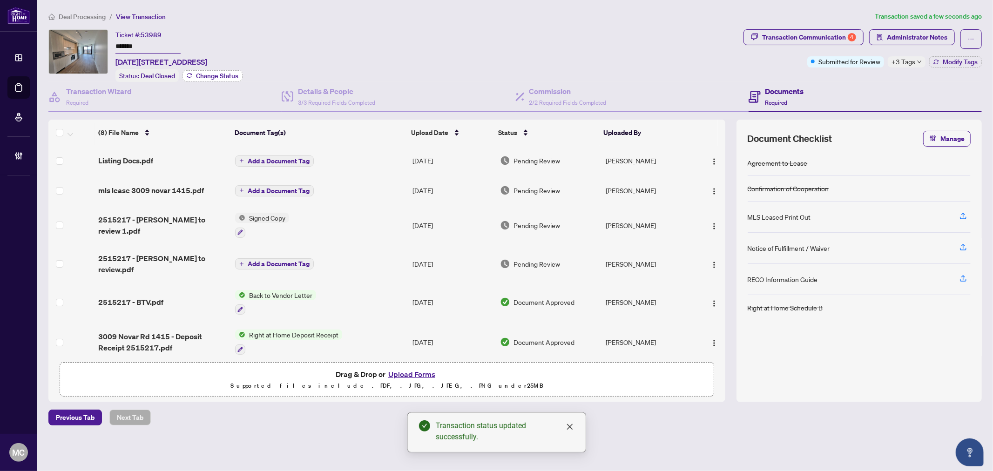
click at [211, 76] on span "Change Status" at bounding box center [217, 76] width 42 height 7
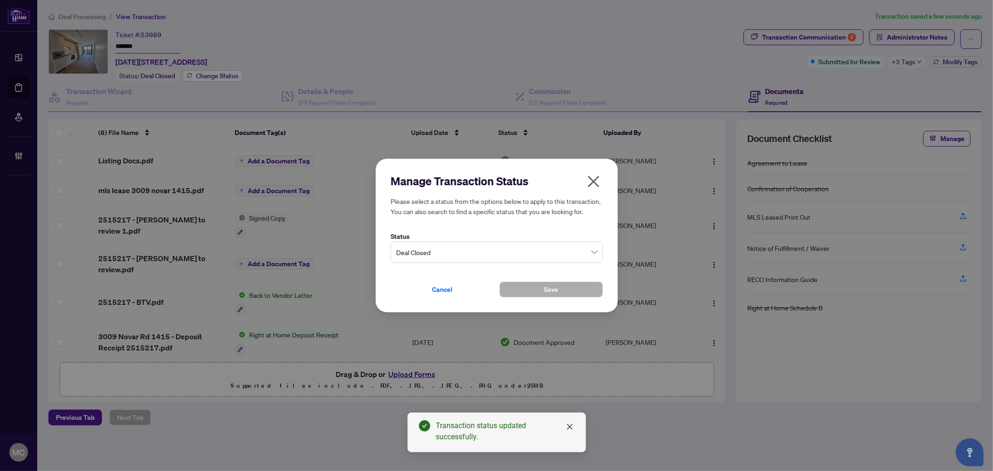
click at [211, 76] on div "Manage Transaction Status Please select a status from the options below to appl…" at bounding box center [496, 235] width 993 height 471
drag, startPoint x: 425, startPoint y: 285, endPoint x: 420, endPoint y: 266, distance: 19.0
click at [426, 285] on button "Cancel" at bounding box center [442, 290] width 103 height 16
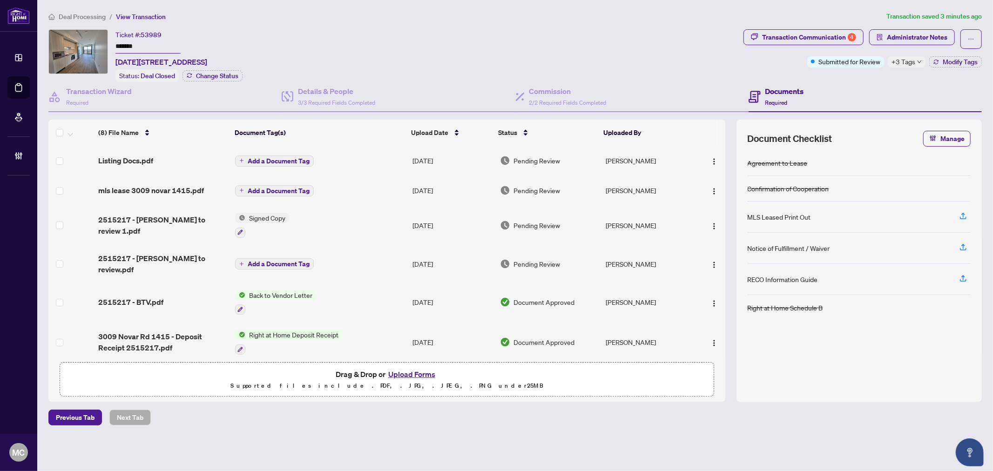
click at [81, 11] on li "Deal Processing" at bounding box center [76, 16] width 57 height 11
click at [81, 13] on span "Deal Processing" at bounding box center [82, 17] width 47 height 8
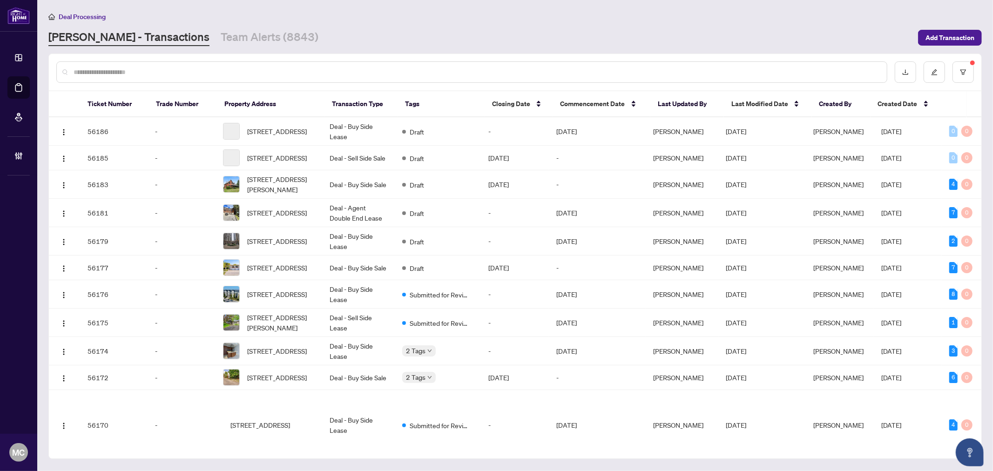
click at [205, 64] on div at bounding box center [471, 71] width 831 height 21
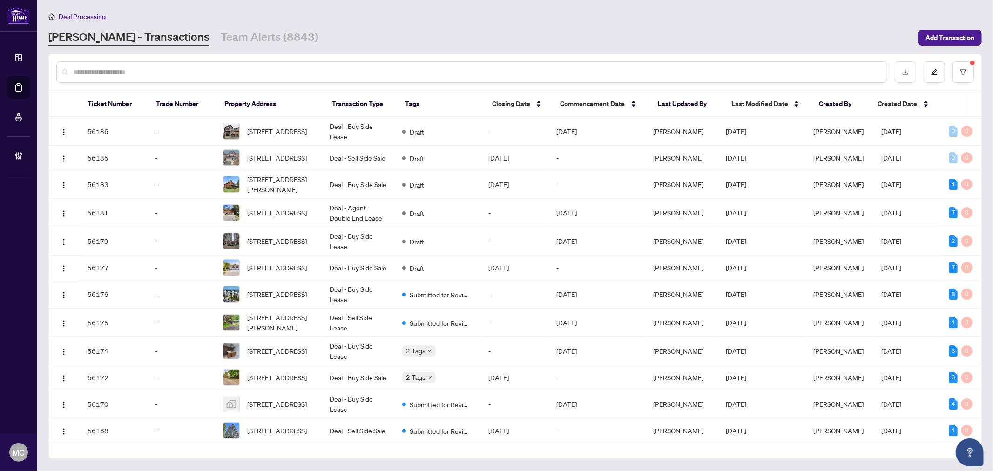
click at [207, 71] on input "text" at bounding box center [477, 72] width 806 height 10
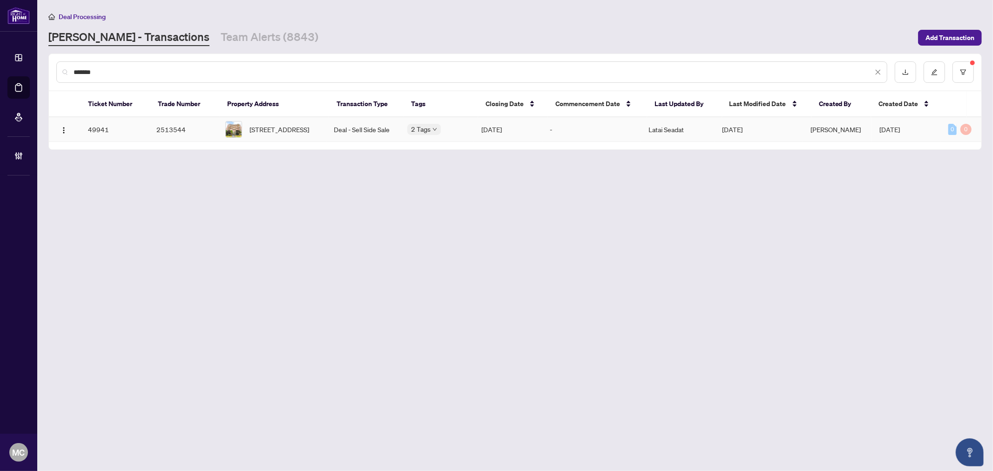
type input "*******"
click at [277, 129] on span "909-45 Silverstone Dr, Toronto, Ontario M9V 4B1, Canada" at bounding box center [280, 129] width 60 height 10
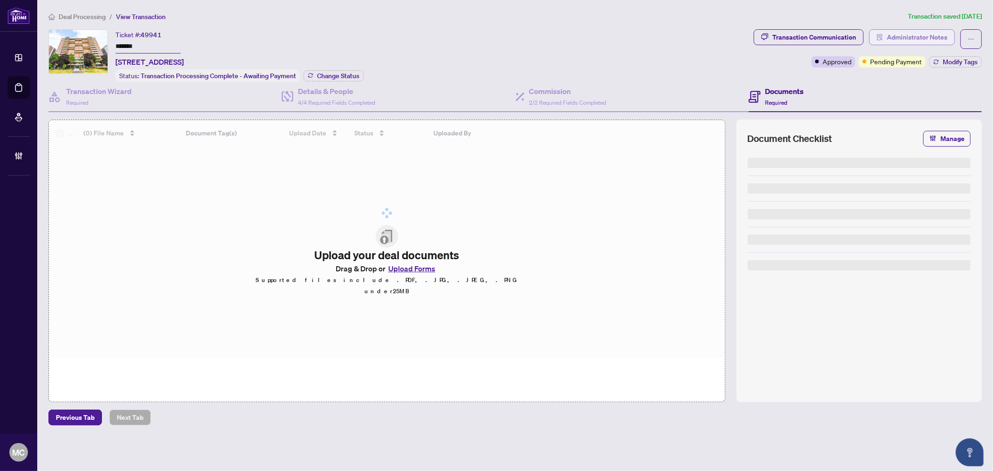
click at [923, 36] on span "Administrator Notes" at bounding box center [917, 37] width 61 height 15
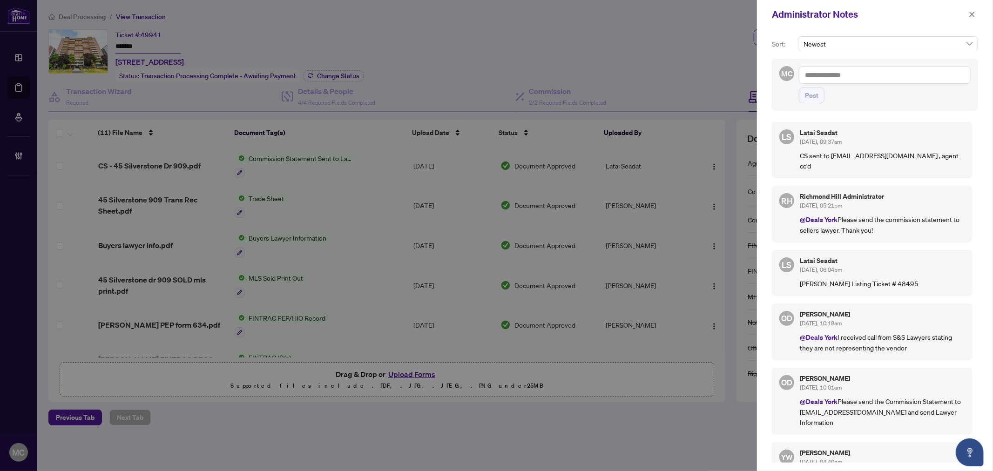
drag, startPoint x: 376, startPoint y: 187, endPoint x: 383, endPoint y: 185, distance: 7.2
click at [383, 185] on div at bounding box center [496, 235] width 993 height 471
click at [874, 67] on textarea at bounding box center [885, 75] width 172 height 18
paste textarea "**********"
drag, startPoint x: 884, startPoint y: 77, endPoint x: 906, endPoint y: 76, distance: 21.9
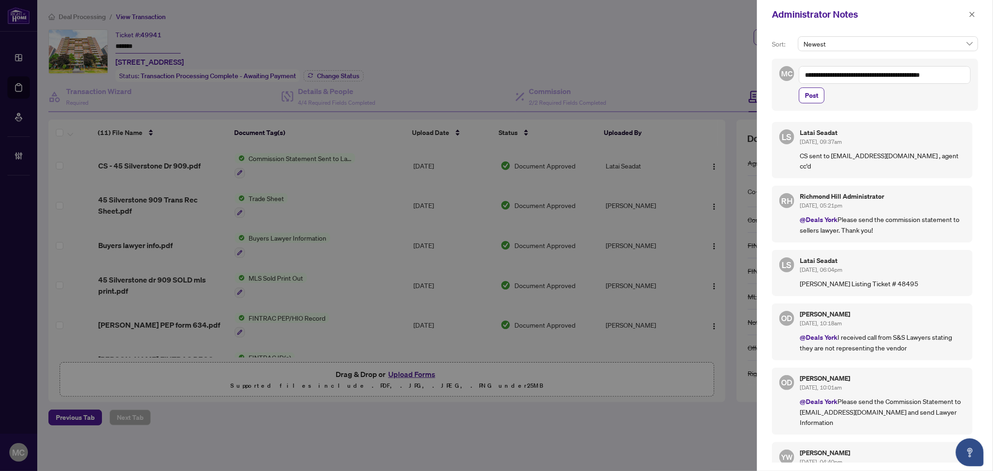
click at [906, 76] on textarea "**********" at bounding box center [885, 75] width 172 height 18
type textarea "**********"
click at [820, 98] on button "Post" at bounding box center [812, 96] width 26 height 16
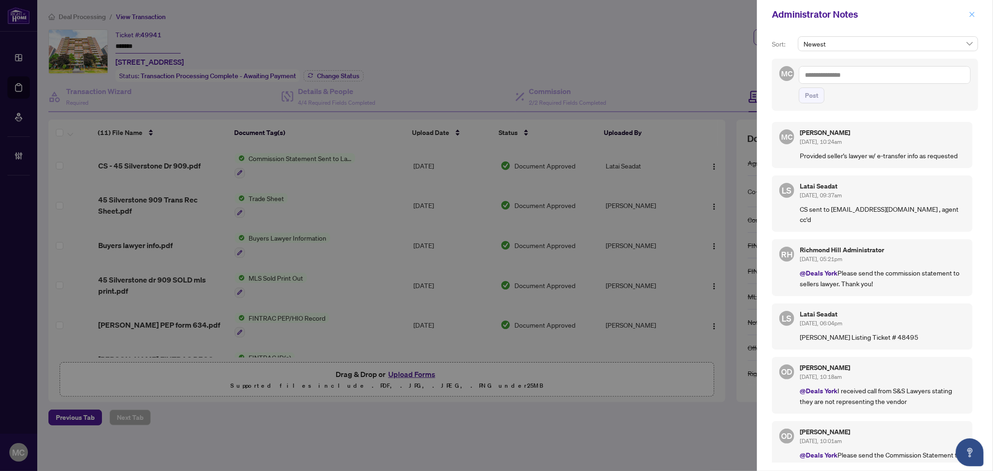
click at [976, 13] on button "button" at bounding box center [972, 14] width 12 height 11
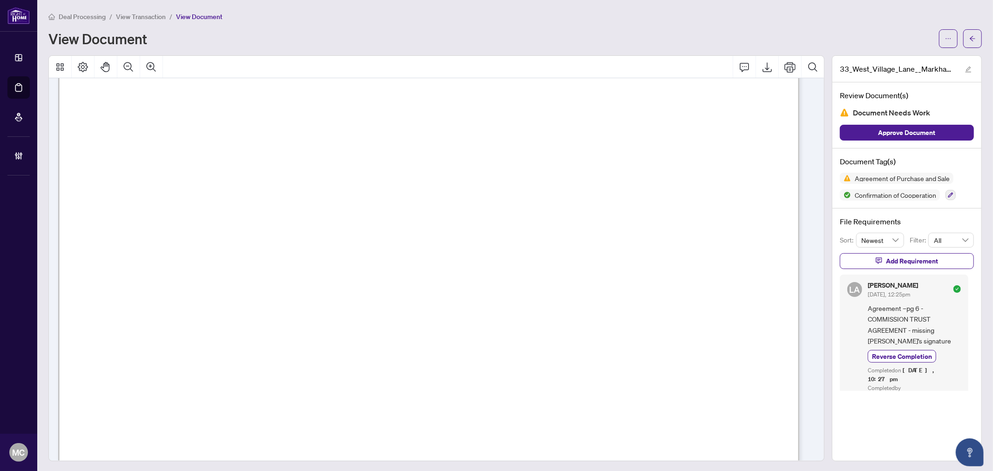
scroll to position [5174, 0]
click at [80, 15] on span "Deal Processing" at bounding box center [82, 17] width 47 height 8
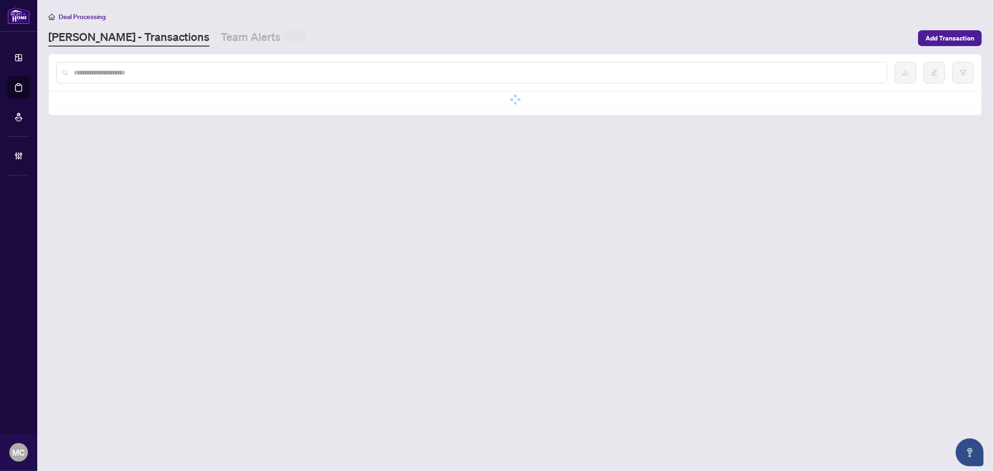
click at [197, 78] on div at bounding box center [471, 72] width 831 height 21
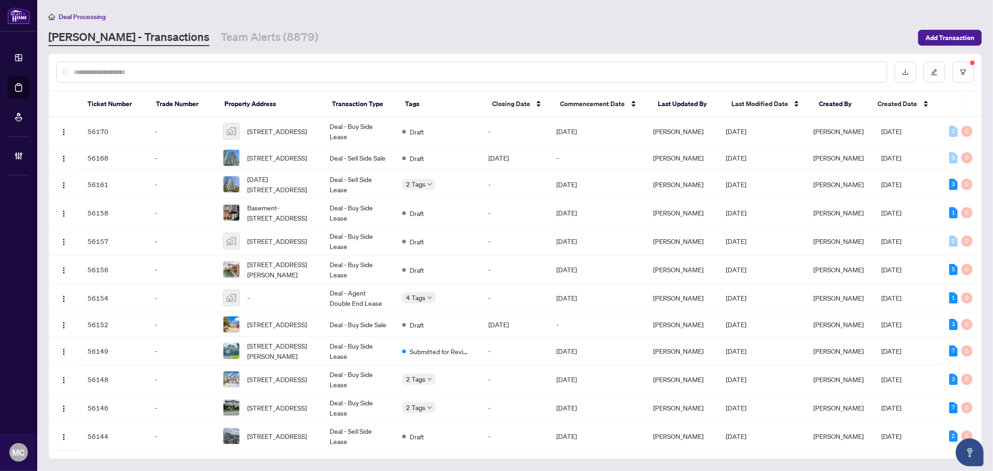
click at [197, 71] on input "text" at bounding box center [477, 72] width 806 height 10
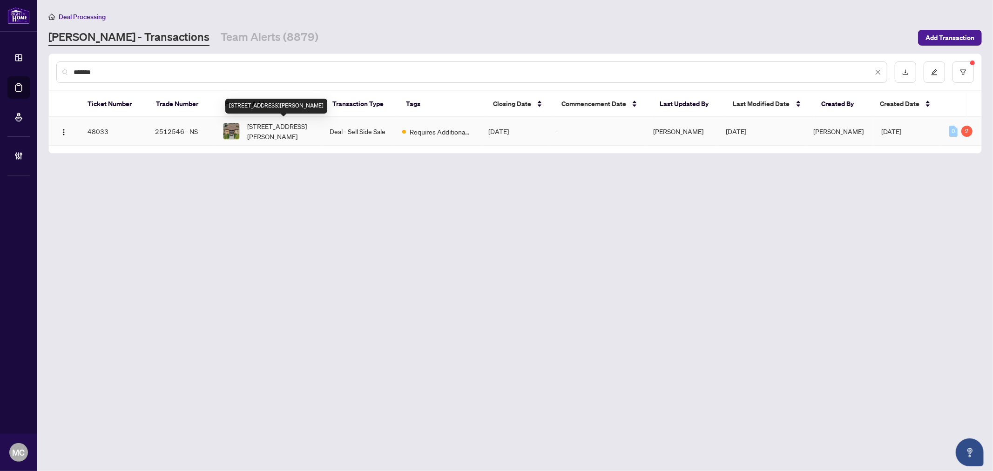
type input "*******"
click at [263, 135] on span "204-316 Savard Ave, Ottawa, Ontario K1L 7S2, Canada" at bounding box center [281, 131] width 68 height 20
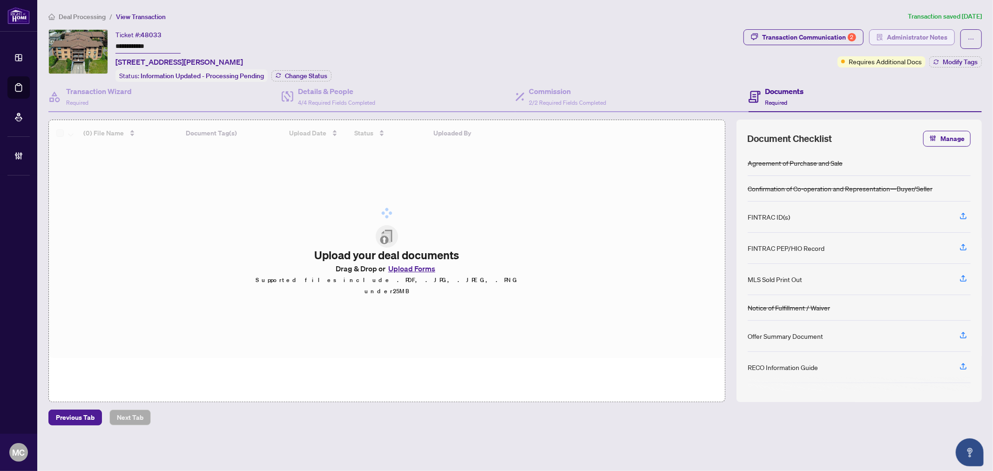
click at [935, 33] on span "Administrator Notes" at bounding box center [917, 37] width 61 height 15
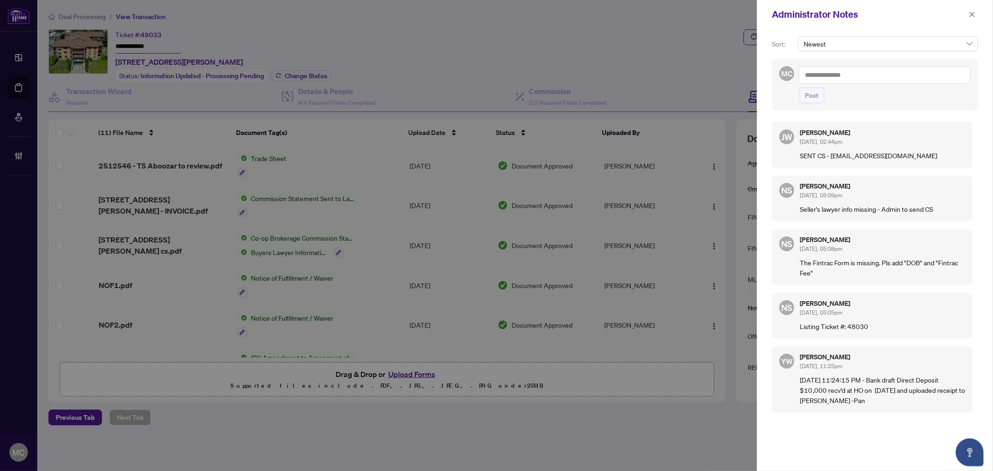
drag, startPoint x: 391, startPoint y: 165, endPoint x: 843, endPoint y: 98, distance: 457.1
click at [392, 165] on div at bounding box center [496, 235] width 993 height 471
click at [876, 65] on div "MC Post" at bounding box center [875, 85] width 206 height 52
click at [871, 72] on textarea at bounding box center [885, 75] width 172 height 18
paste textarea "**********"
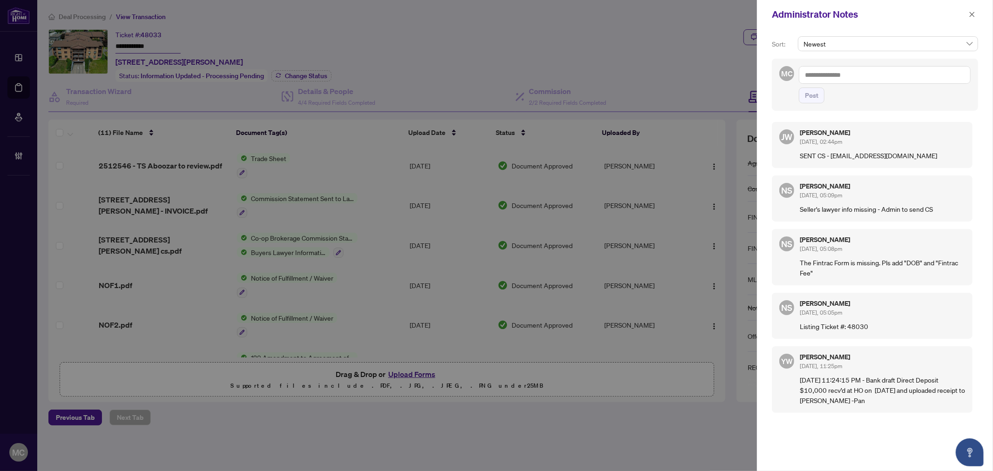
type textarea "**********"
click at [819, 99] on button "Post" at bounding box center [812, 96] width 26 height 16
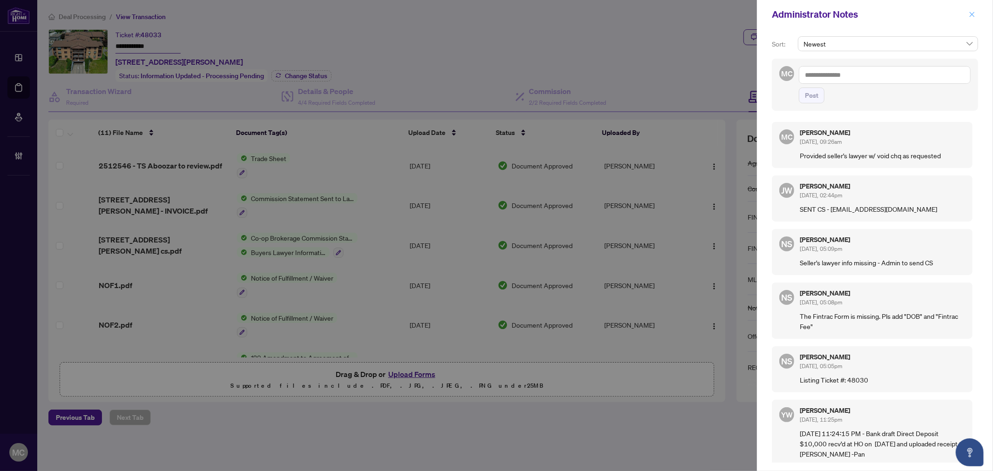
click at [971, 12] on icon "close" at bounding box center [972, 14] width 7 height 7
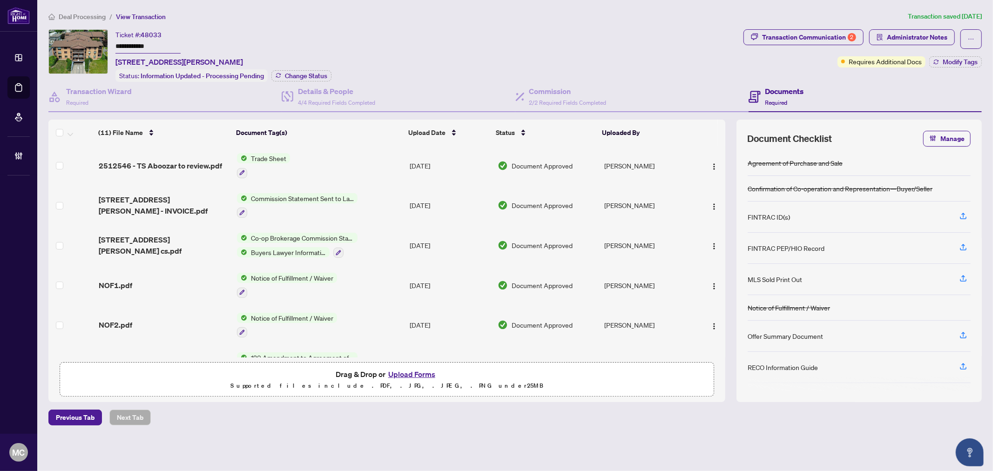
click at [82, 14] on span "Deal Processing" at bounding box center [82, 17] width 47 height 8
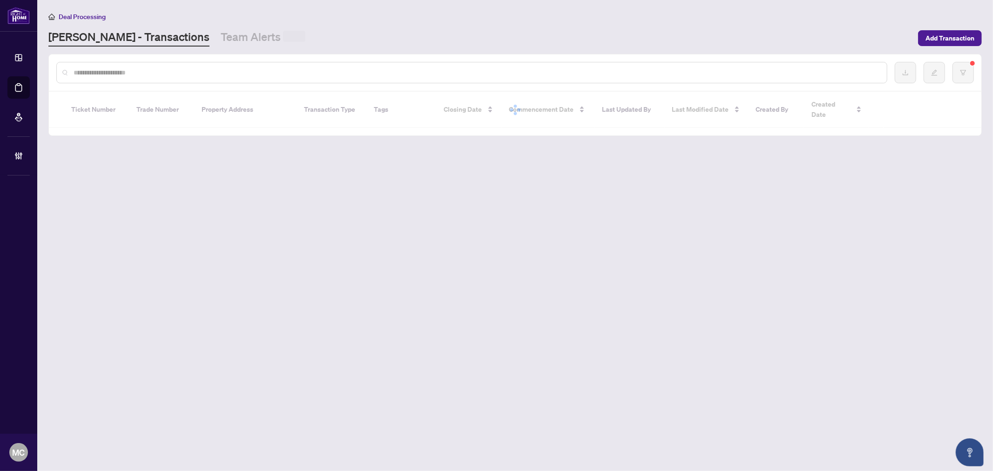
click at [187, 76] on input "text" at bounding box center [477, 73] width 806 height 10
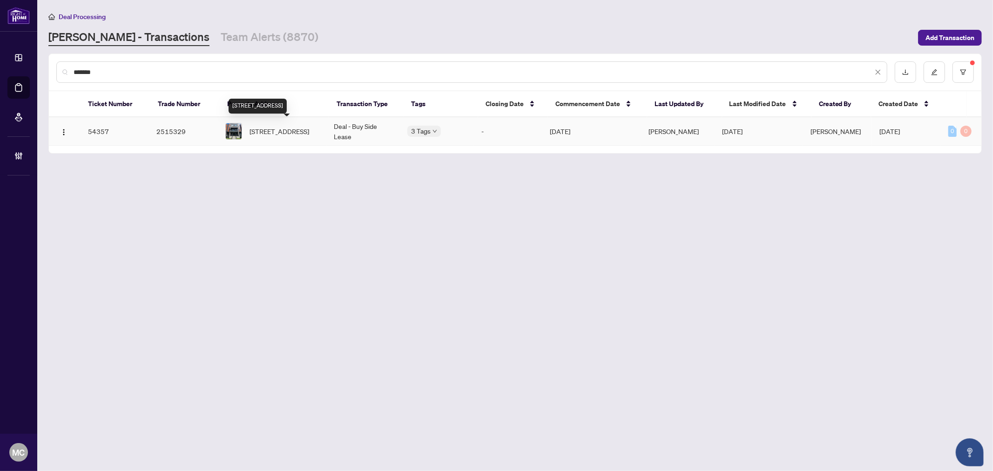
type input "*******"
click at [281, 126] on span "6-17 Lytham Green Circ, Newmarket, Ontario L3Y 0H4, Canada" at bounding box center [280, 131] width 60 height 10
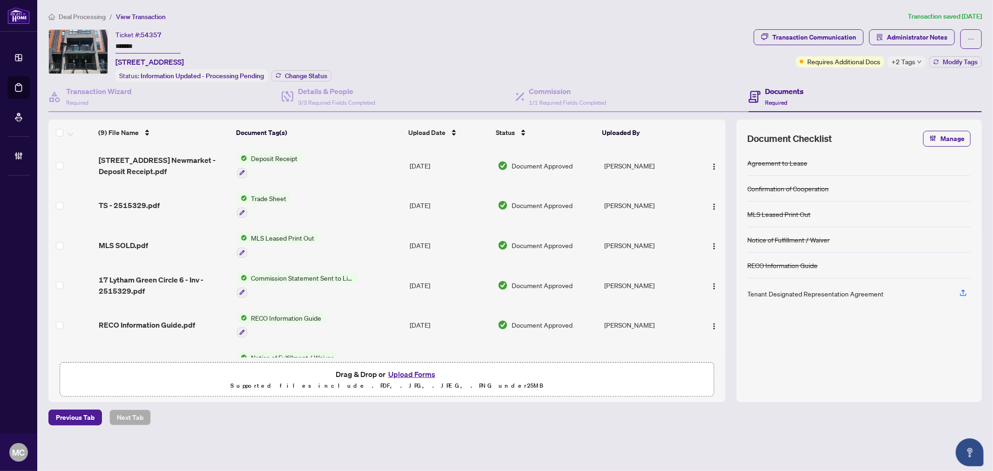
drag, startPoint x: 396, startPoint y: 23, endPoint x: 702, endPoint y: 21, distance: 306.0
click at [396, 23] on div "Deal Processing / View Transaction Transaction saved 3 days ago Ticket #: 54357…" at bounding box center [515, 218] width 941 height 414
click at [895, 30] on span "Administrator Notes" at bounding box center [917, 37] width 61 height 15
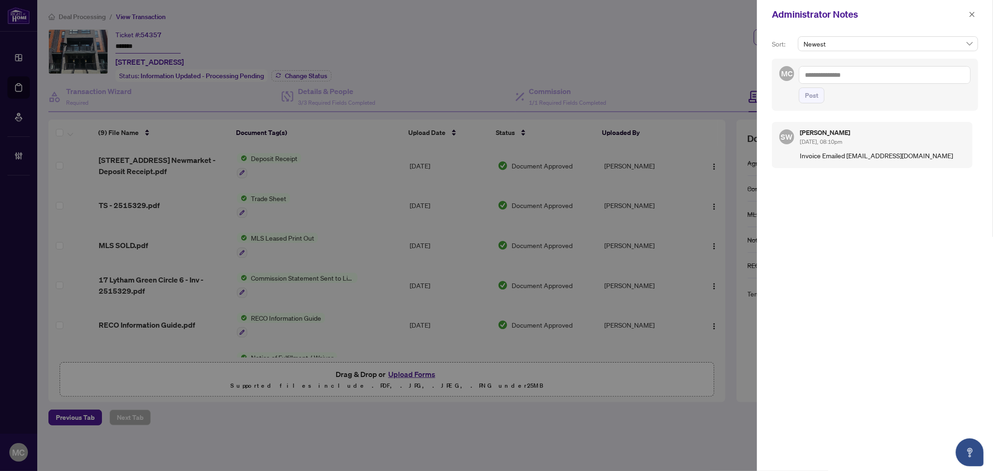
click at [906, 75] on textarea at bounding box center [885, 75] width 172 height 18
paste textarea "**********"
type textarea "**********"
click at [804, 98] on button "Post" at bounding box center [812, 96] width 26 height 16
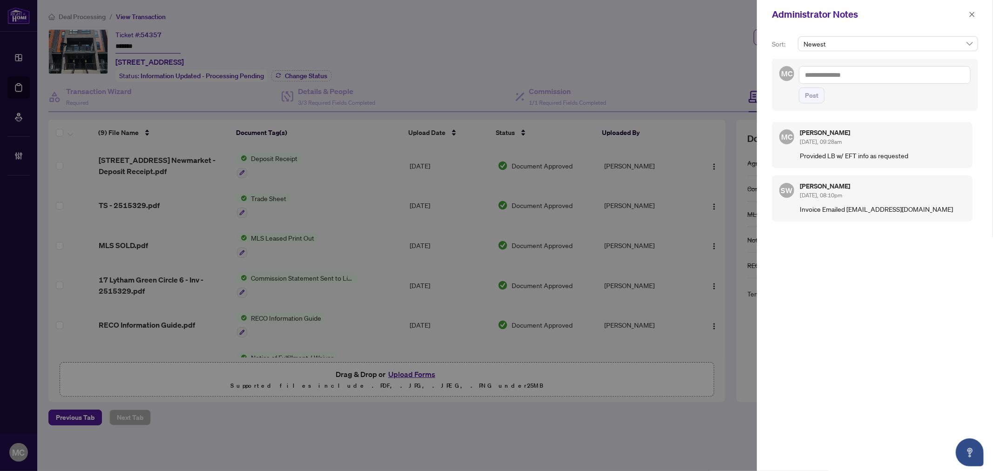
click at [440, 202] on div at bounding box center [496, 235] width 993 height 471
drag, startPoint x: 975, startPoint y: 14, endPoint x: 855, endPoint y: 36, distance: 122.0
click at [968, 14] on button "button" at bounding box center [972, 14] width 12 height 11
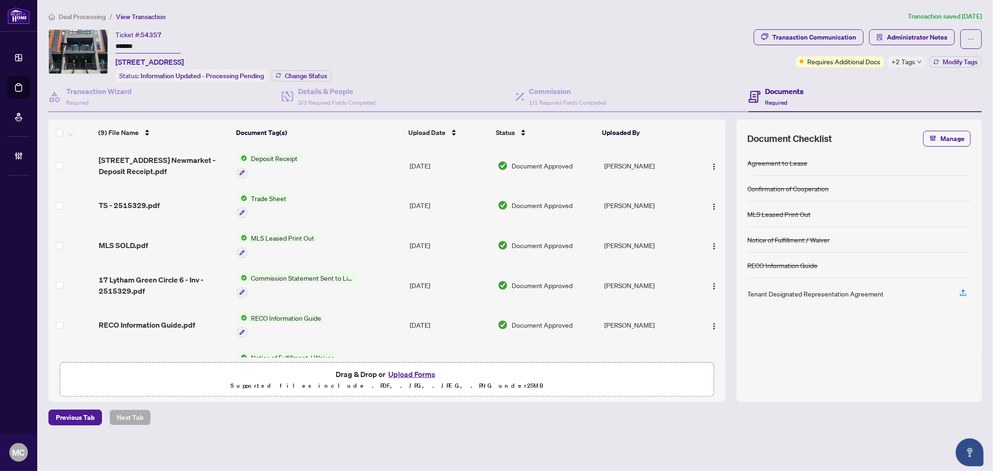
click at [75, 14] on span "Deal Processing" at bounding box center [82, 17] width 47 height 8
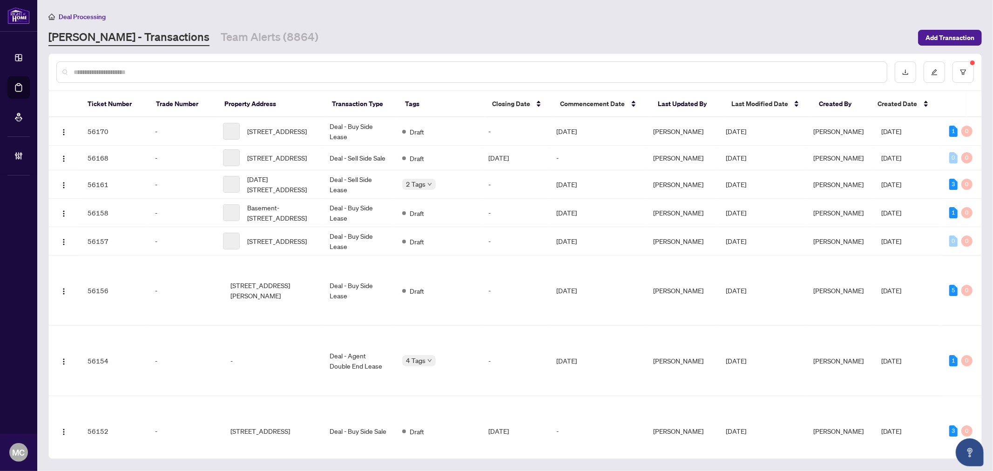
click at [180, 67] on input "text" at bounding box center [477, 72] width 806 height 10
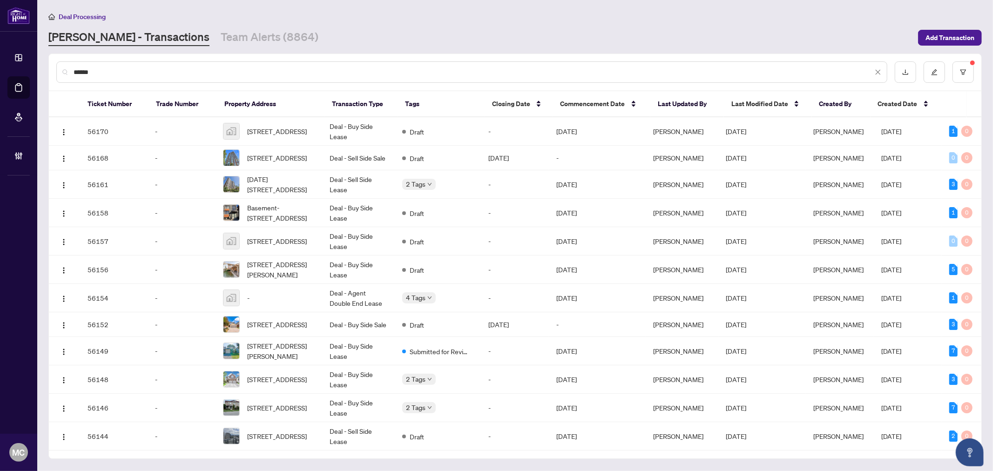
type input "*******"
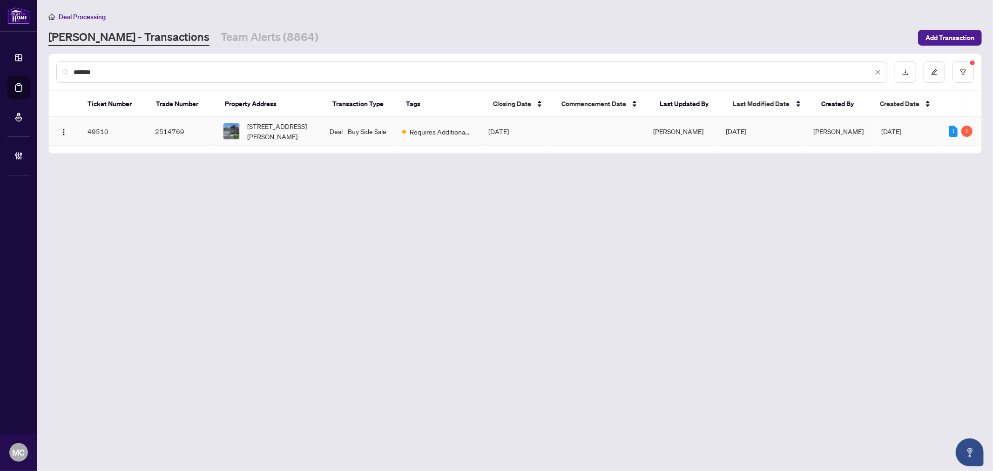
click at [265, 141] on td "36 De la Rive Dr, Russell, Ontario K0A 1W0, Canada" at bounding box center [269, 131] width 107 height 28
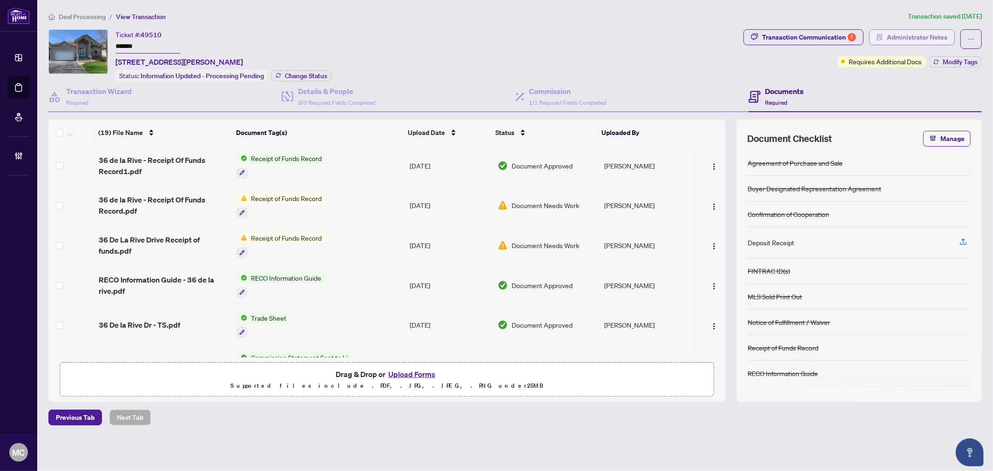
click at [904, 43] on span "Administrator Notes" at bounding box center [917, 37] width 61 height 15
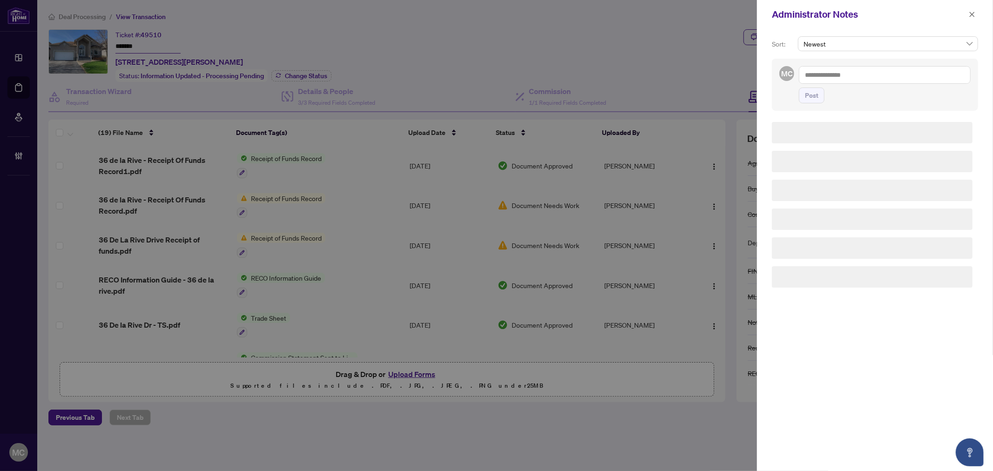
click at [896, 73] on textarea at bounding box center [885, 75] width 172 height 18
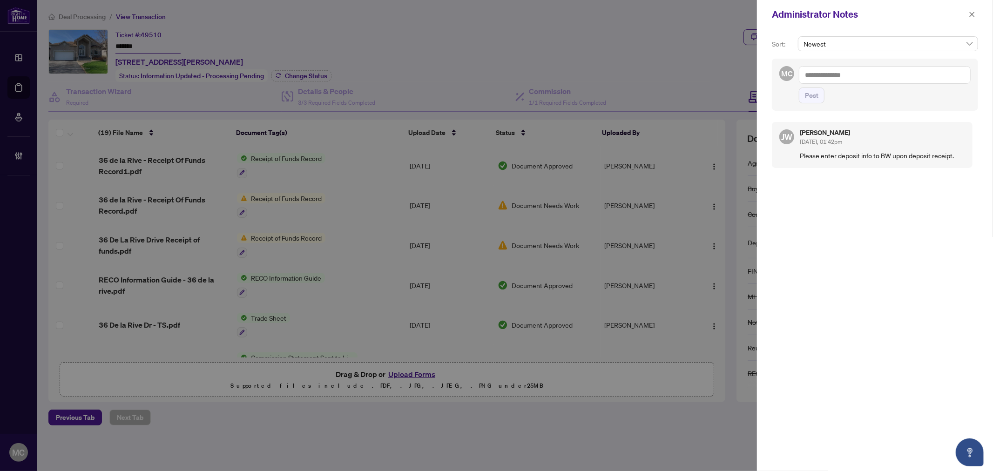
paste textarea "**********"
type textarea "**********"
click at [816, 96] on span "Post" at bounding box center [812, 95] width 14 height 15
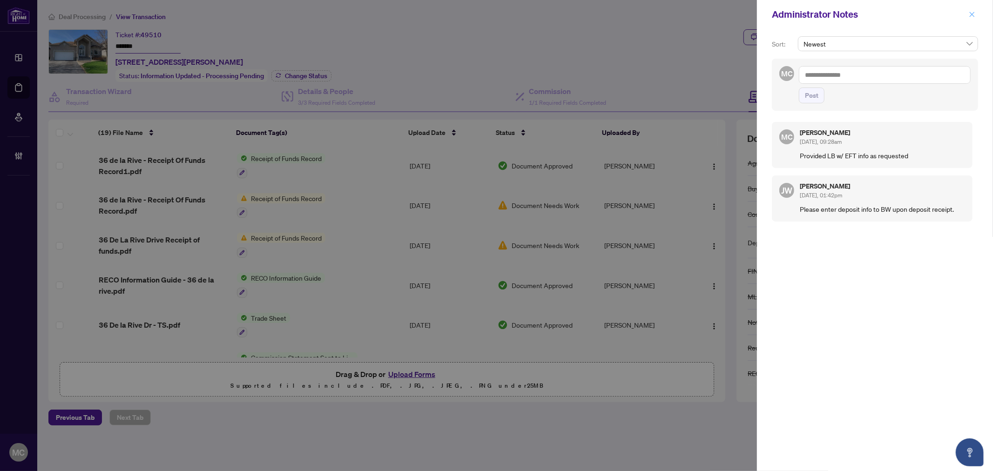
click at [973, 13] on icon "close" at bounding box center [972, 14] width 5 height 5
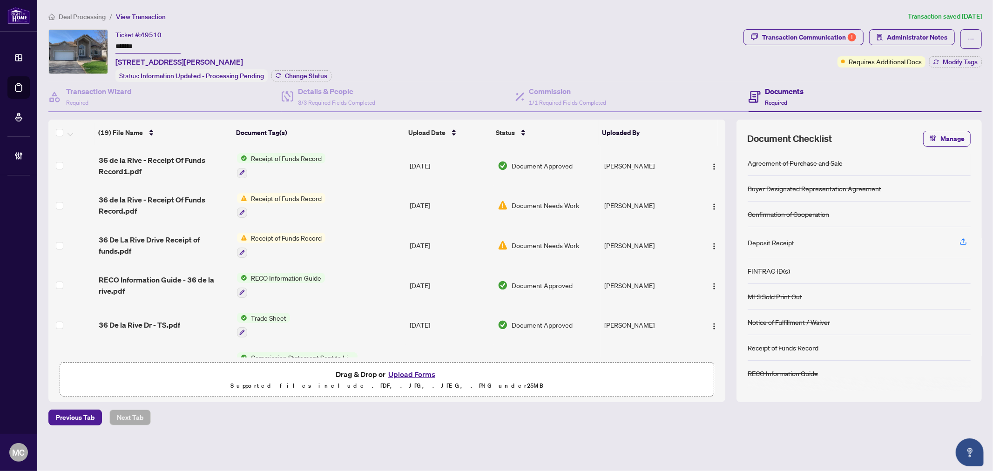
click at [78, 21] on div "Deal Processing / View Transaction Transaction saved 4 days ago Ticket #: 49510…" at bounding box center [515, 218] width 941 height 414
click at [76, 17] on span "Deal Processing" at bounding box center [82, 17] width 47 height 8
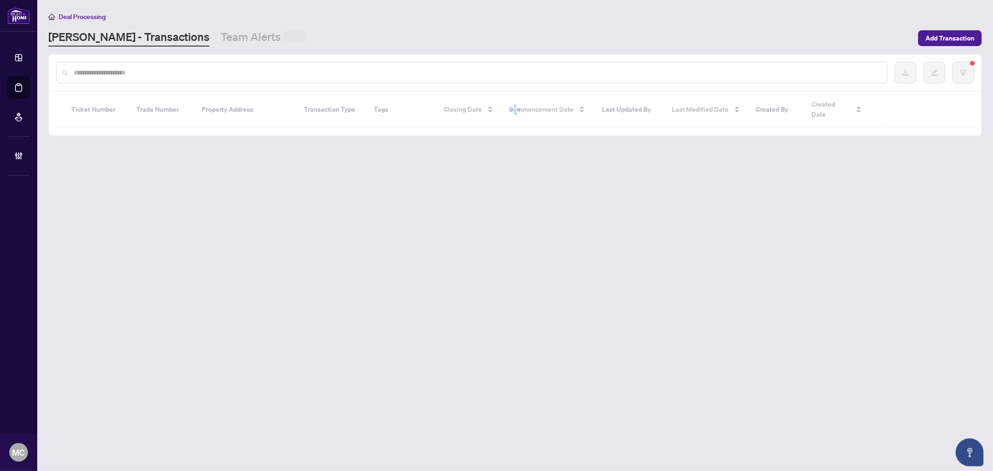
click at [184, 77] on div at bounding box center [471, 72] width 831 height 21
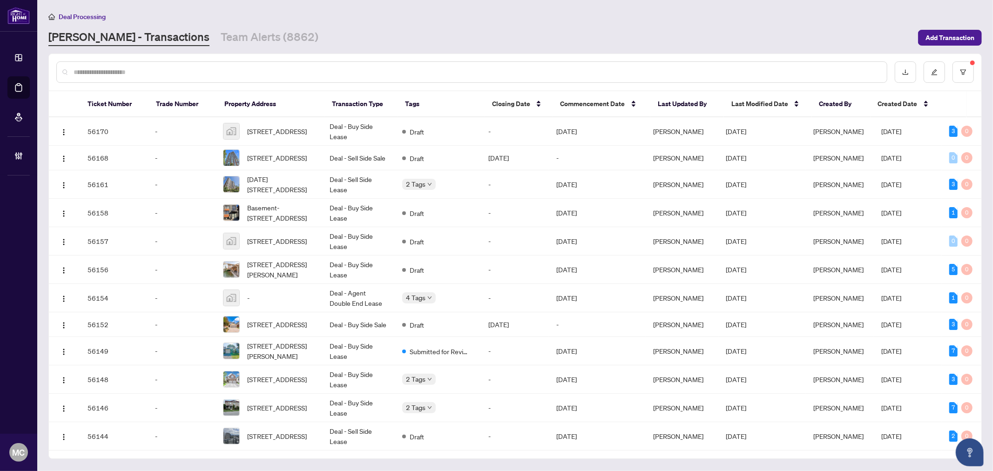
click at [194, 71] on input "text" at bounding box center [477, 72] width 806 height 10
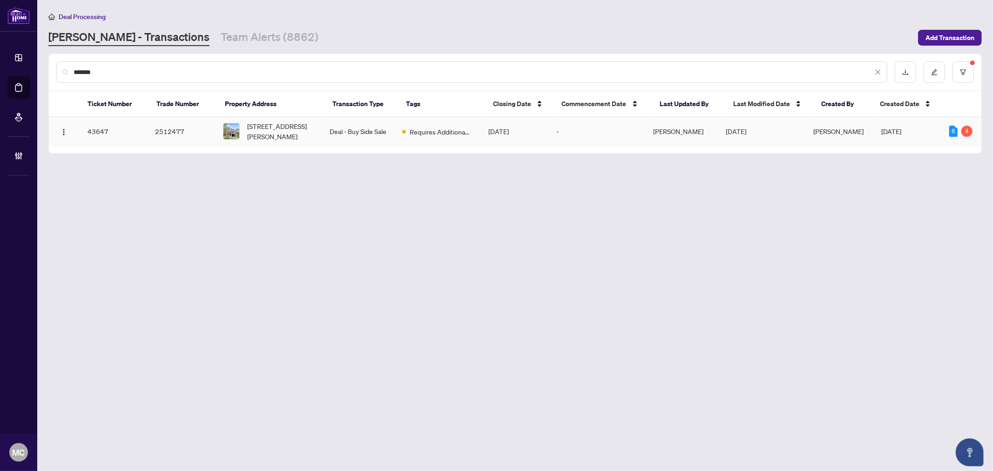
type input "*******"
click at [297, 124] on span "18 Barden Cres, Ajax, Ontario L1Z 2A8, Canada" at bounding box center [281, 131] width 68 height 20
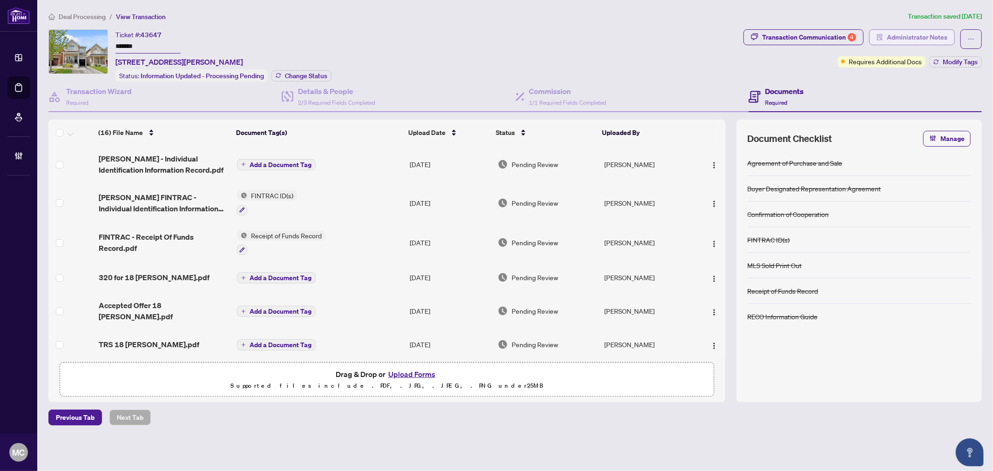
click at [920, 35] on span "Administrator Notes" at bounding box center [917, 37] width 61 height 15
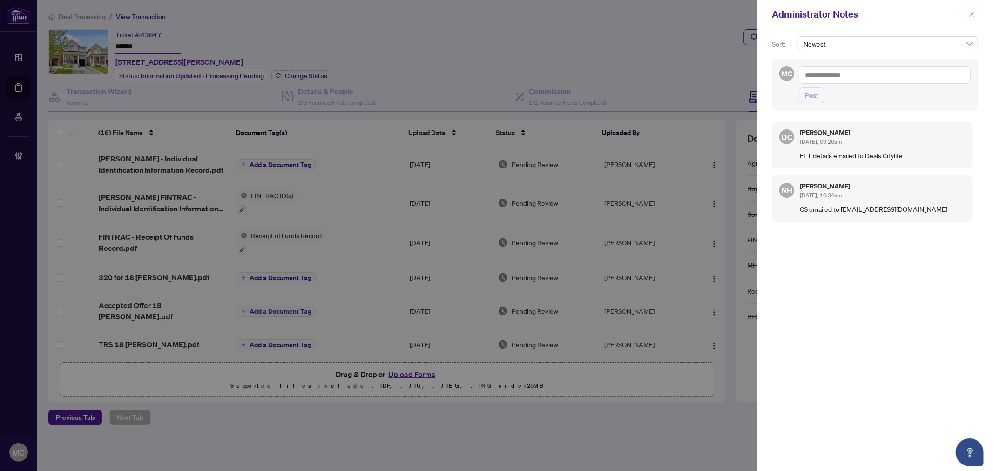
click at [972, 12] on icon "close" at bounding box center [972, 14] width 7 height 7
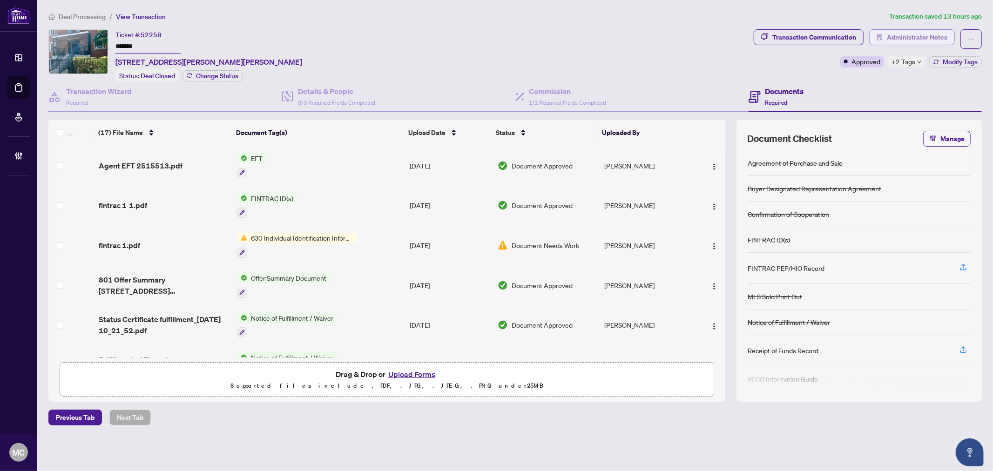
click at [924, 44] on span "Administrator Notes" at bounding box center [917, 37] width 61 height 15
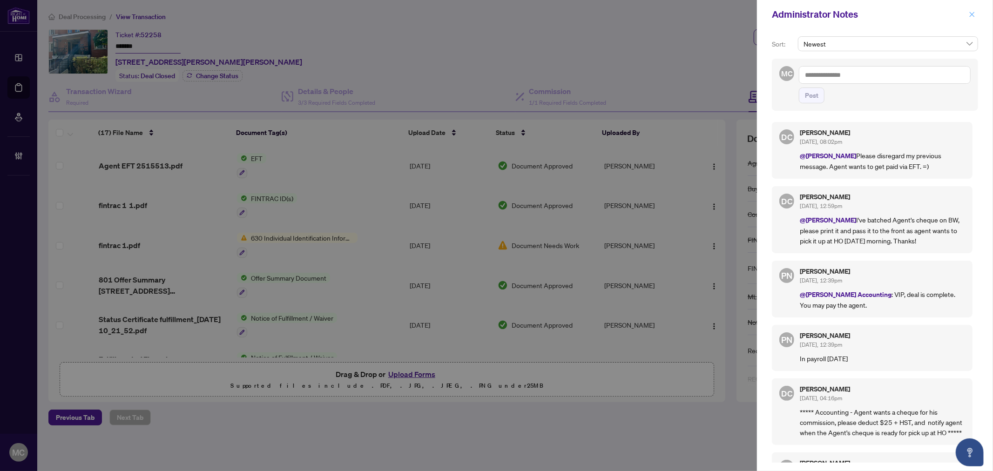
click at [973, 11] on icon "close" at bounding box center [972, 14] width 7 height 7
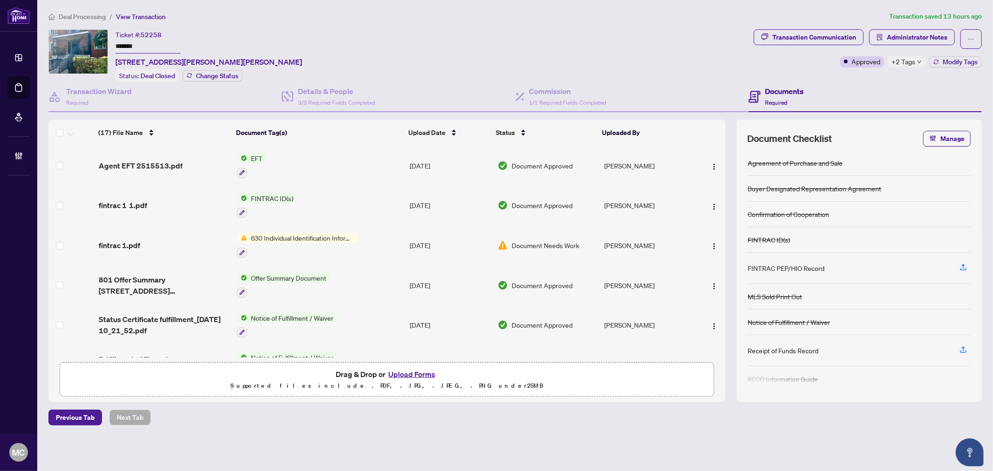
click at [78, 11] on li "Deal Processing" at bounding box center [76, 16] width 57 height 11
click at [91, 16] on span "Deal Processing" at bounding box center [82, 17] width 47 height 8
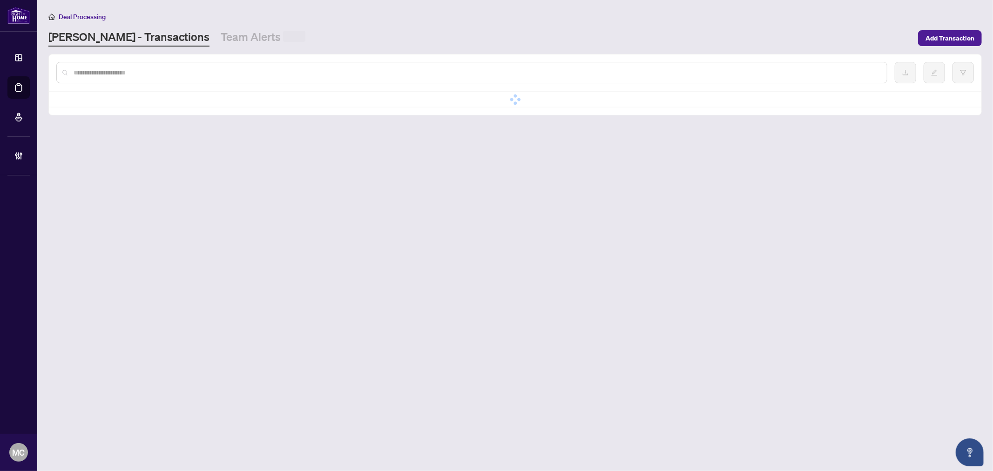
click at [205, 68] on input "text" at bounding box center [477, 73] width 806 height 10
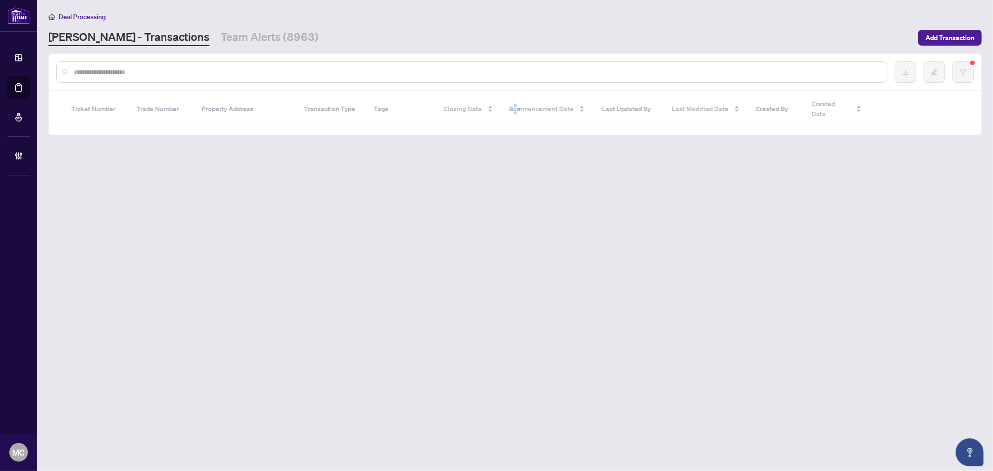
paste input "*******"
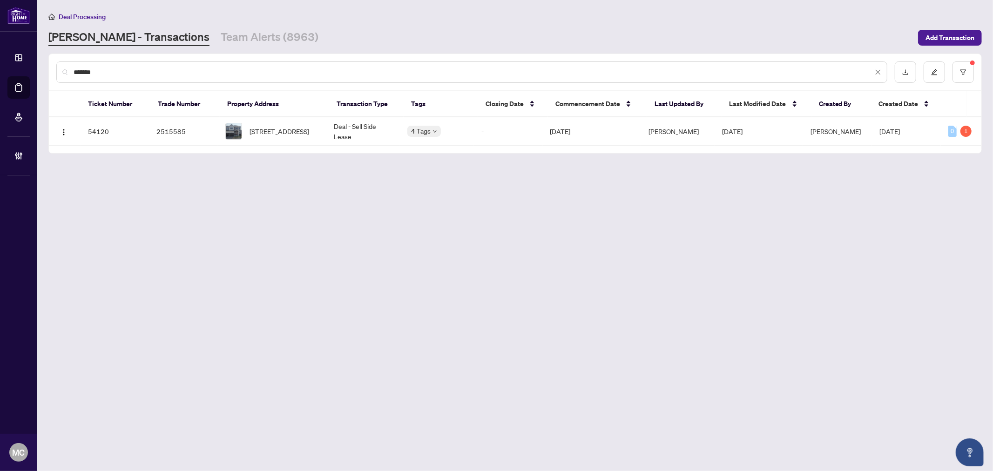
type input "*******"
click at [265, 129] on span "10 Tenuto Lane, Ottawa, Ontario K1W 0S3, Canada" at bounding box center [280, 131] width 60 height 10
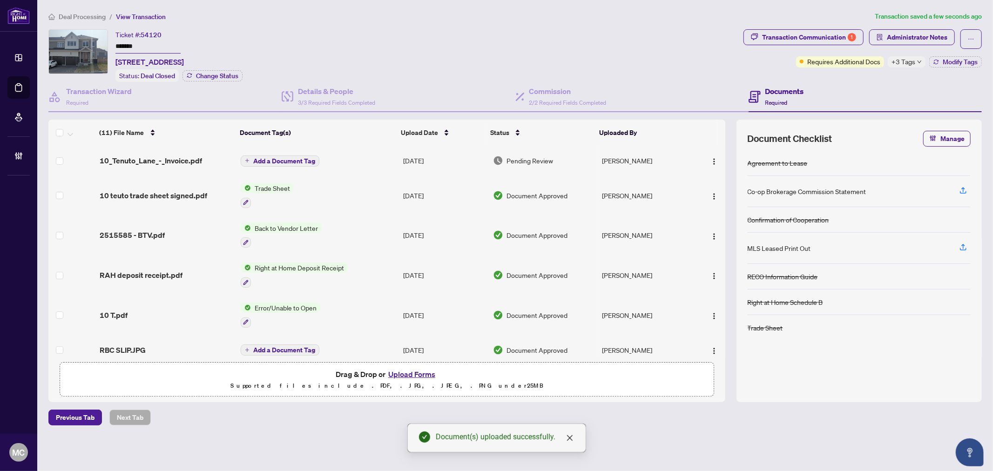
click at [280, 160] on span "Add a Document Tag" at bounding box center [284, 161] width 62 height 7
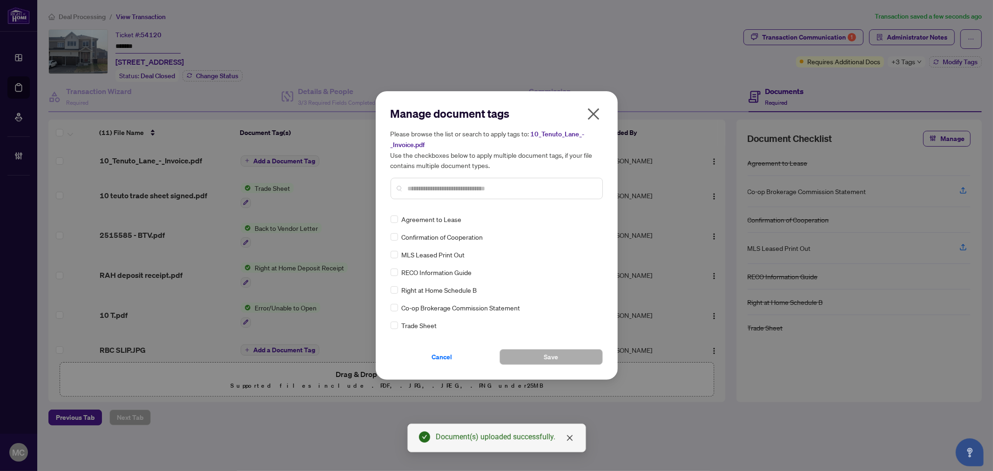
click at [522, 184] on input "text" at bounding box center [501, 188] width 187 height 10
type input "*****"
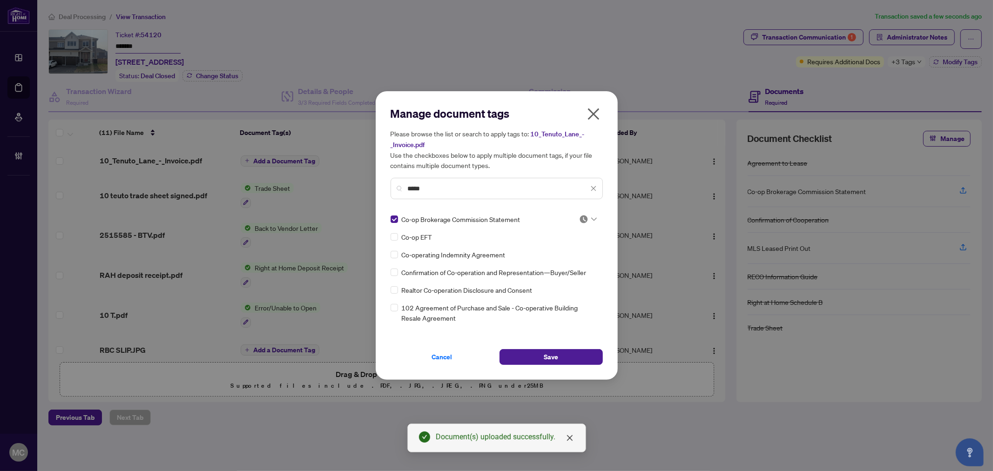
click at [591, 217] on icon at bounding box center [594, 219] width 6 height 4
click at [575, 264] on div "Approved" at bounding box center [558, 264] width 60 height 10
click at [555, 364] on span "Save" at bounding box center [551, 357] width 14 height 15
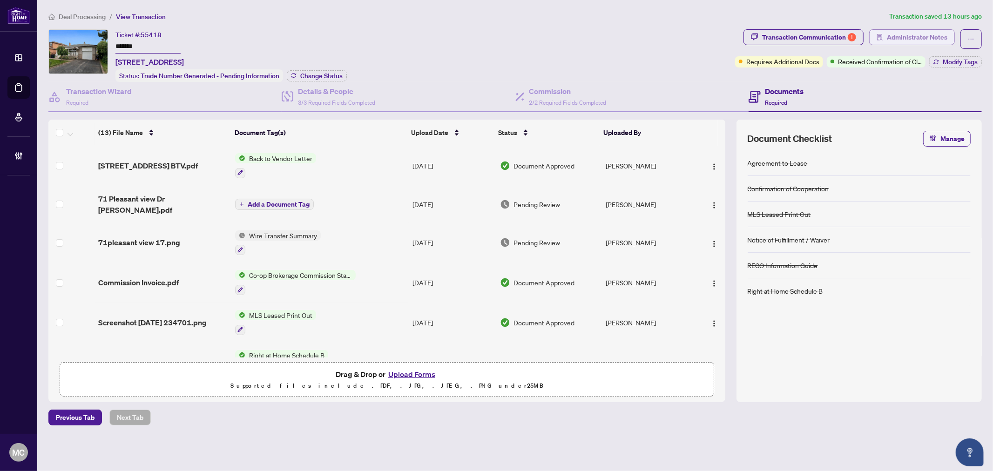
click at [947, 43] on span "Administrator Notes" at bounding box center [917, 37] width 61 height 15
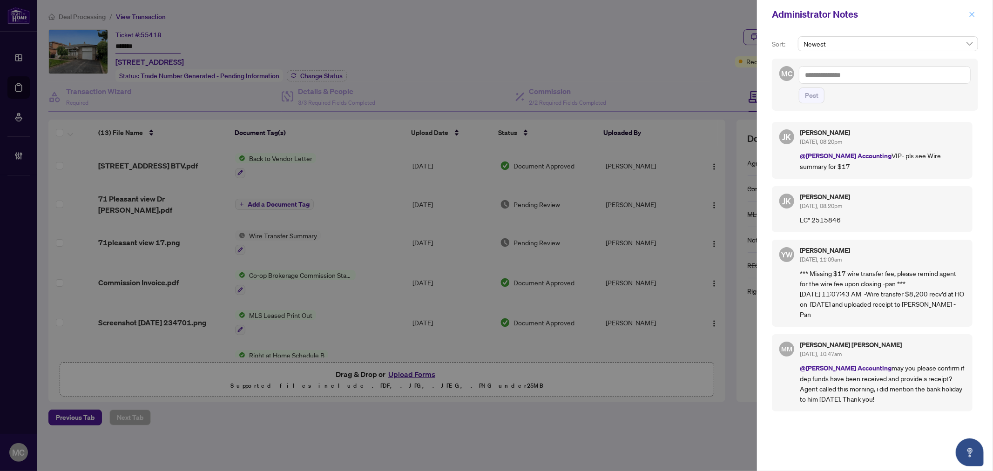
click at [970, 13] on icon "close" at bounding box center [972, 14] width 7 height 7
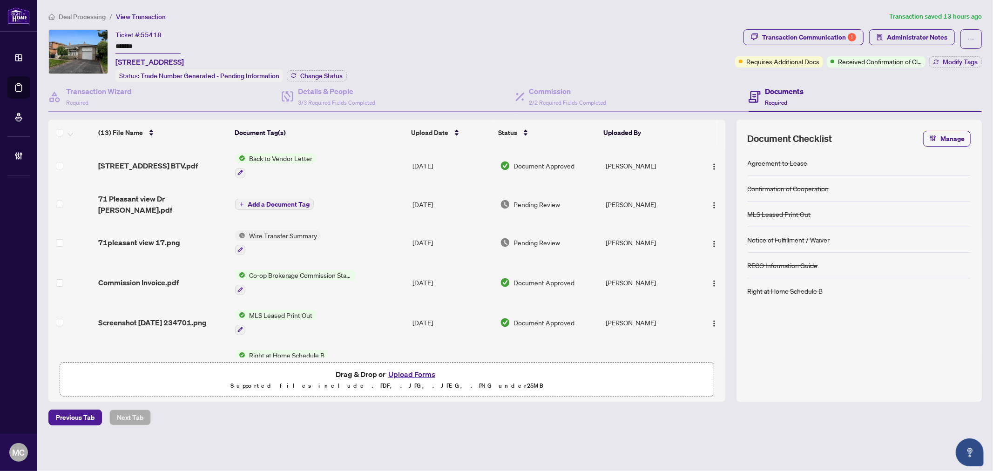
click at [109, 237] on span "71pleasant view 17.png" at bounding box center [139, 242] width 82 height 11
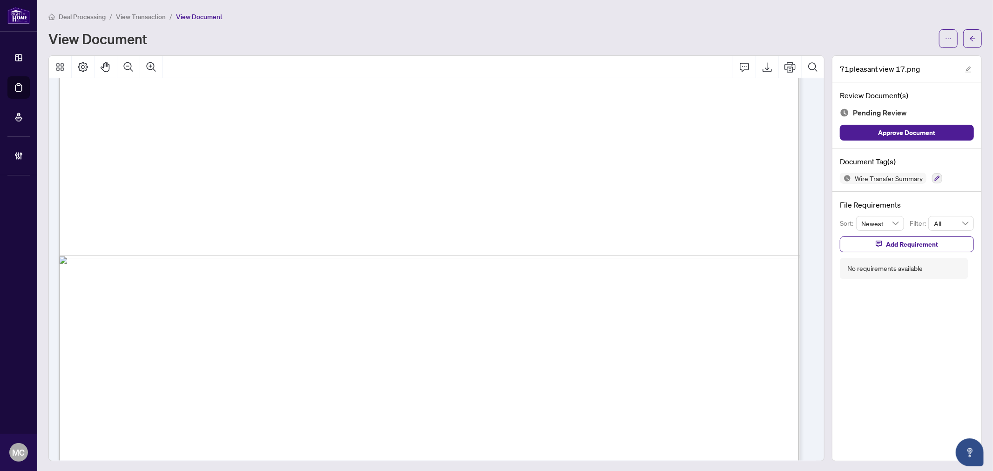
scroll to position [692, 0]
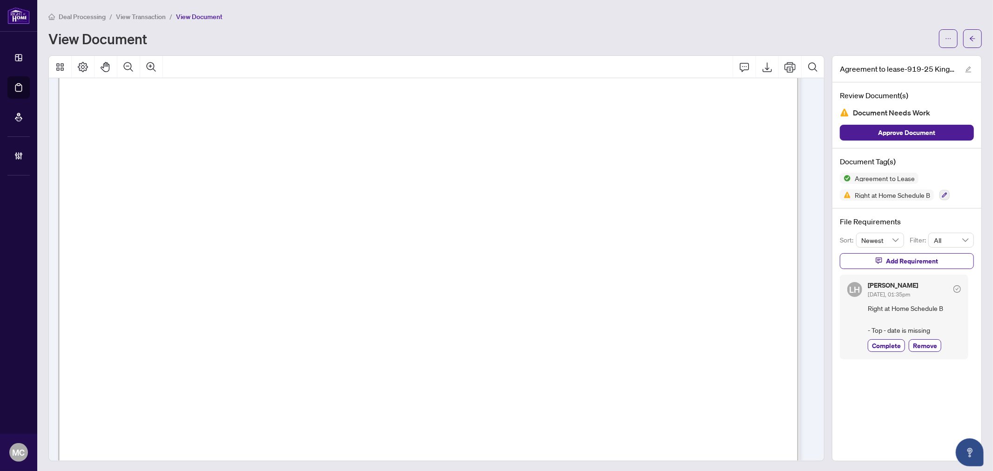
scroll to position [2328, 0]
